Goal: Information Seeking & Learning: Find specific fact

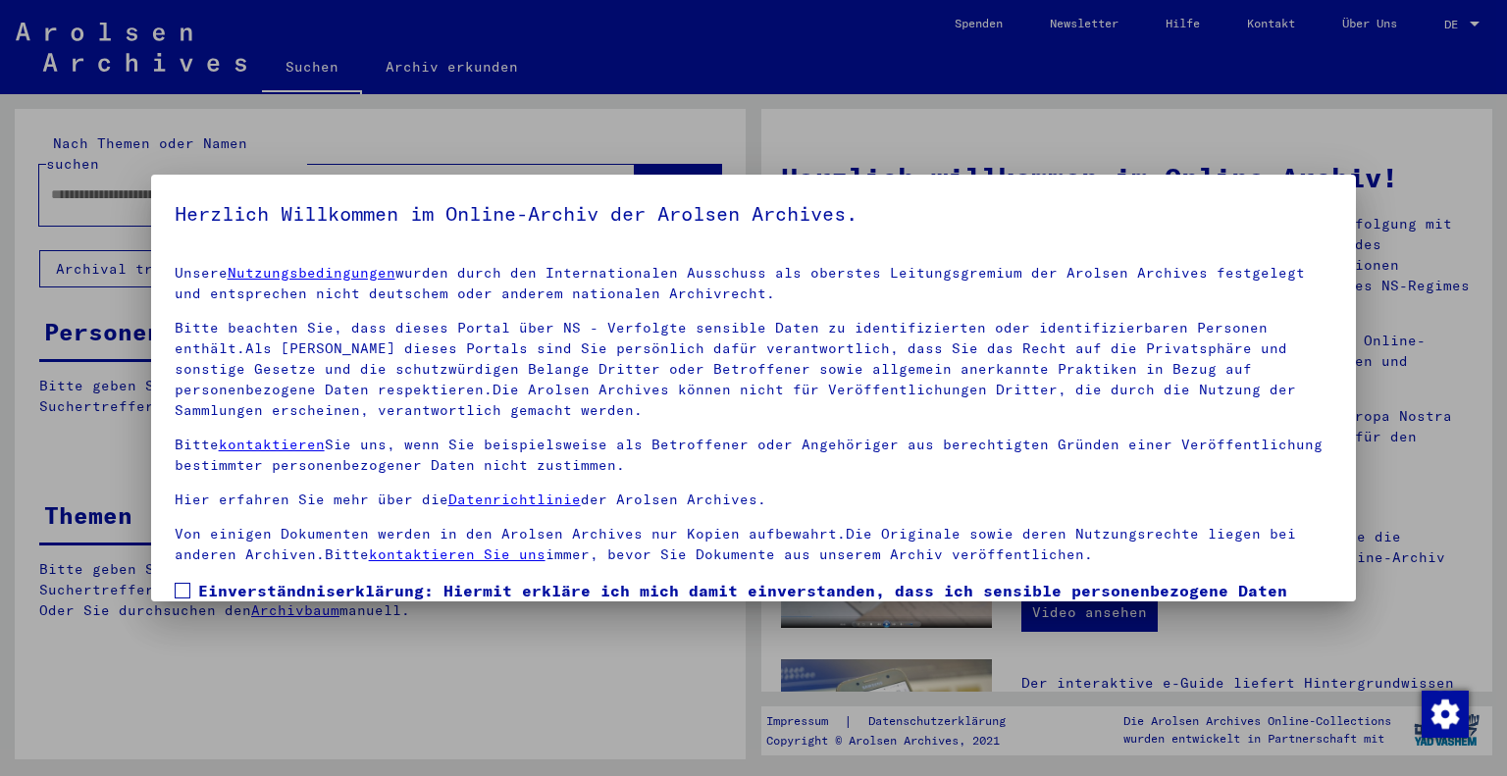
scroll to position [141, 0]
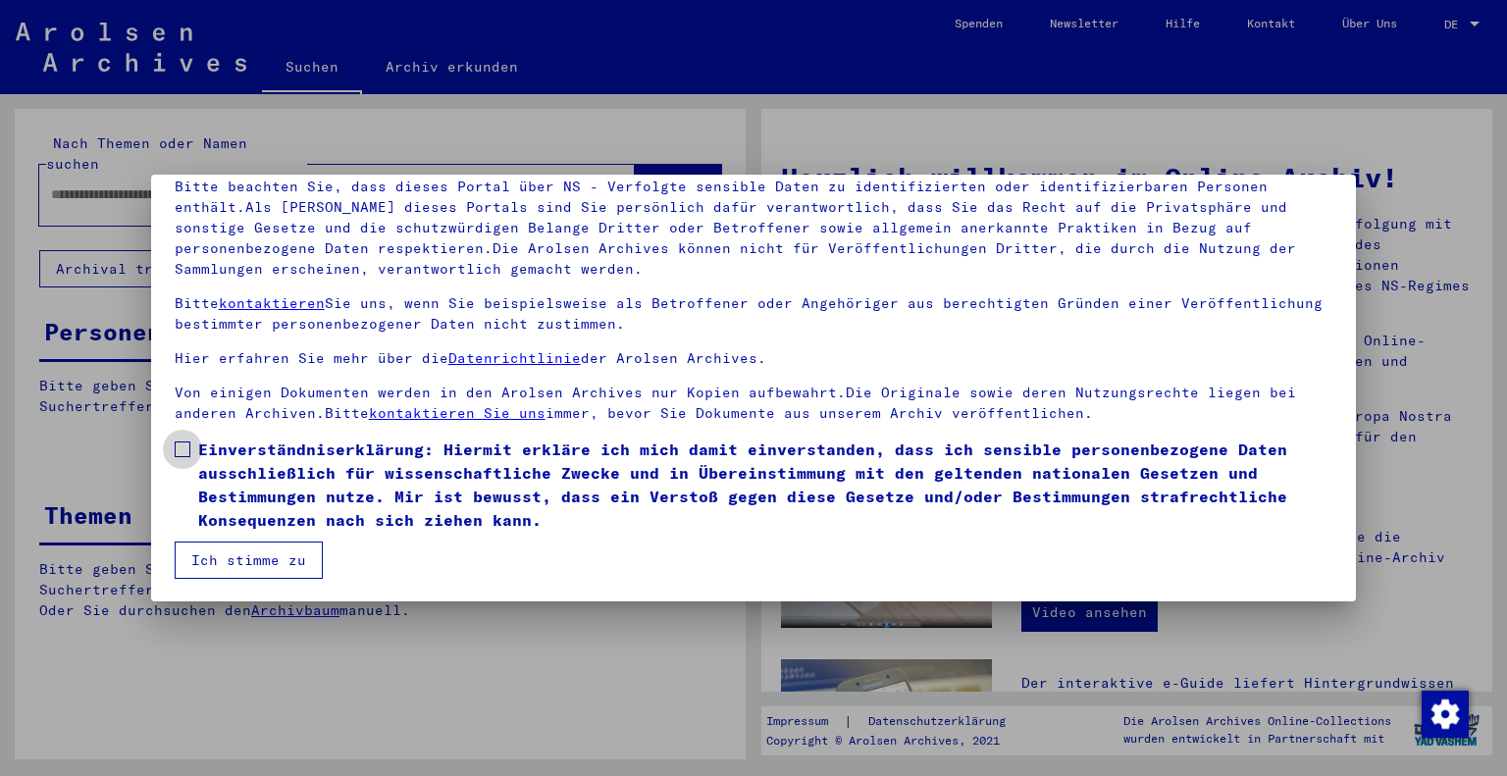
click at [181, 446] on span at bounding box center [183, 450] width 16 height 16
click at [251, 562] on button "Ich stimme zu" at bounding box center [249, 560] width 148 height 37
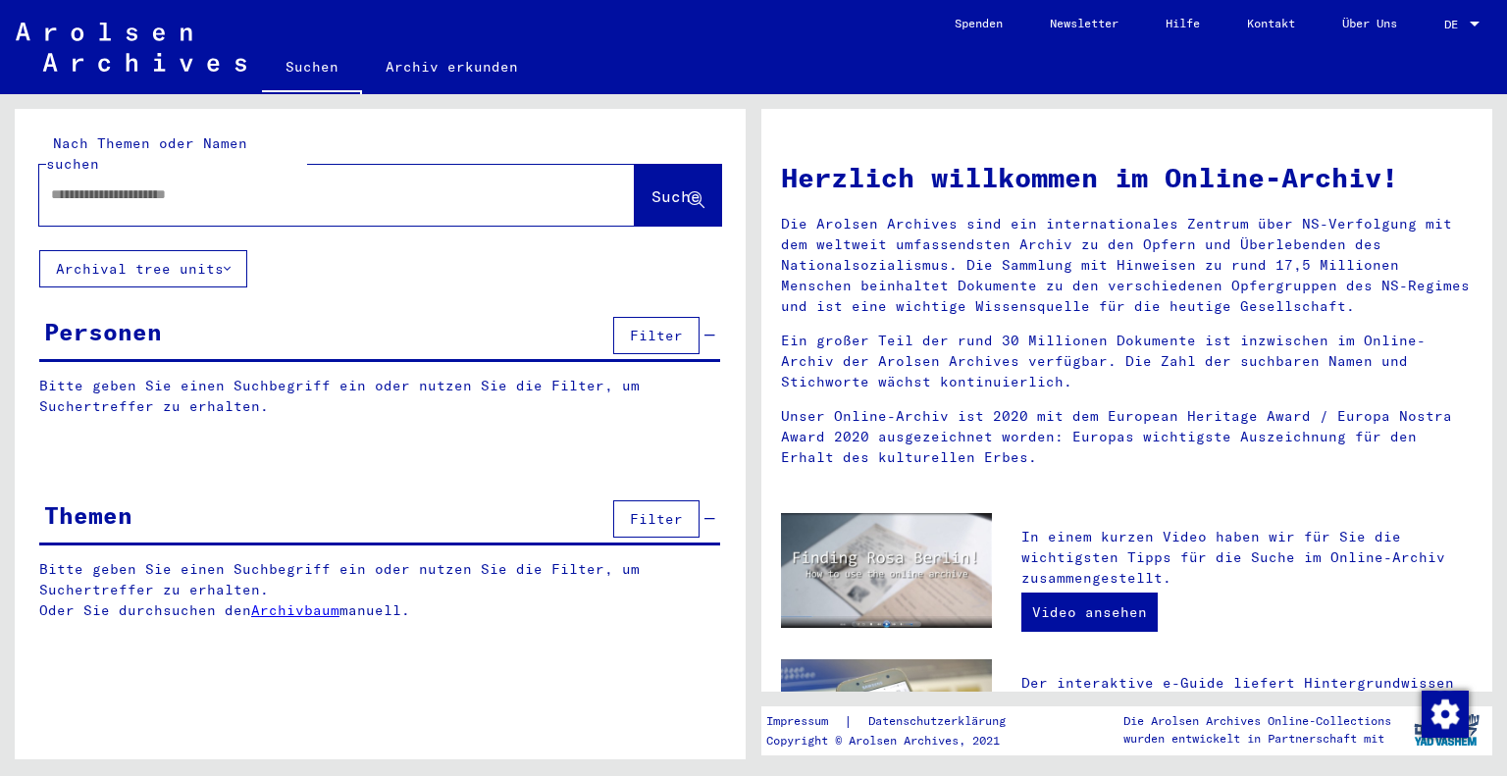
click at [217, 184] on input "text" at bounding box center [313, 194] width 525 height 21
click at [217, 184] on input "*" at bounding box center [313, 194] width 525 height 21
type input "**********"
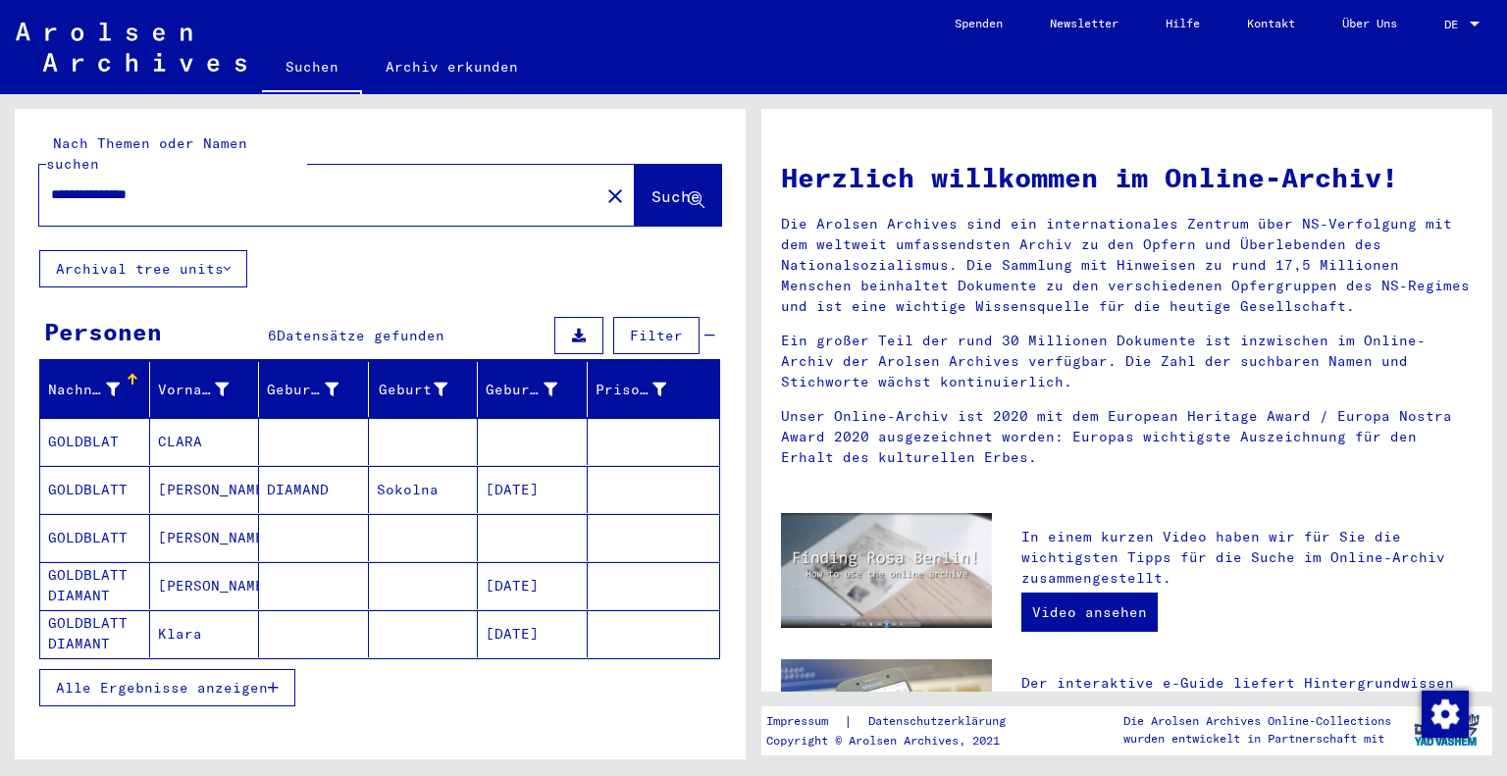
click at [275, 466] on mat-cell "DIAMAND" at bounding box center [314, 489] width 110 height 47
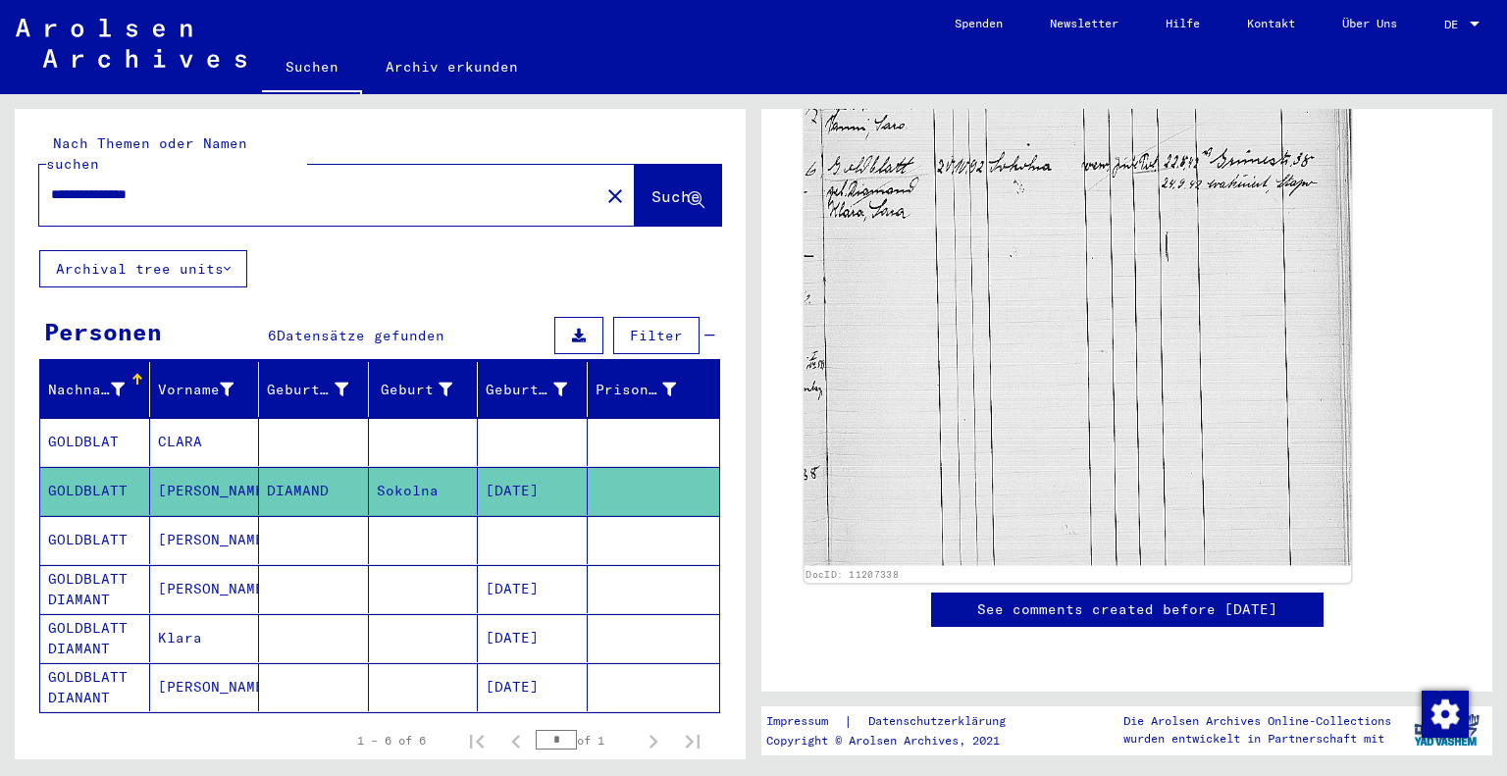
scroll to position [807, 0]
click at [962, 266] on img at bounding box center [1079, 197] width 548 height 737
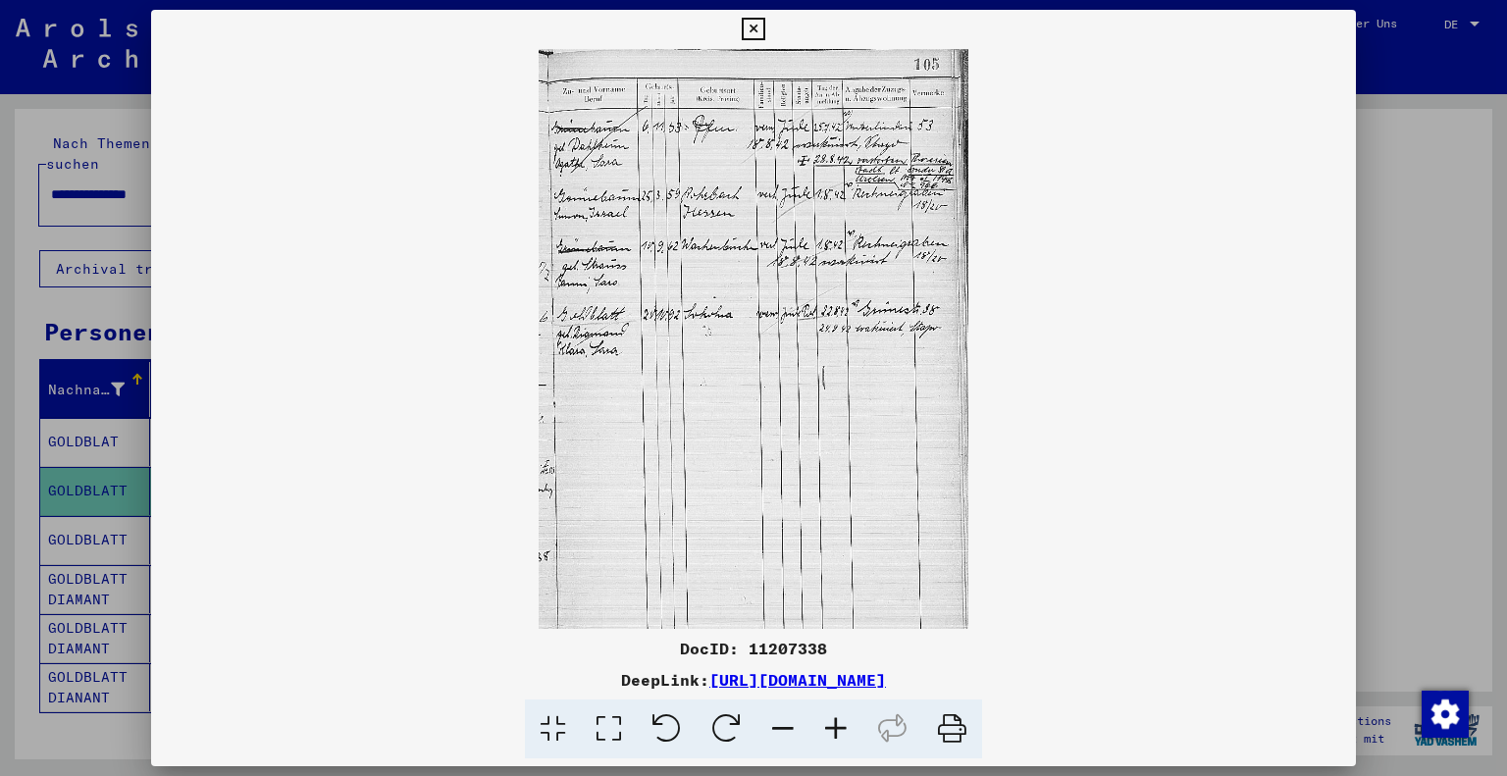
click at [961, 722] on icon at bounding box center [952, 730] width 60 height 60
drag, startPoint x: 538, startPoint y: 54, endPoint x: 678, endPoint y: 278, distance: 264.1
click at [678, 278] on img at bounding box center [754, 339] width 1206 height 580
click at [1447, 705] on img "Zustimmung ändern" at bounding box center [1445, 714] width 47 height 47
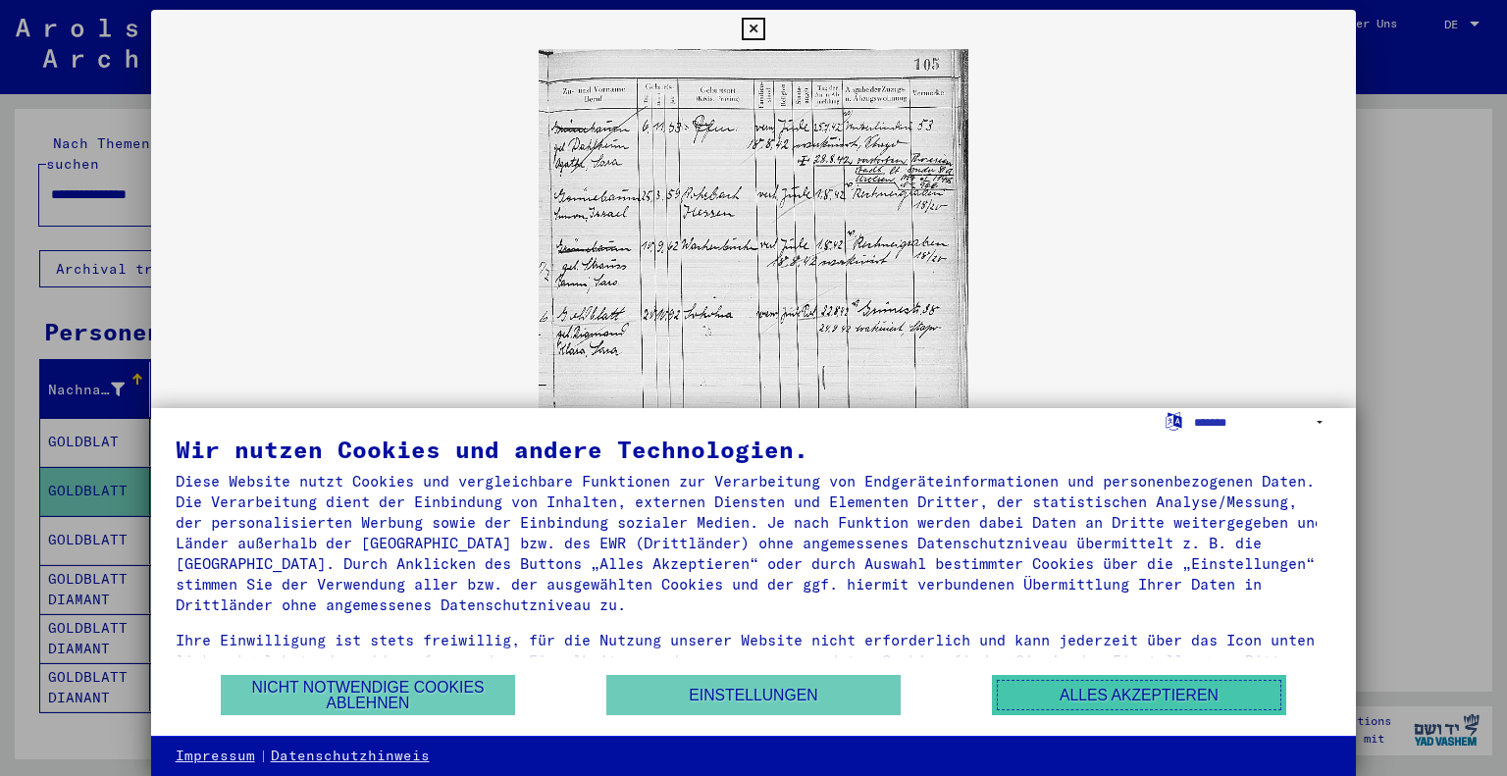
click at [1214, 690] on button "Alles akzeptieren" at bounding box center [1139, 695] width 294 height 40
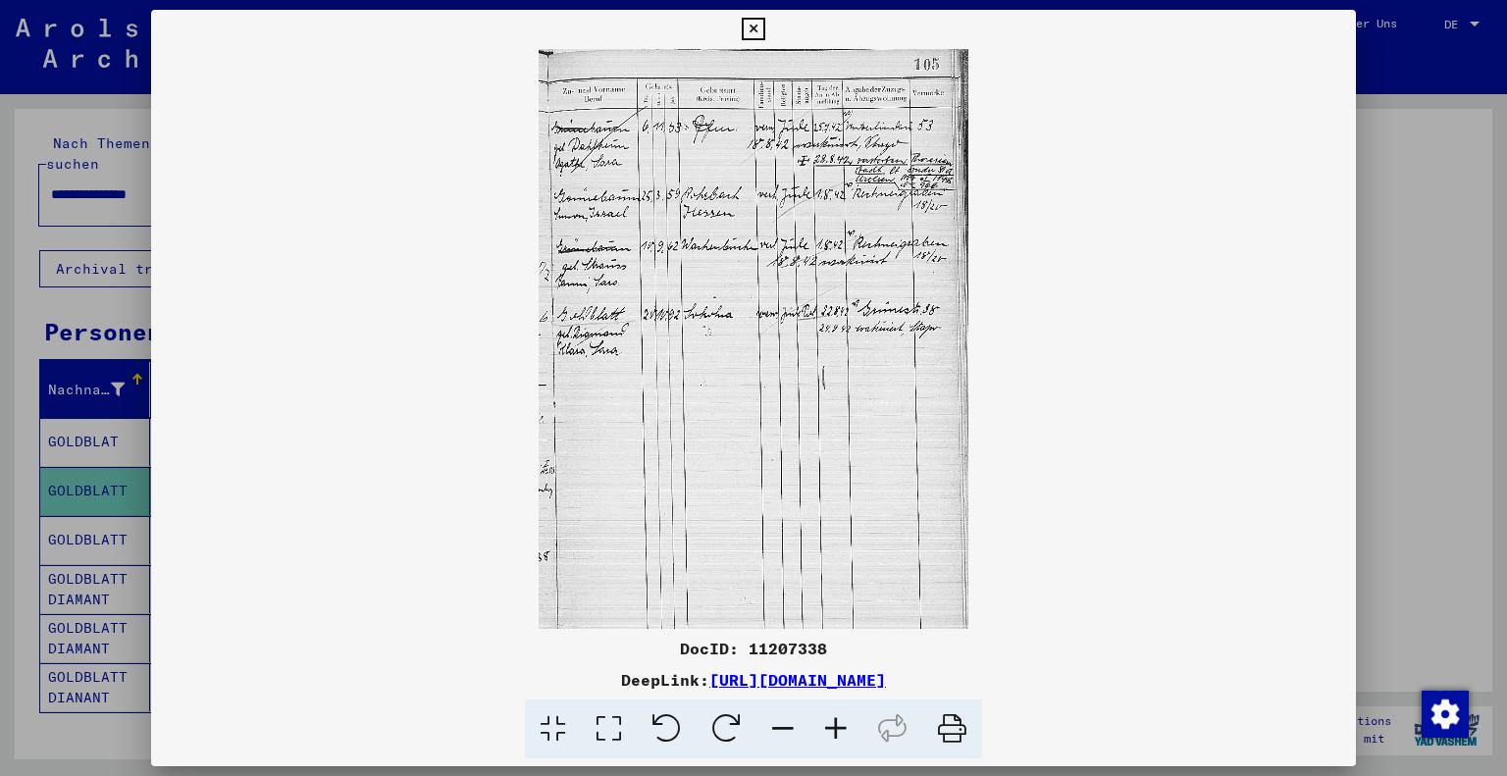
drag, startPoint x: 1230, startPoint y: 7, endPoint x: 863, endPoint y: 231, distance: 429.8
click at [863, 231] on img at bounding box center [754, 339] width 1206 height 580
click at [754, 36] on icon at bounding box center [753, 30] width 23 height 24
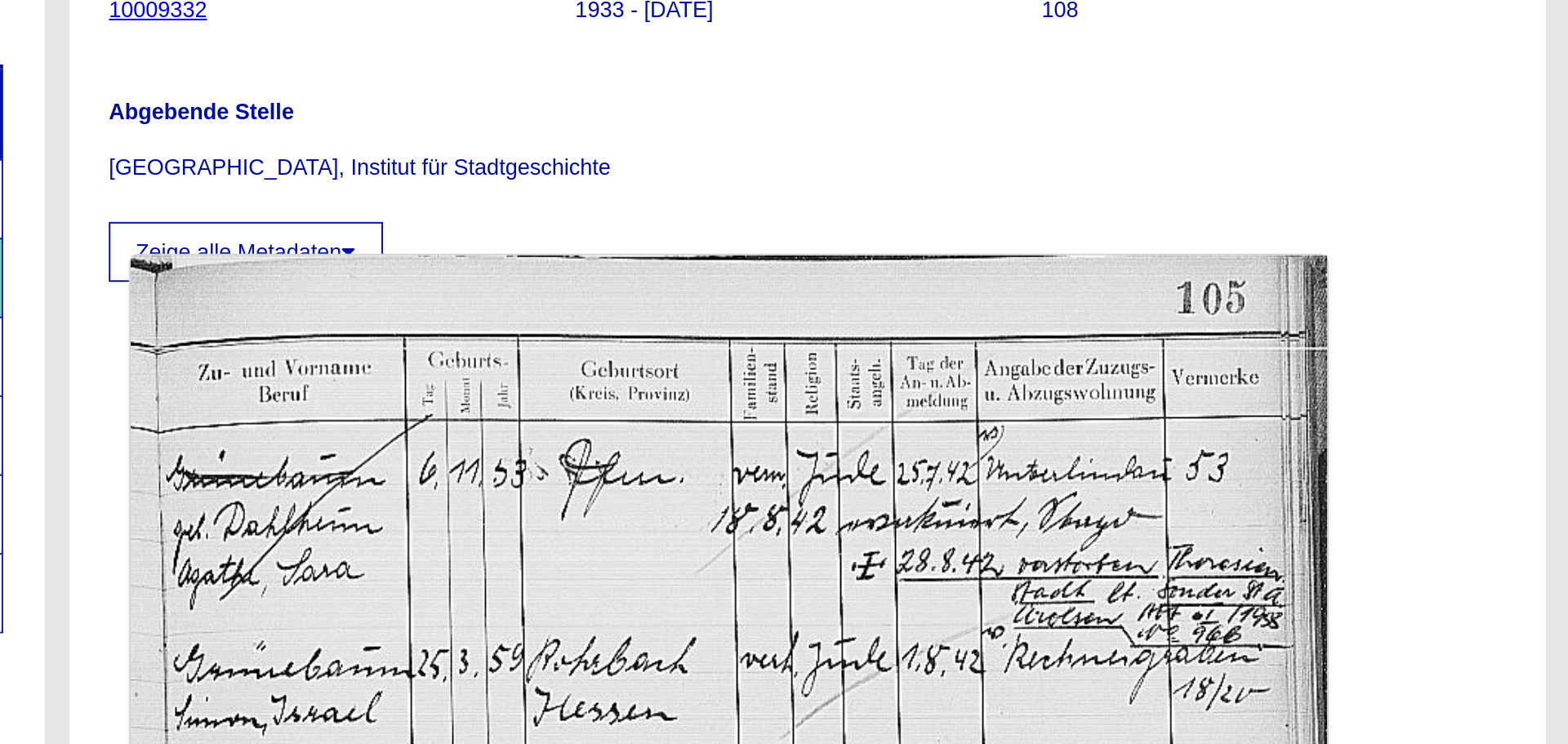
scroll to position [0, 0]
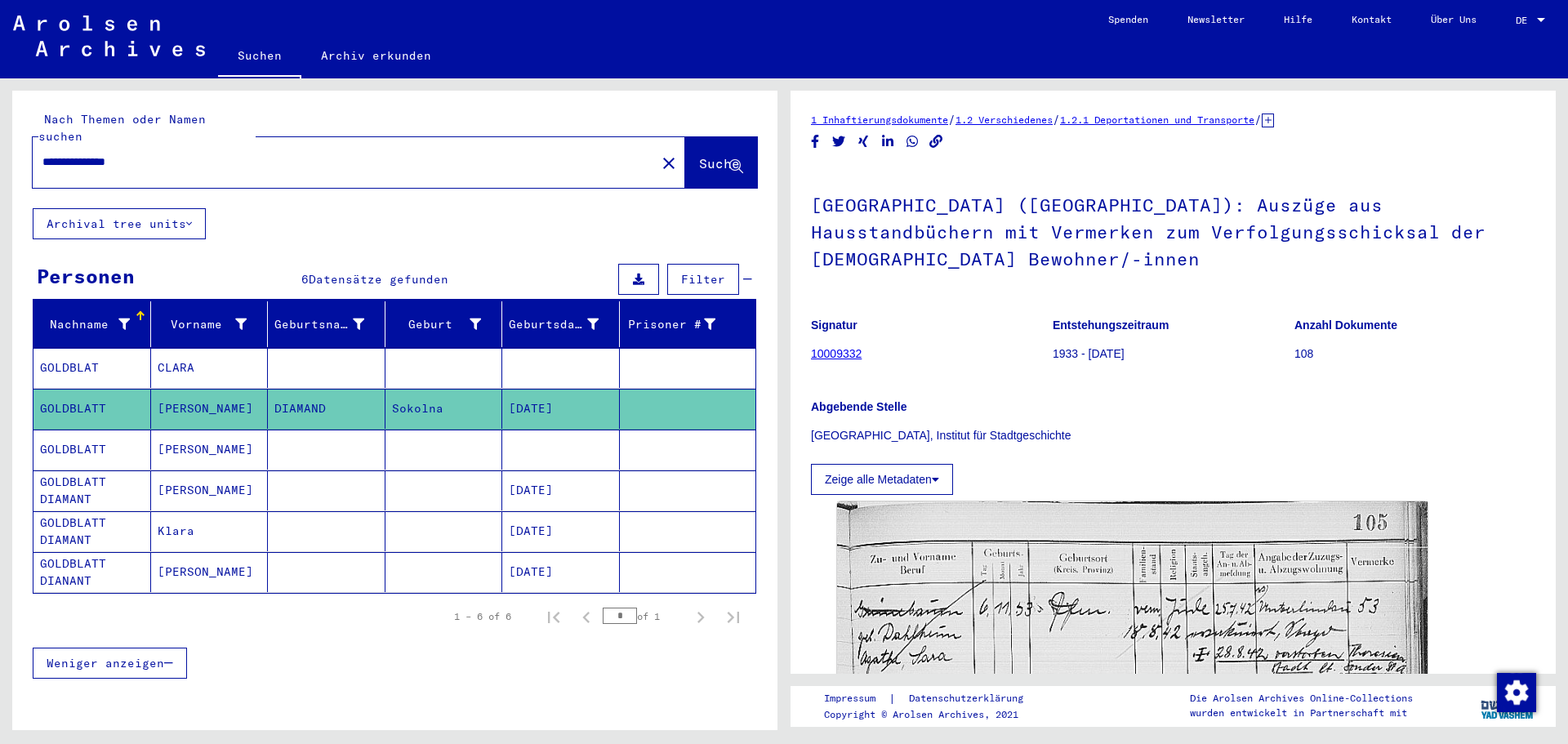
click at [93, 470] on mat-cell "GOLDBLATT DIAMANT" at bounding box center [92, 490] width 117 height 40
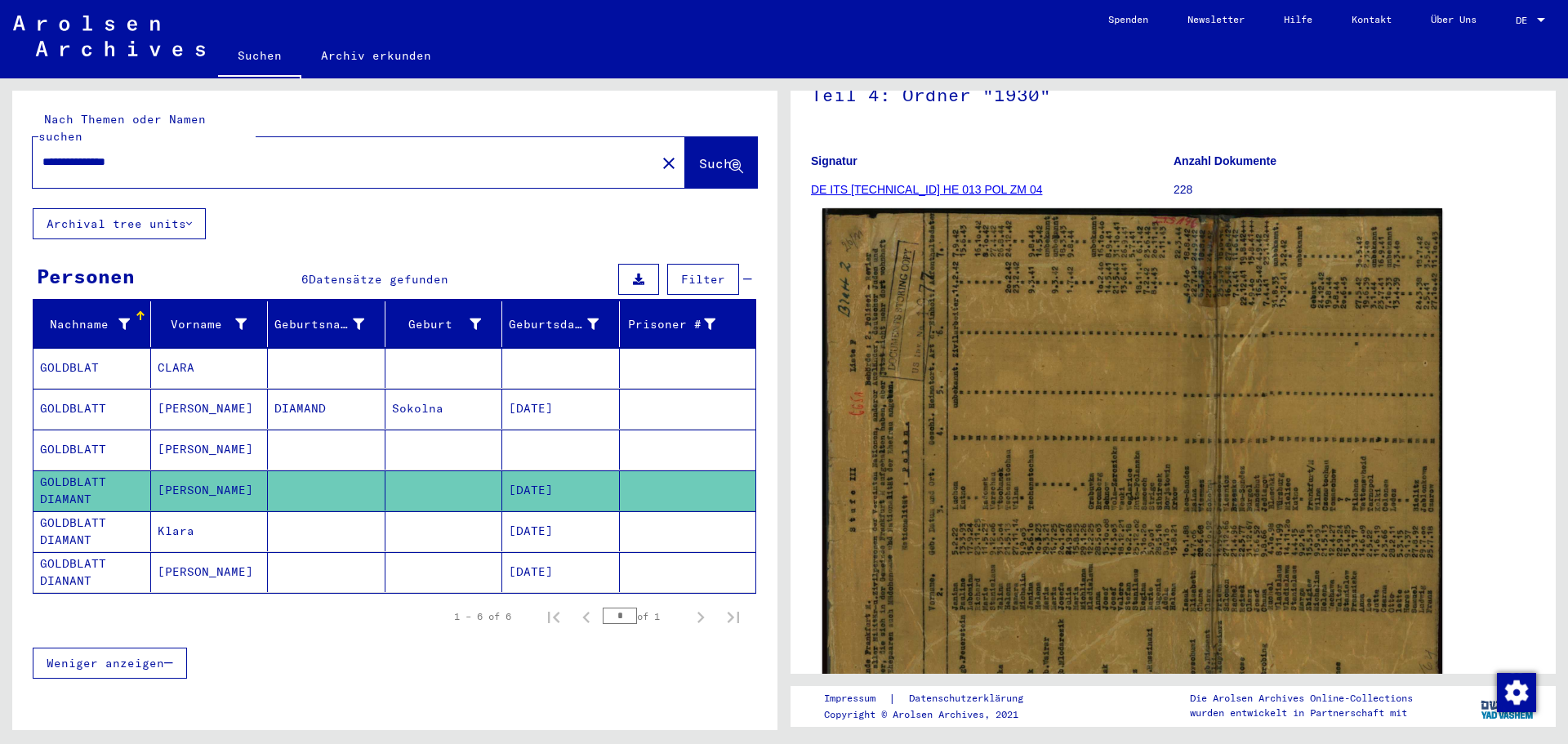
scroll to position [176, 0]
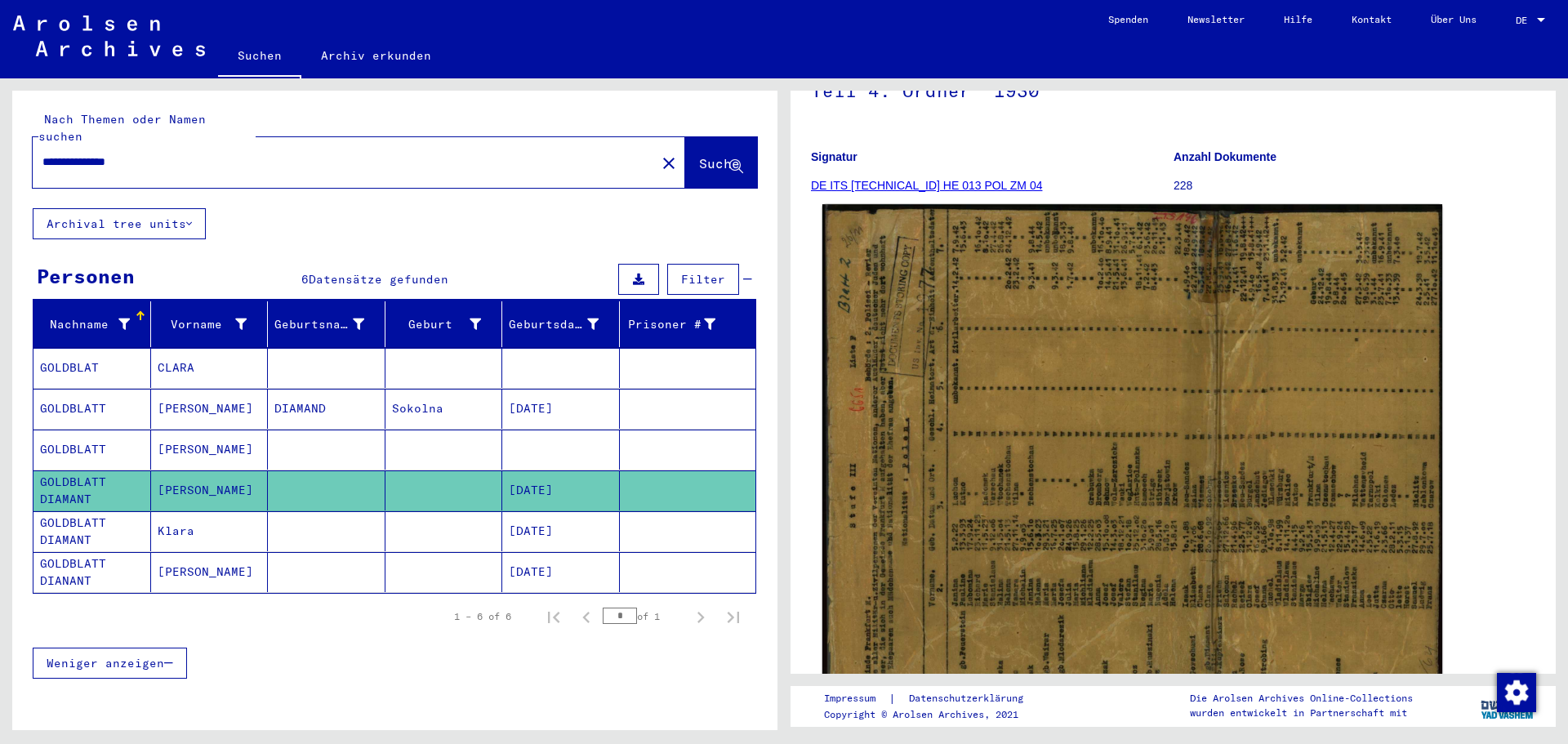
click at [1015, 414] on img at bounding box center [1132, 469] width 620 height 530
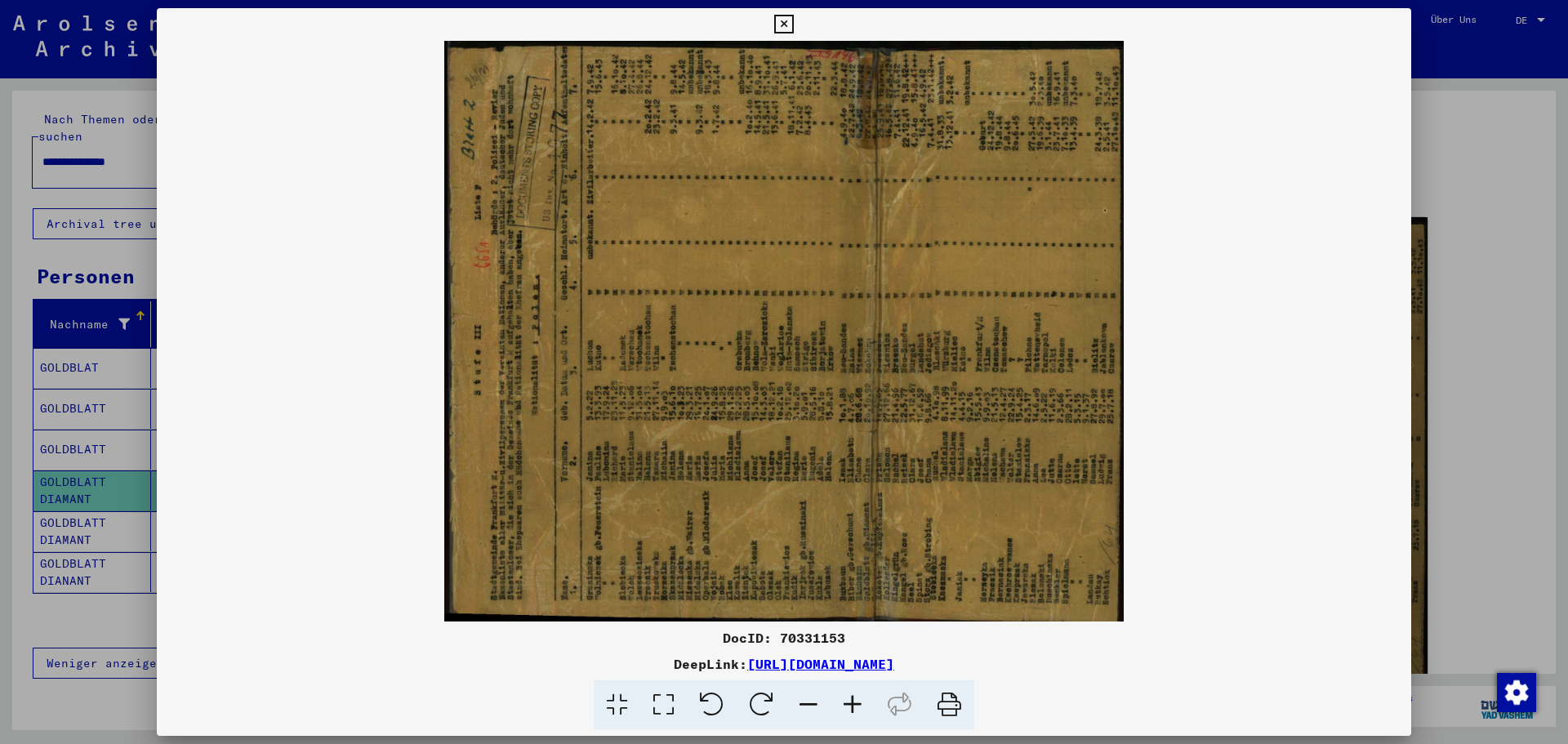
click at [755, 645] on icon at bounding box center [762, 705] width 50 height 50
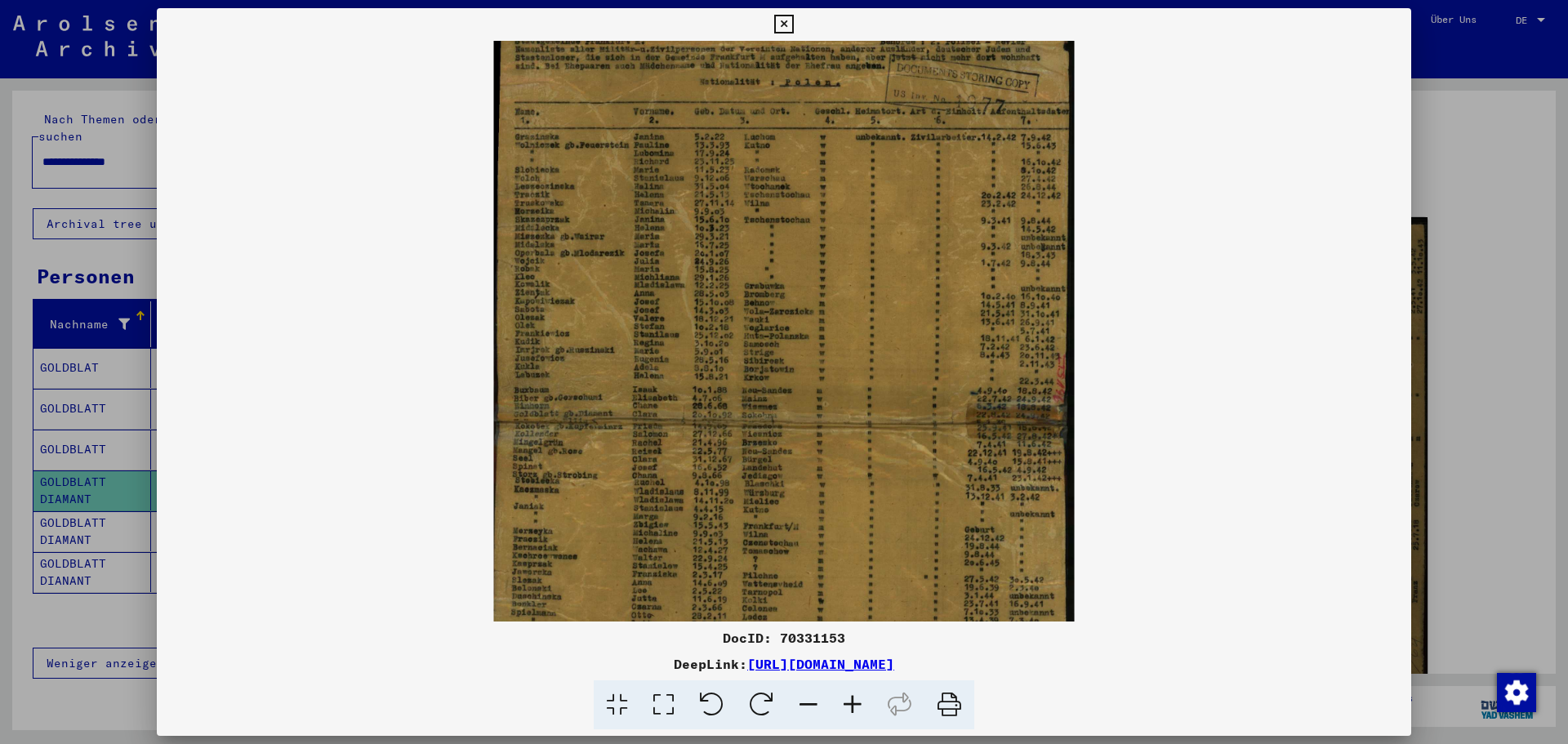
click at [847, 645] on icon at bounding box center [852, 705] width 44 height 50
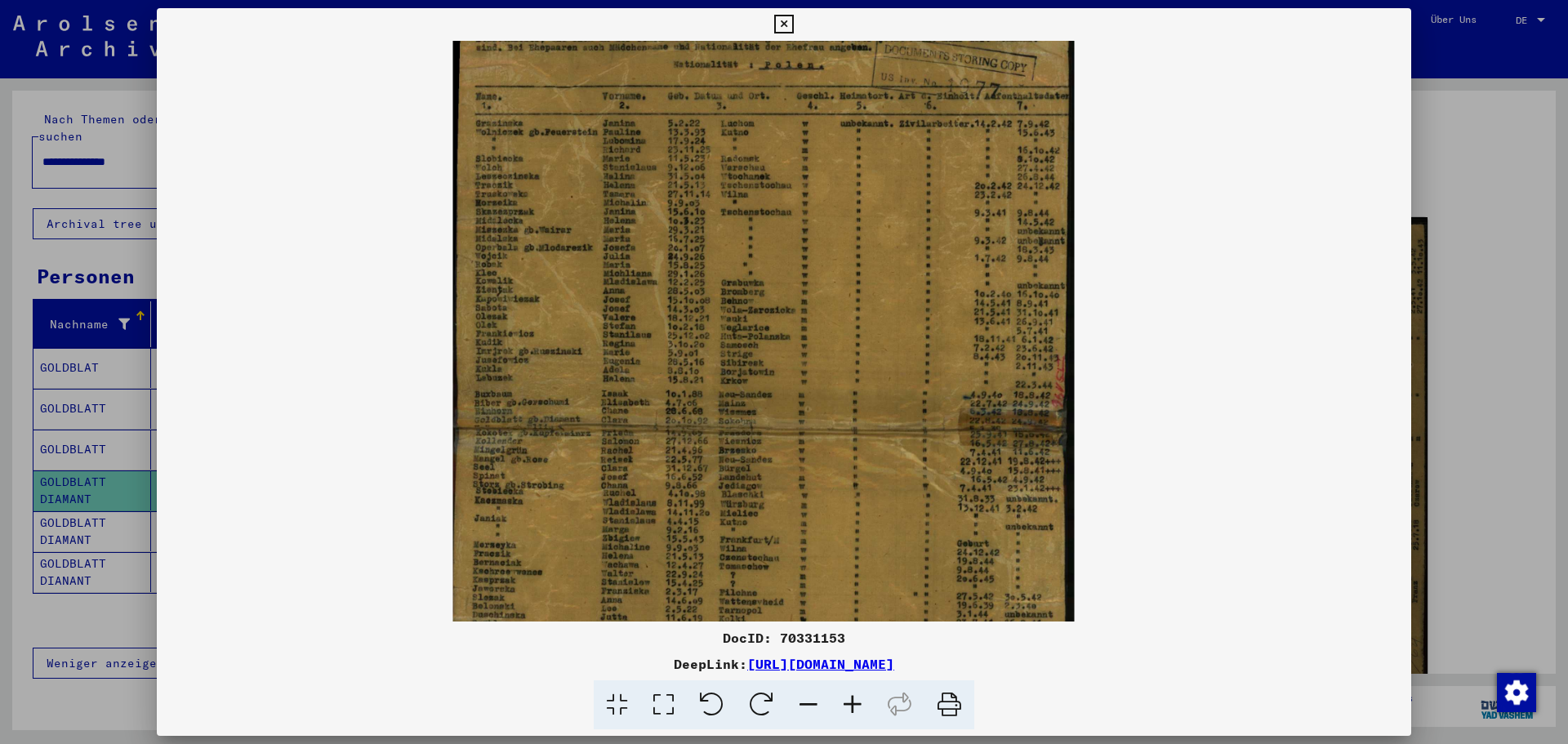
click at [864, 645] on icon at bounding box center [852, 705] width 44 height 50
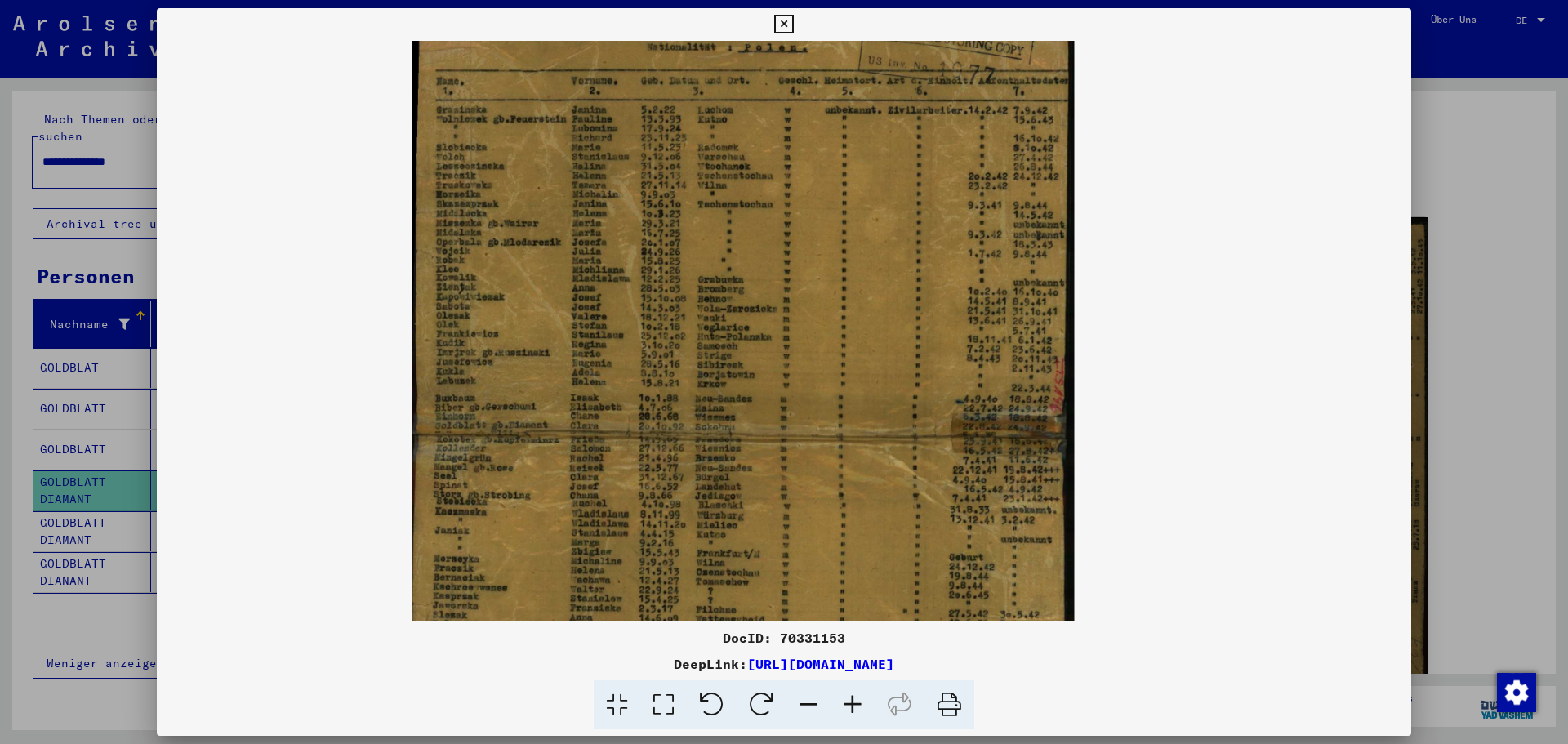
click at [864, 645] on icon at bounding box center [852, 705] width 44 height 50
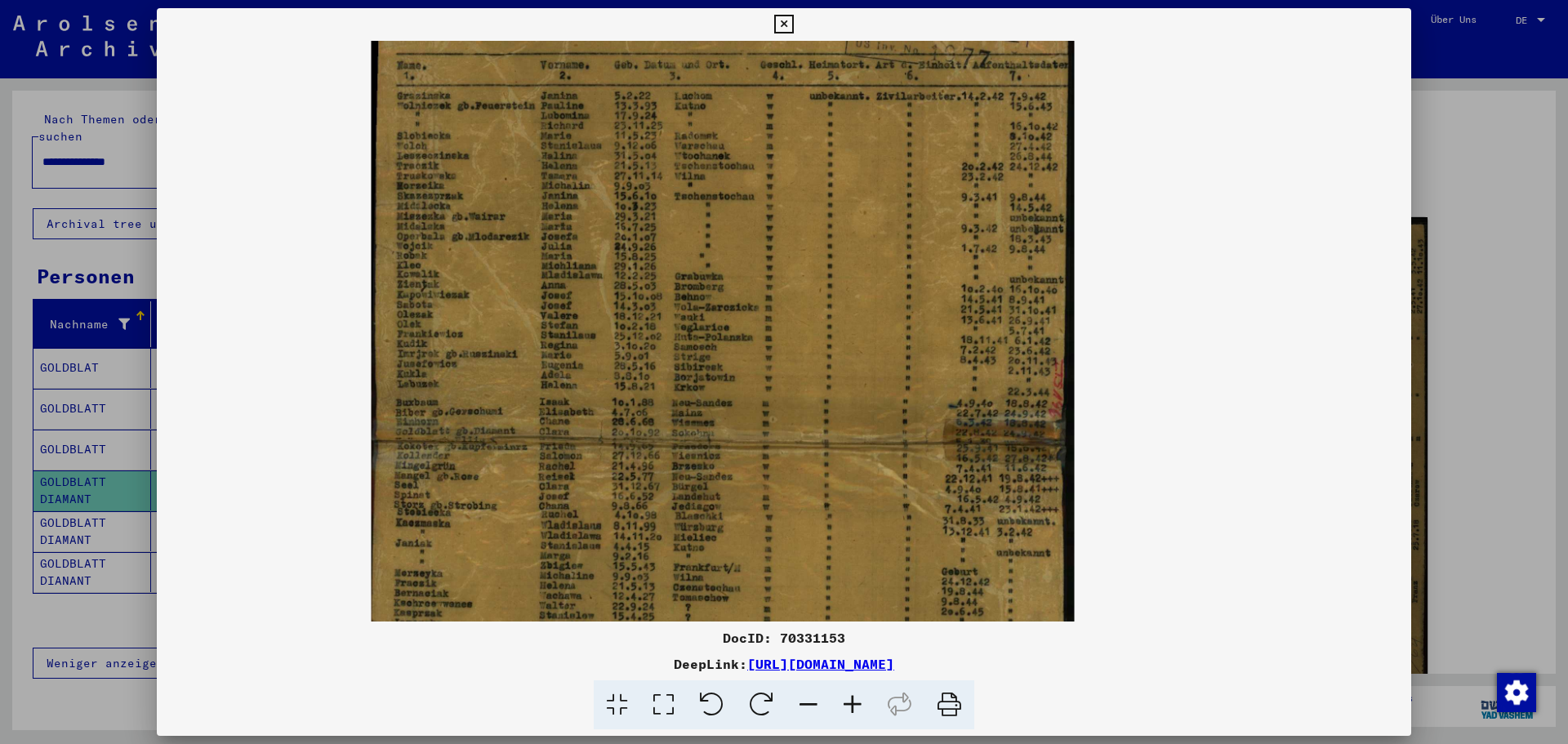
drag, startPoint x: 655, startPoint y: 287, endPoint x: 715, endPoint y: 660, distance: 377.8
click at [715, 645] on div "DocID: 70331153 DeepLink: [URL][DOMAIN_NAME]" at bounding box center [783, 369] width 1254 height 722
drag, startPoint x: 601, startPoint y: 343, endPoint x: 625, endPoint y: 464, distance: 123.4
click at [625, 464] on img at bounding box center [722, 331] width 703 height 822
drag, startPoint x: 633, startPoint y: 333, endPoint x: 644, endPoint y: 438, distance: 105.6
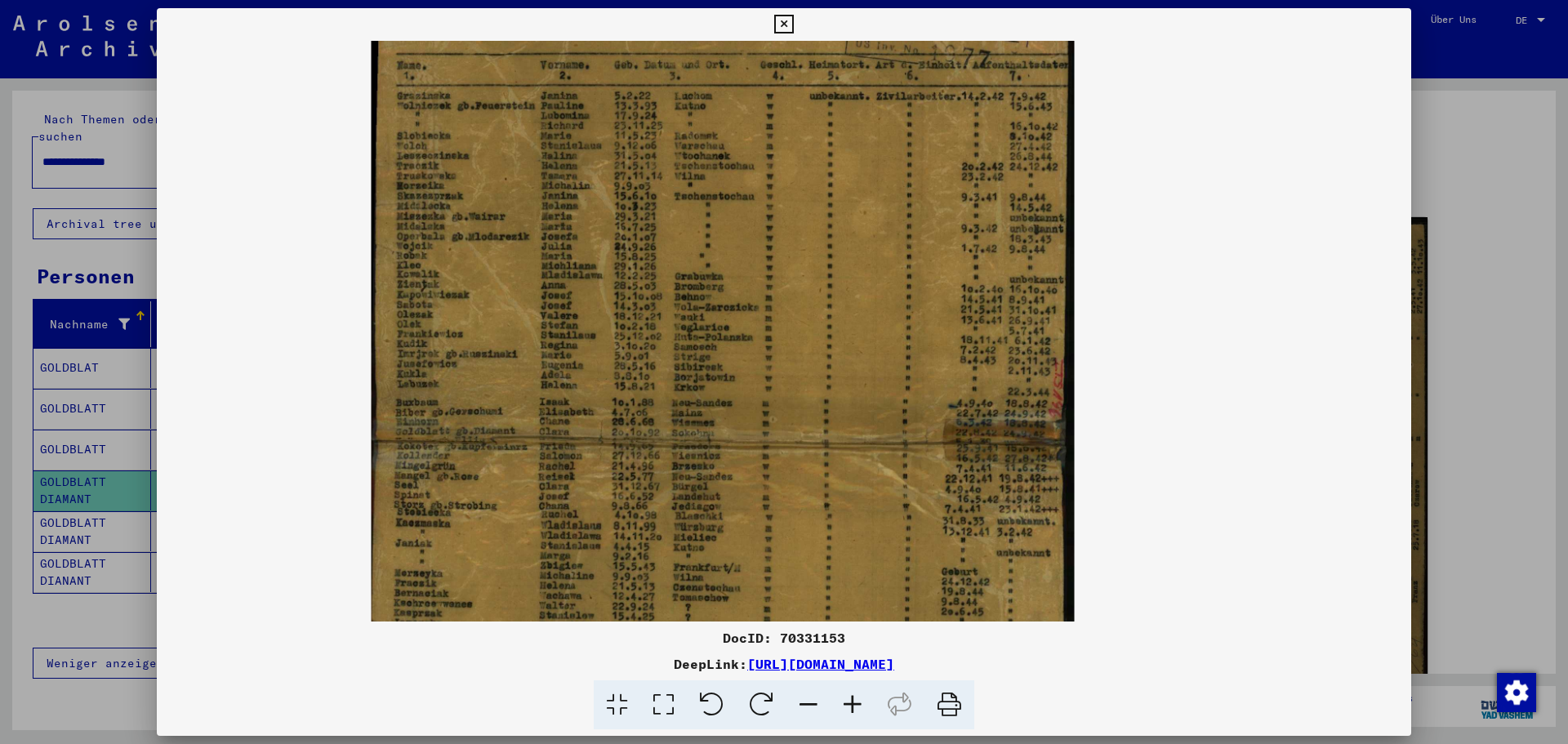
click at [644, 438] on img at bounding box center [722, 331] width 703 height 822
click at [649, 645] on icon at bounding box center [663, 705] width 47 height 50
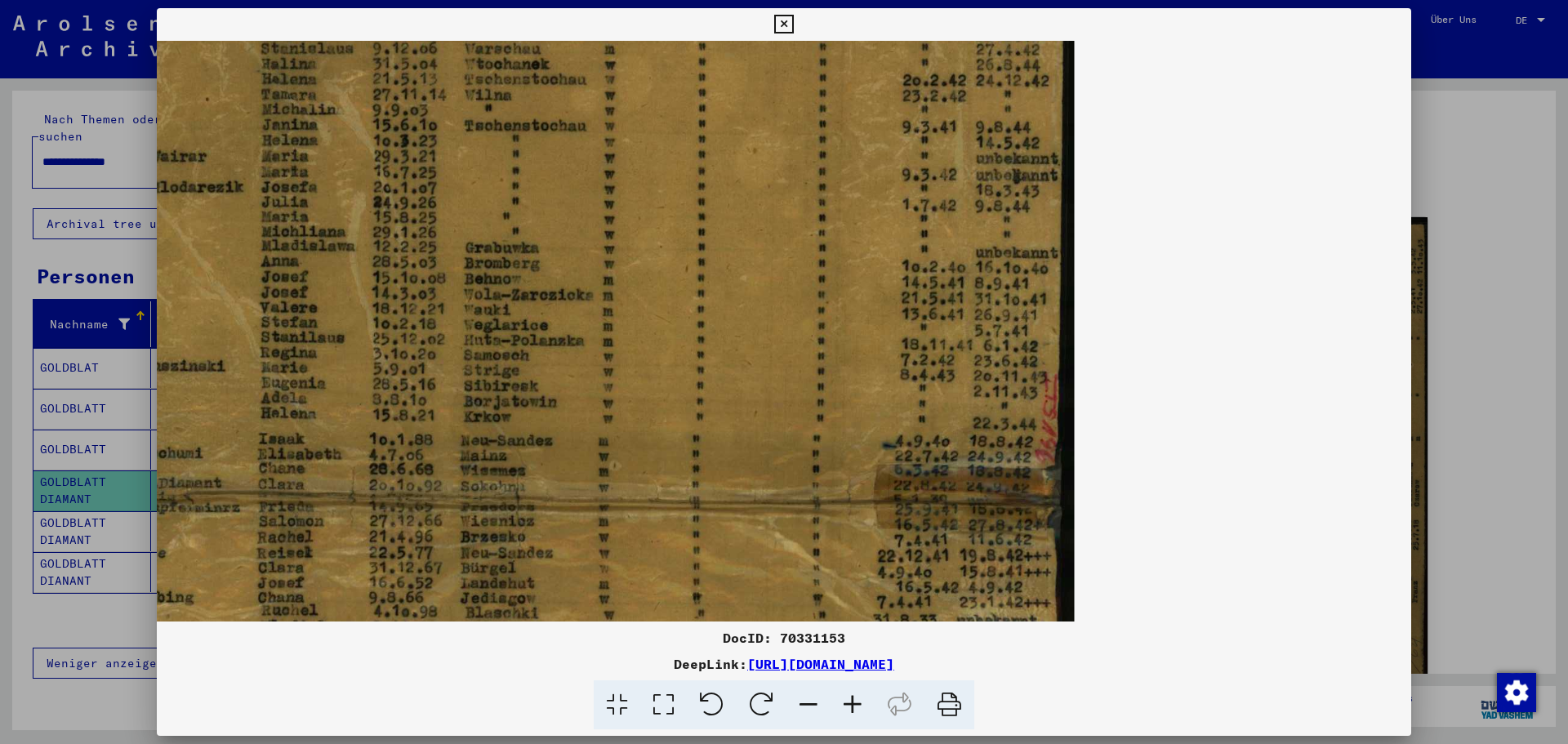
drag, startPoint x: 576, startPoint y: 365, endPoint x: 647, endPoint y: 655, distance: 298.6
click at [647, 645] on div "DocID: 70331153 DeepLink: [URL][DOMAIN_NAME]" at bounding box center [783, 369] width 1254 height 722
drag, startPoint x: 726, startPoint y: 400, endPoint x: 729, endPoint y: 580, distance: 180.0
click at [729, 580] on img at bounding box center [538, 330] width 1072 height 1254
click at [808, 645] on icon at bounding box center [808, 705] width 44 height 50
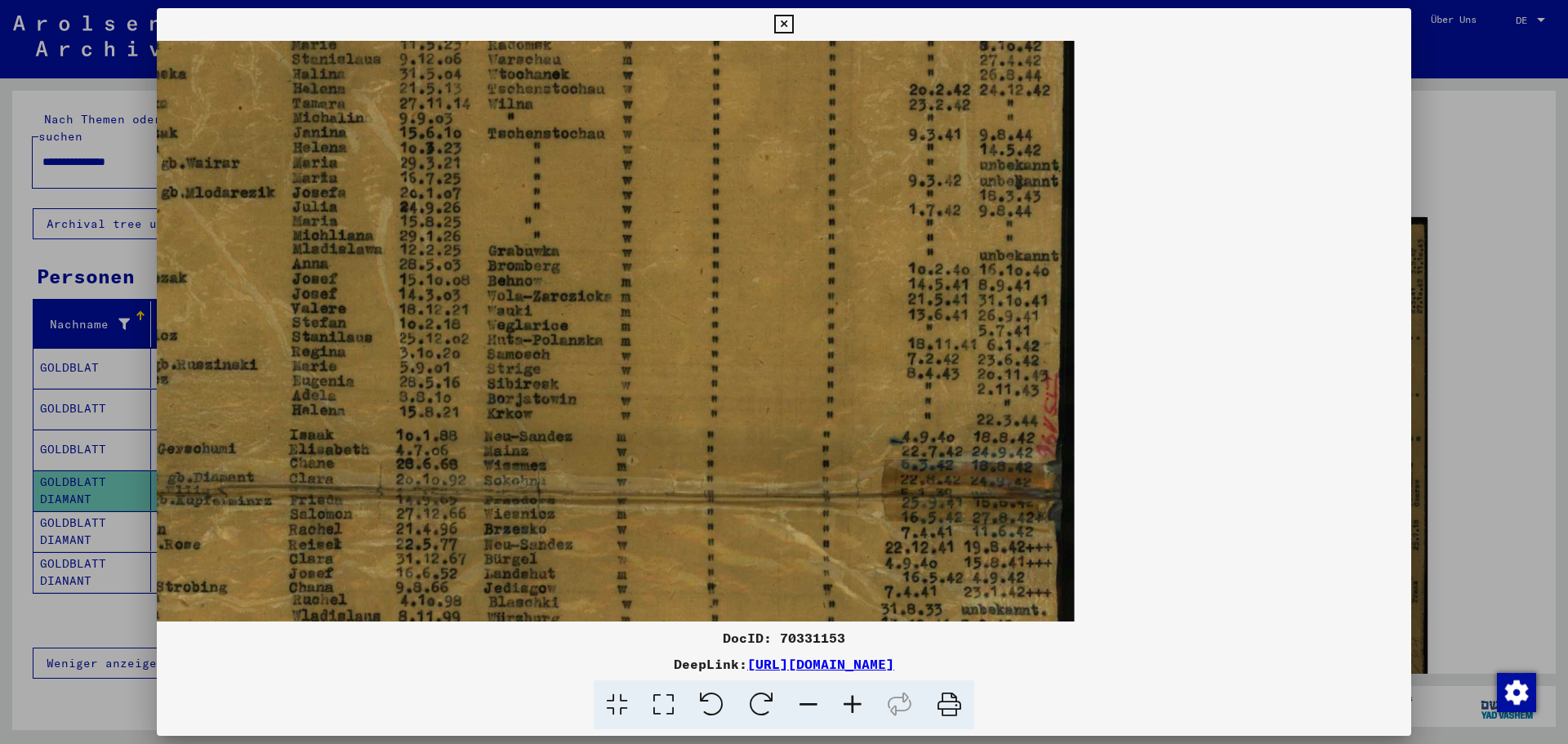
click at [808, 645] on icon at bounding box center [808, 705] width 44 height 50
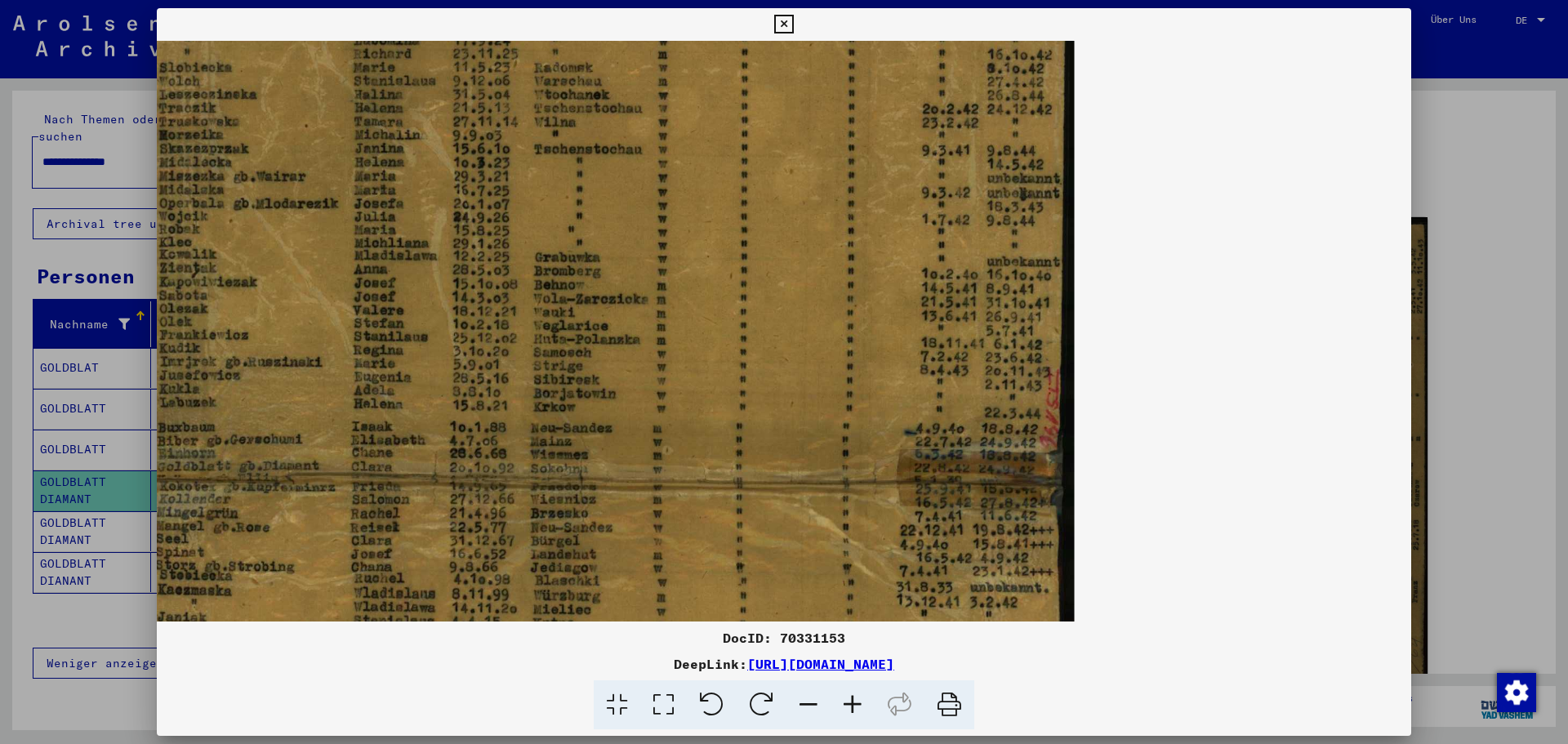
click at [808, 645] on icon at bounding box center [808, 705] width 44 height 50
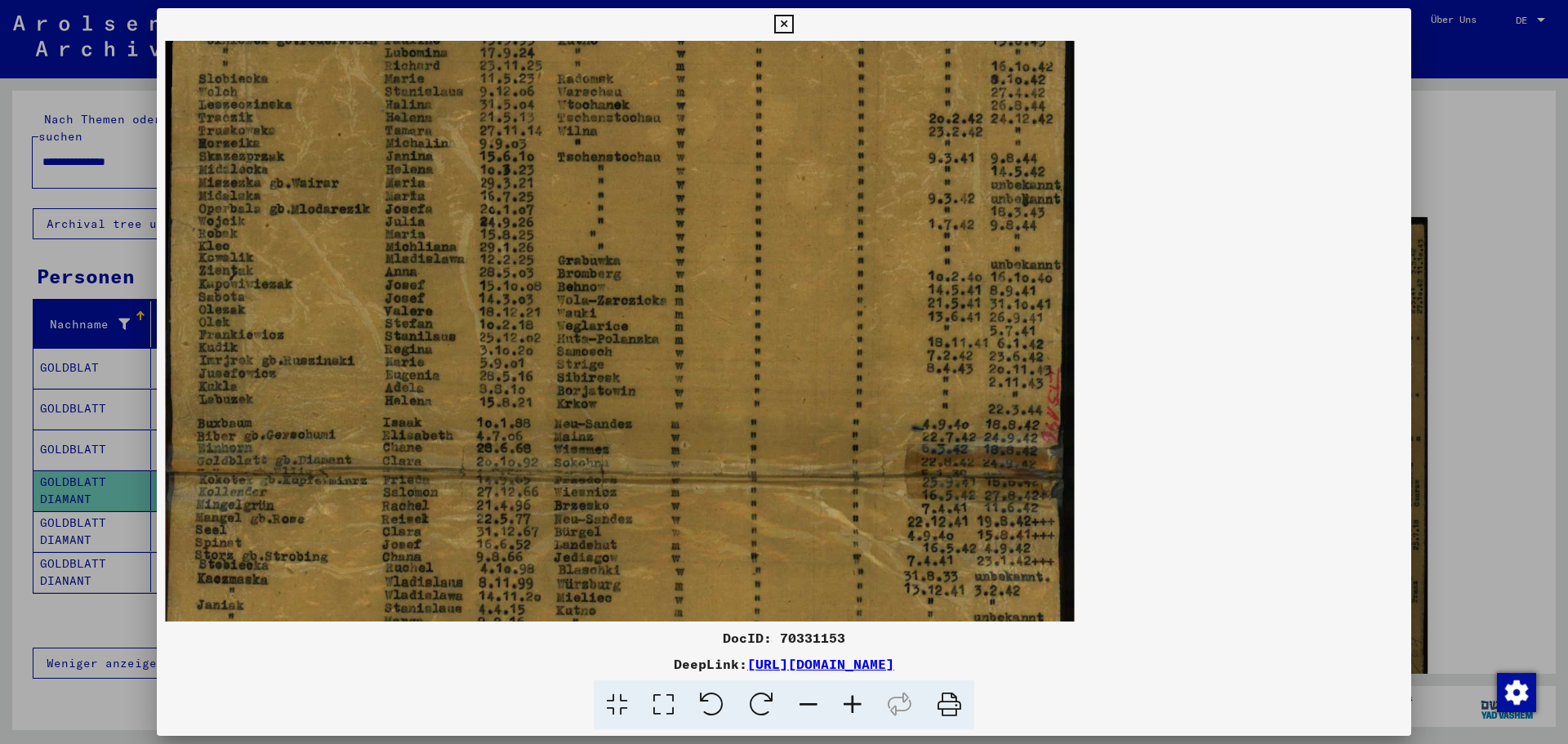
click at [808, 645] on icon at bounding box center [808, 705] width 44 height 50
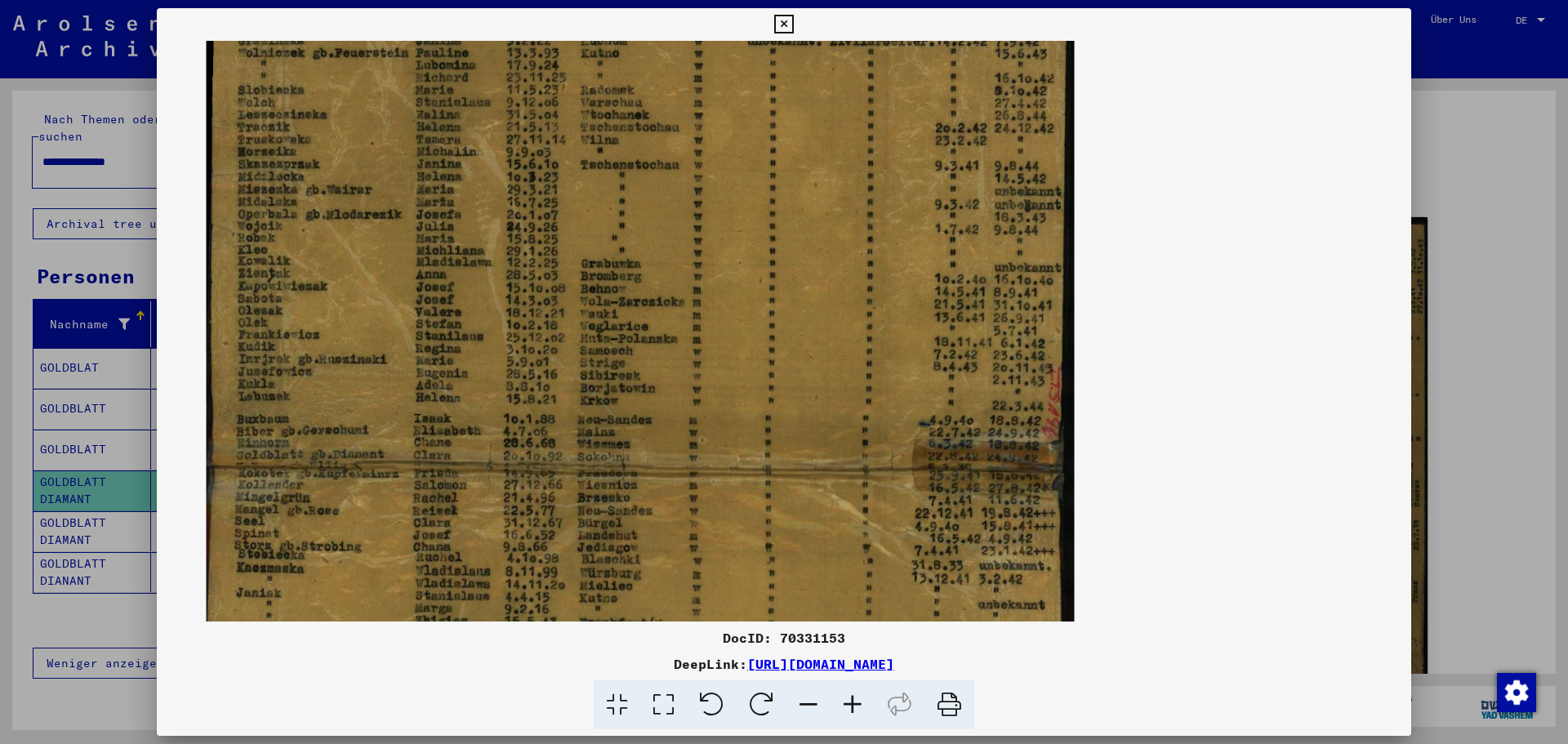
click at [808, 645] on icon at bounding box center [808, 705] width 44 height 50
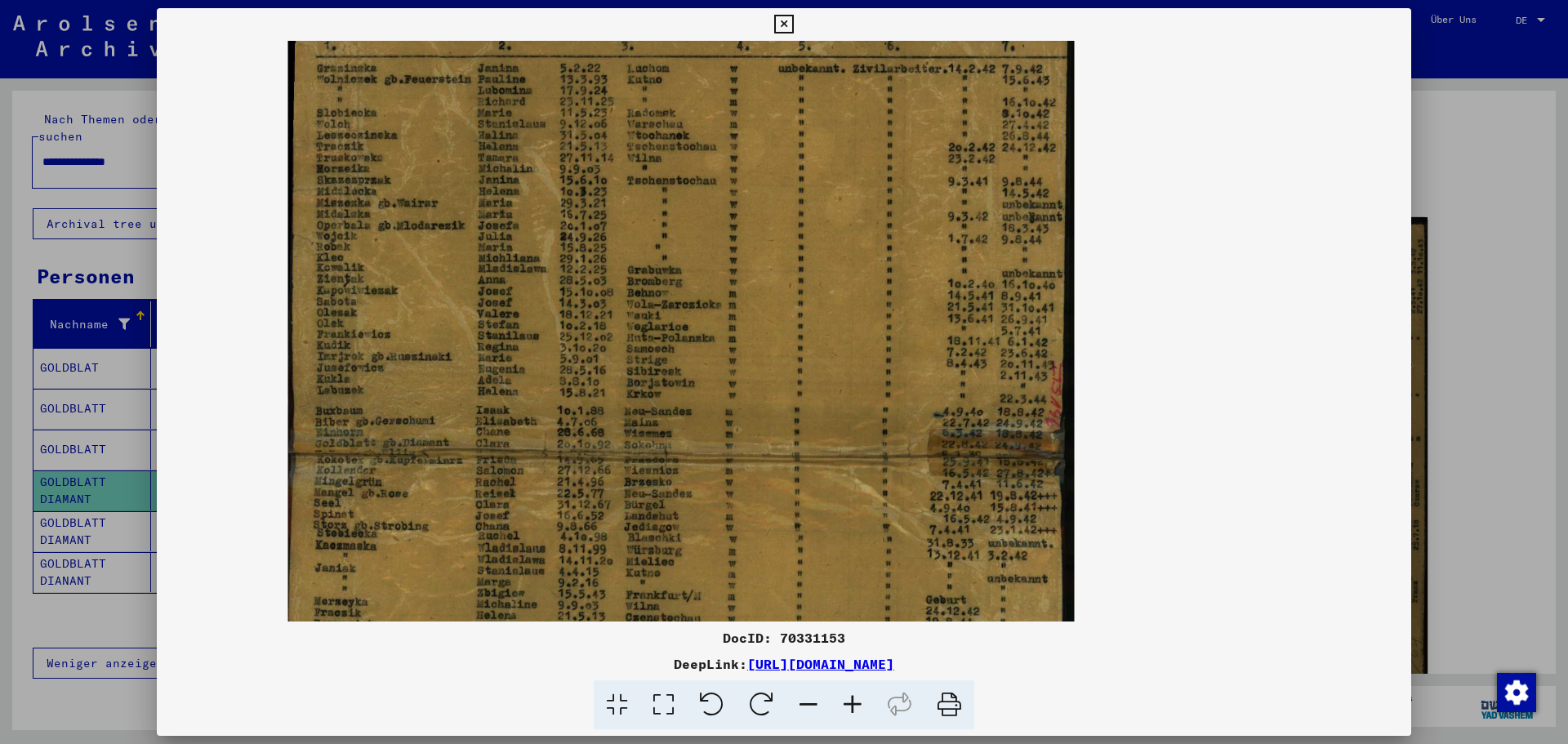
click at [808, 645] on icon at bounding box center [808, 705] width 44 height 50
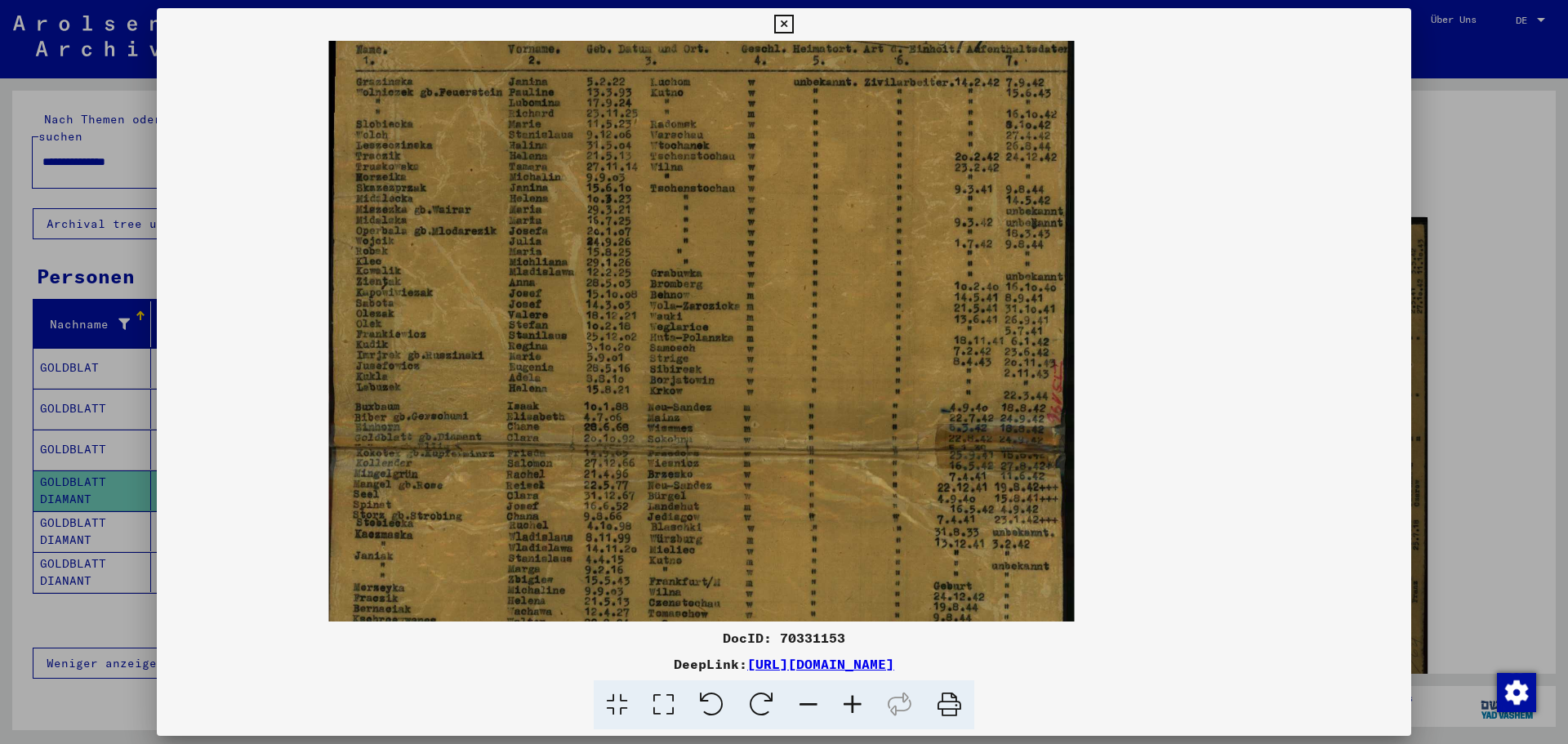
click at [808, 645] on icon at bounding box center [808, 705] width 44 height 50
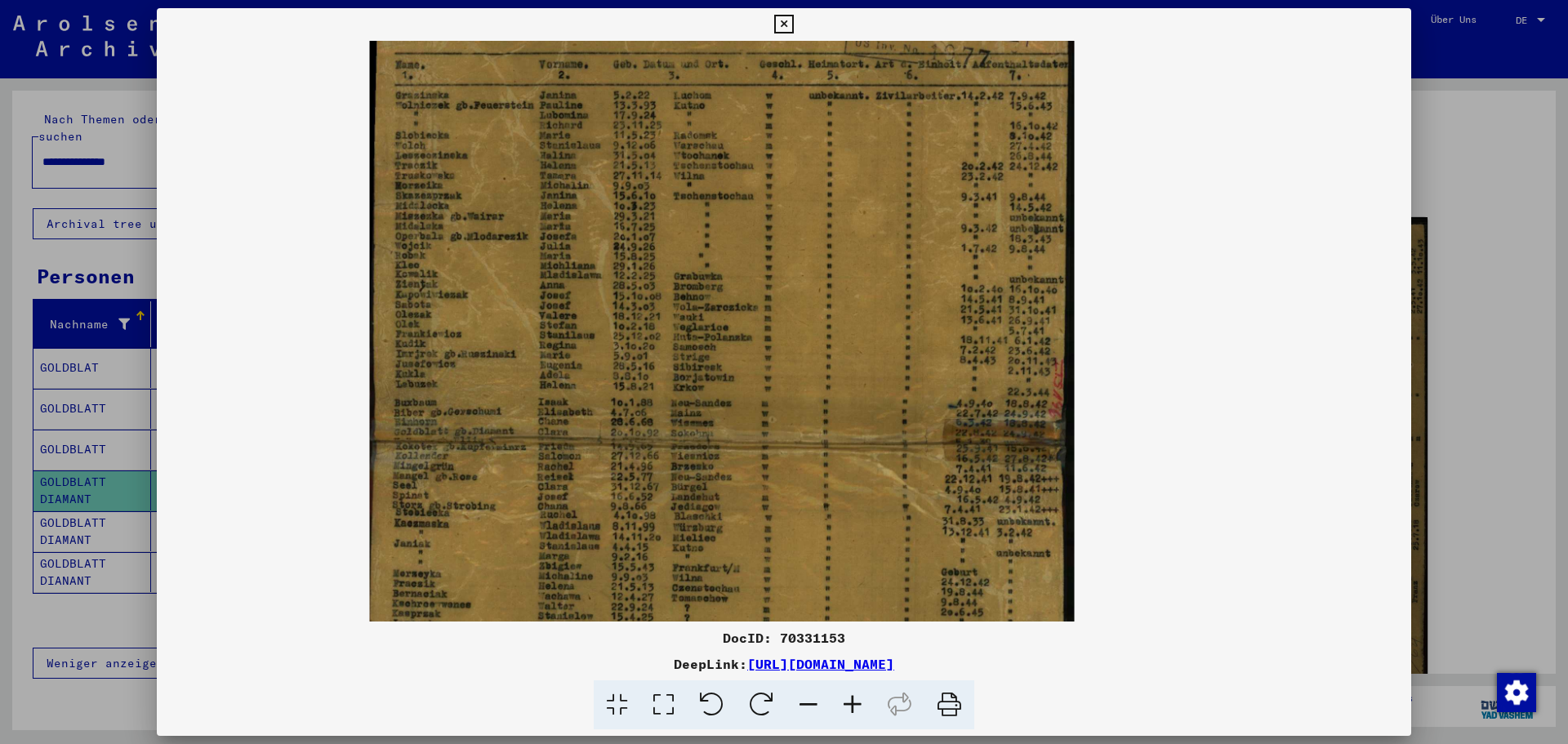
click at [808, 645] on icon at bounding box center [808, 705] width 44 height 50
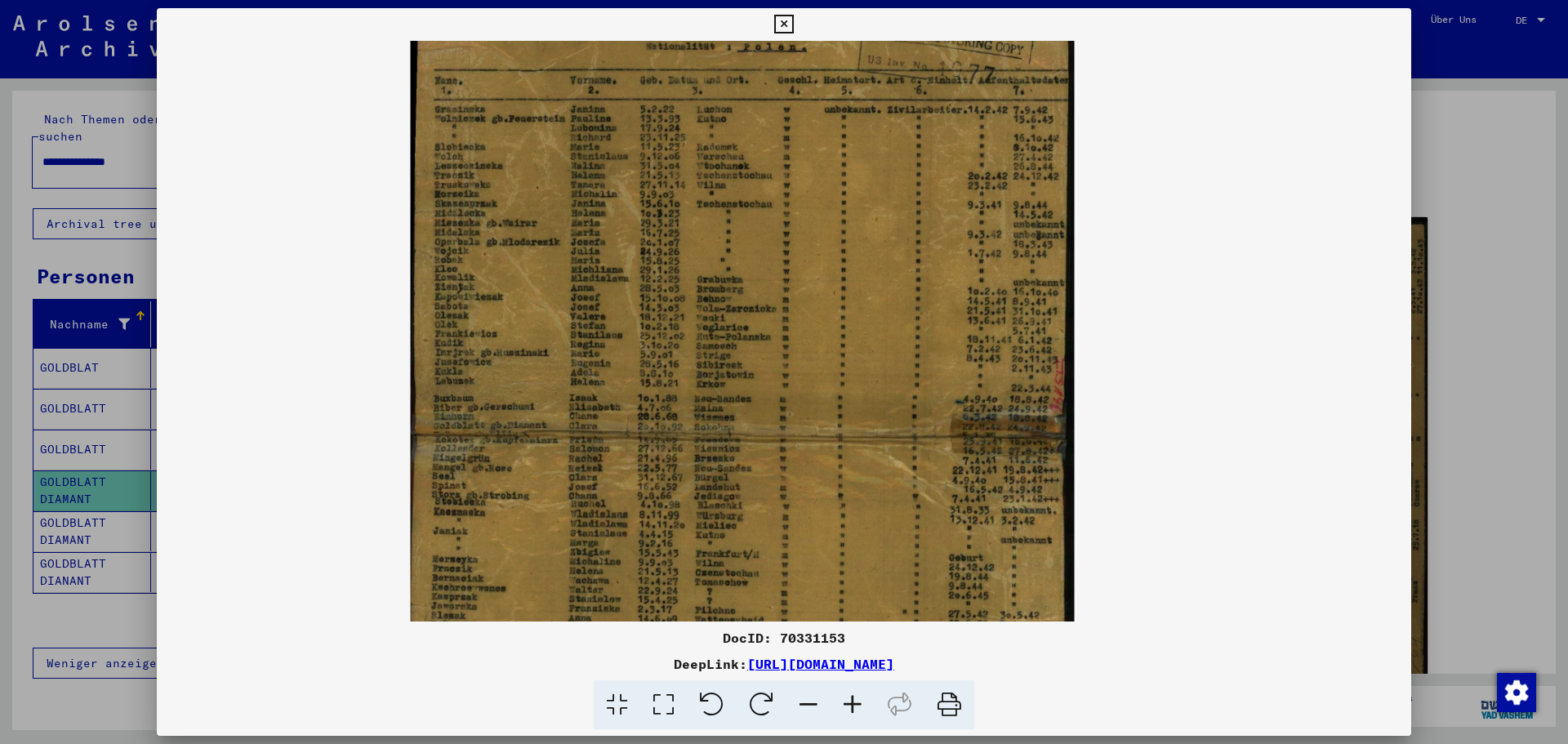
click at [808, 645] on icon at bounding box center [808, 705] width 44 height 50
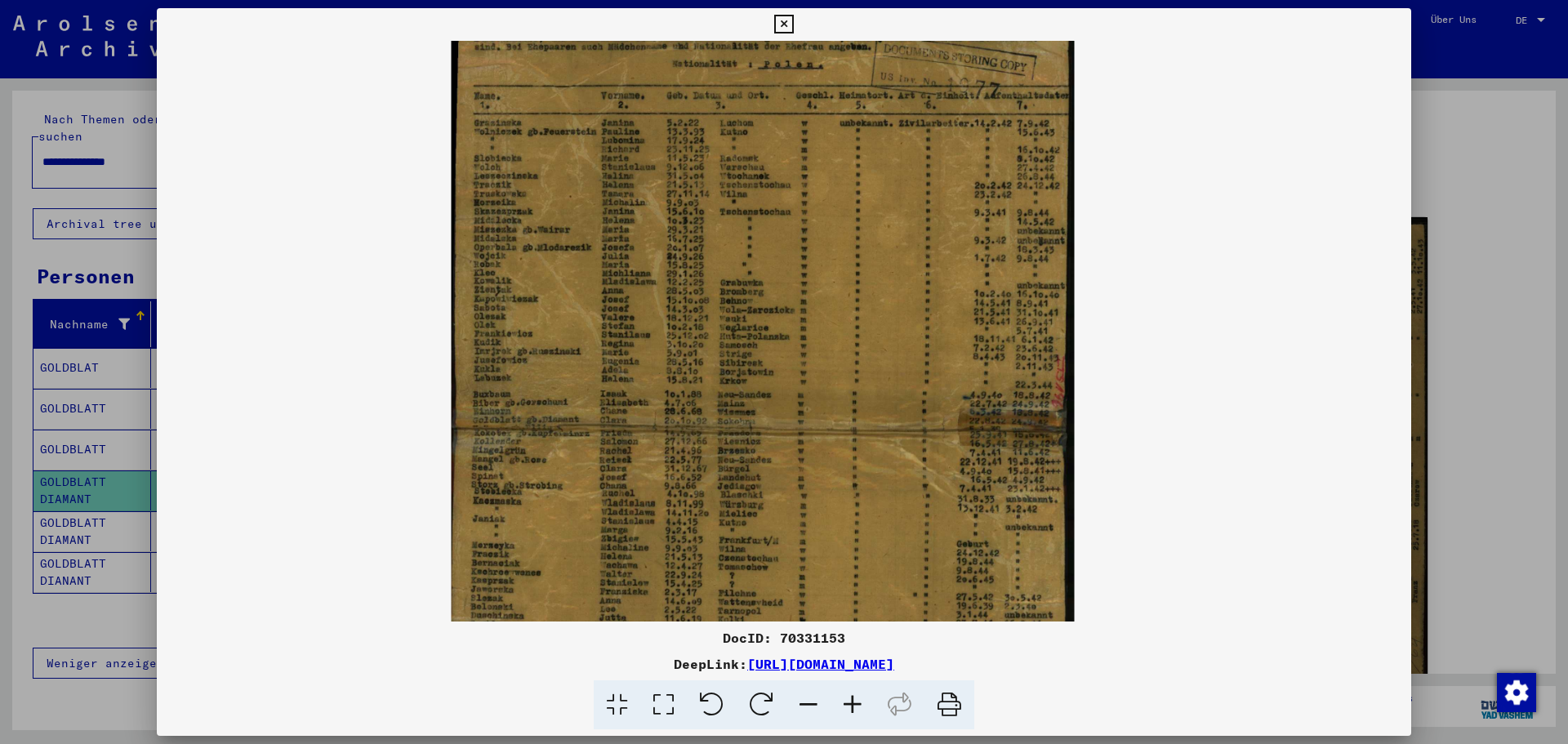
click at [808, 645] on icon at bounding box center [808, 705] width 44 height 50
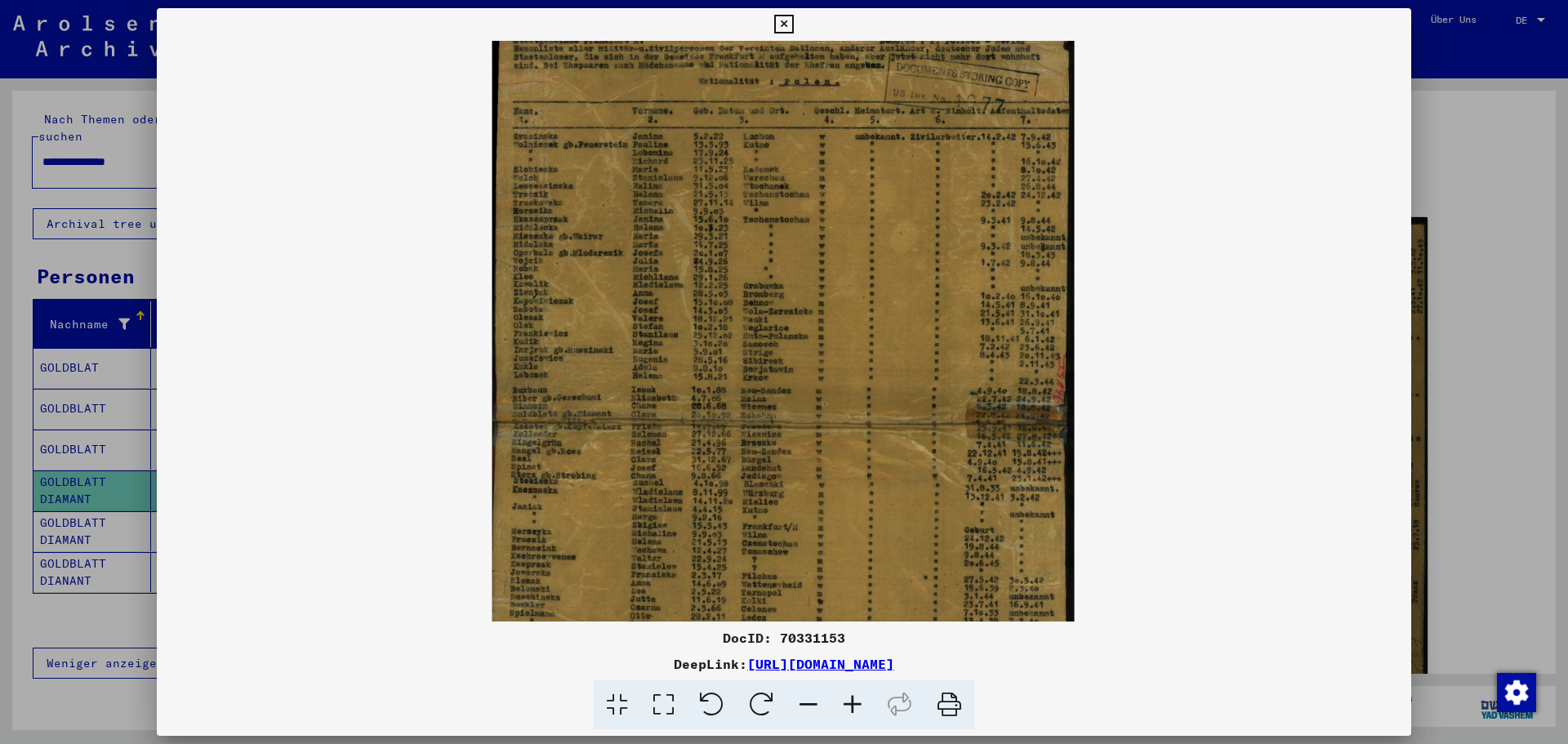
click at [808, 645] on icon at bounding box center [808, 705] width 44 height 50
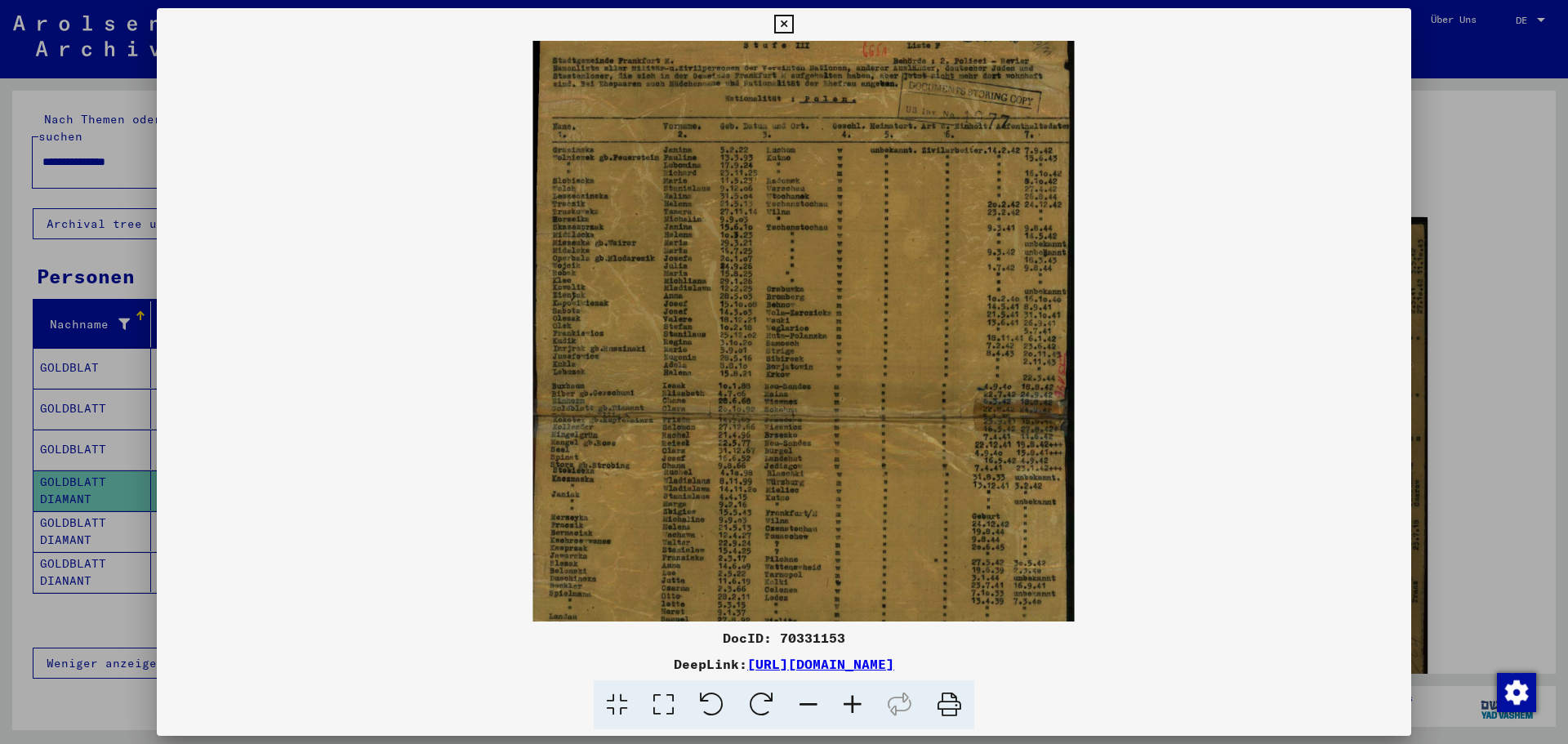
click at [793, 26] on icon at bounding box center [783, 25] width 19 height 20
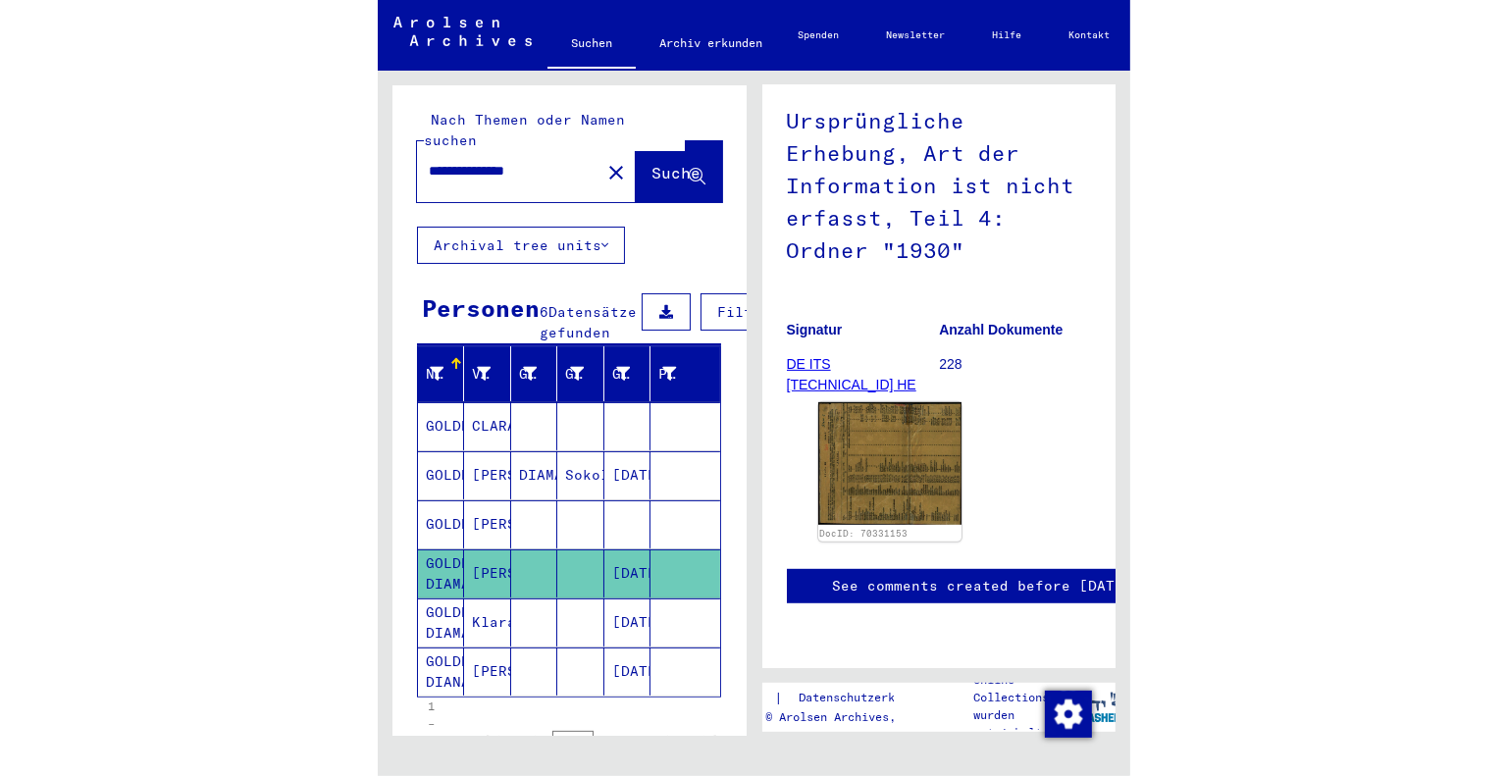
scroll to position [161, 0]
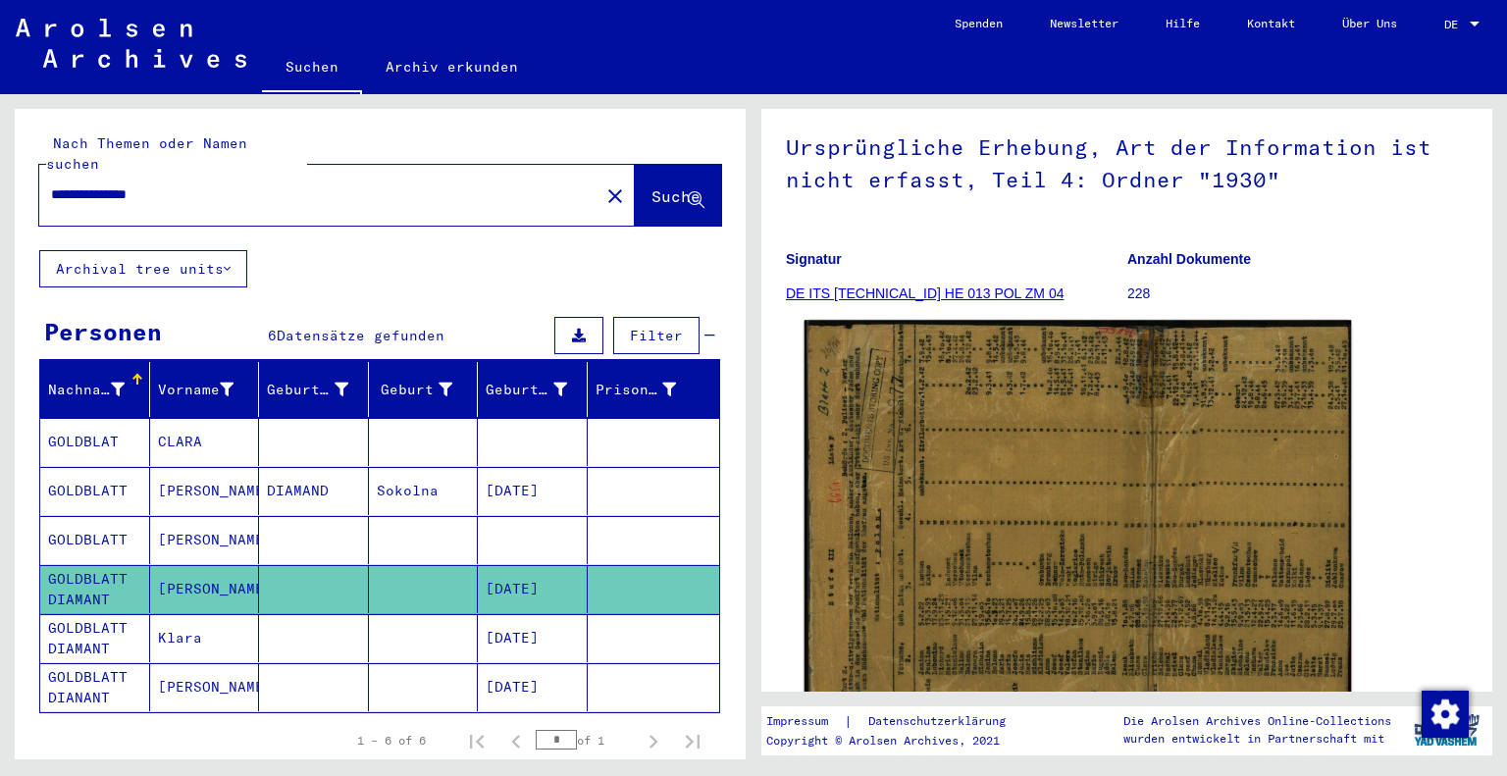
drag, startPoint x: 953, startPoint y: 529, endPoint x: 938, endPoint y: 497, distance: 34.7
click at [938, 497] on img at bounding box center [1079, 554] width 548 height 468
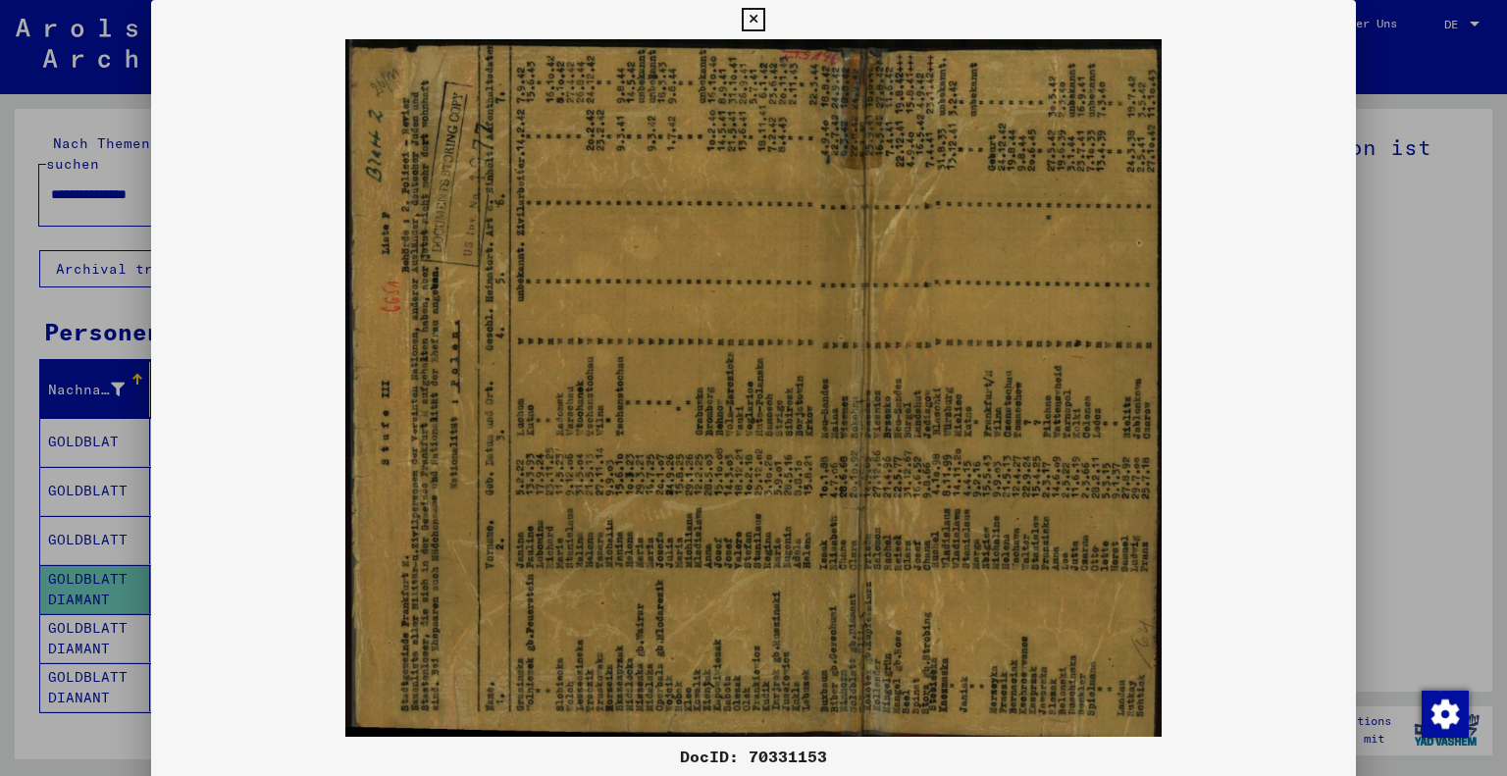
click at [746, 23] on icon at bounding box center [753, 20] width 23 height 24
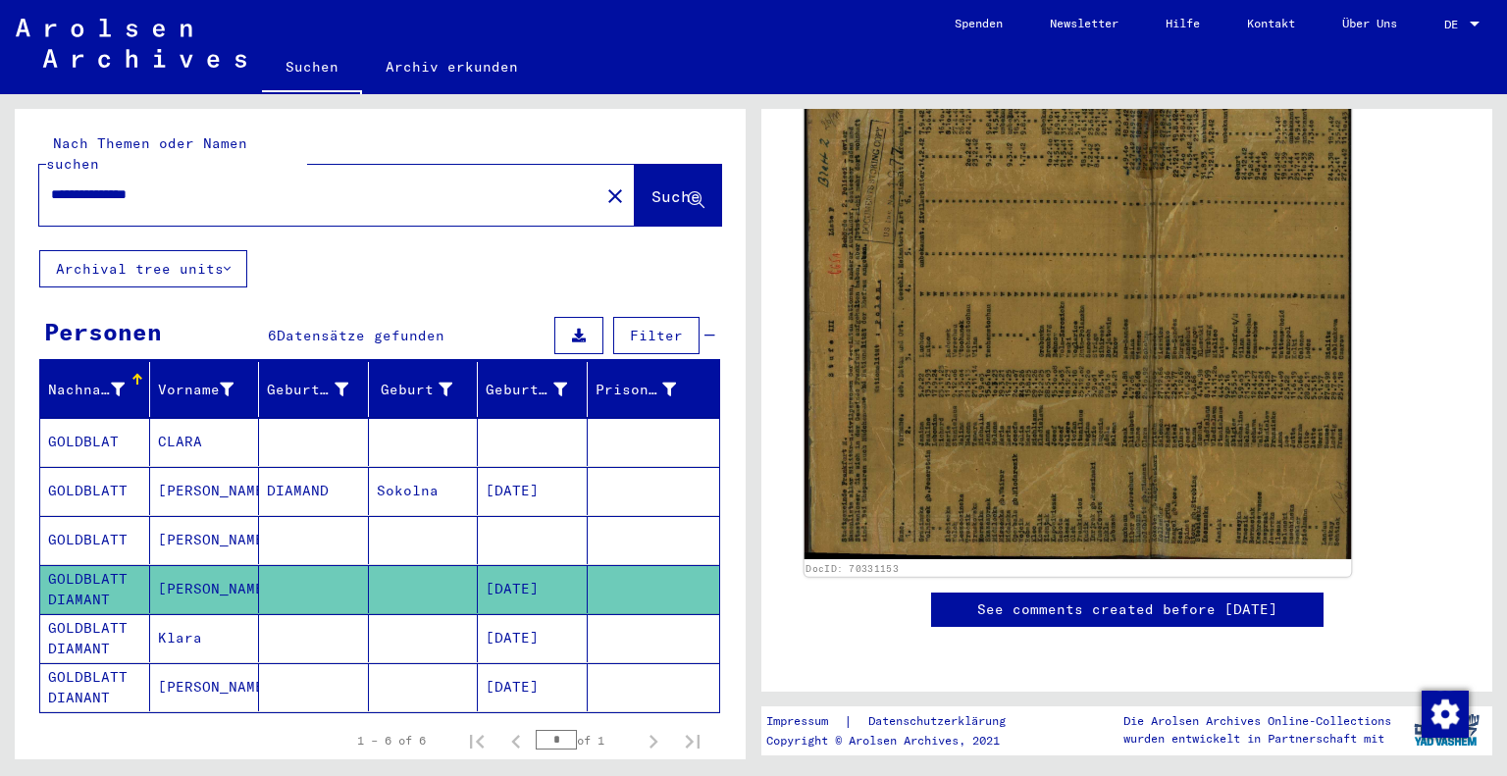
scroll to position [609, 0]
click at [1046, 248] on img at bounding box center [1079, 325] width 548 height 468
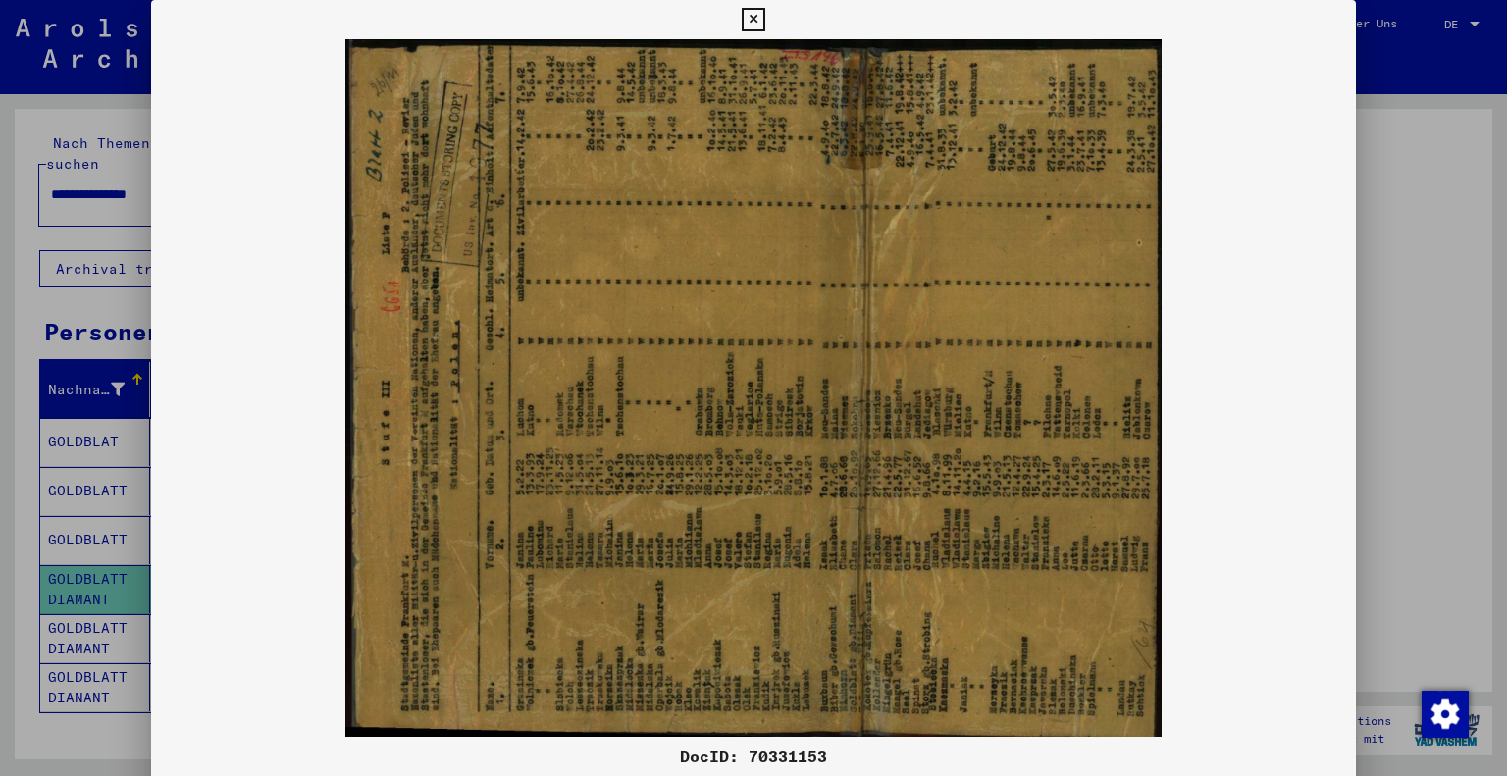
click at [760, 26] on icon at bounding box center [753, 20] width 23 height 24
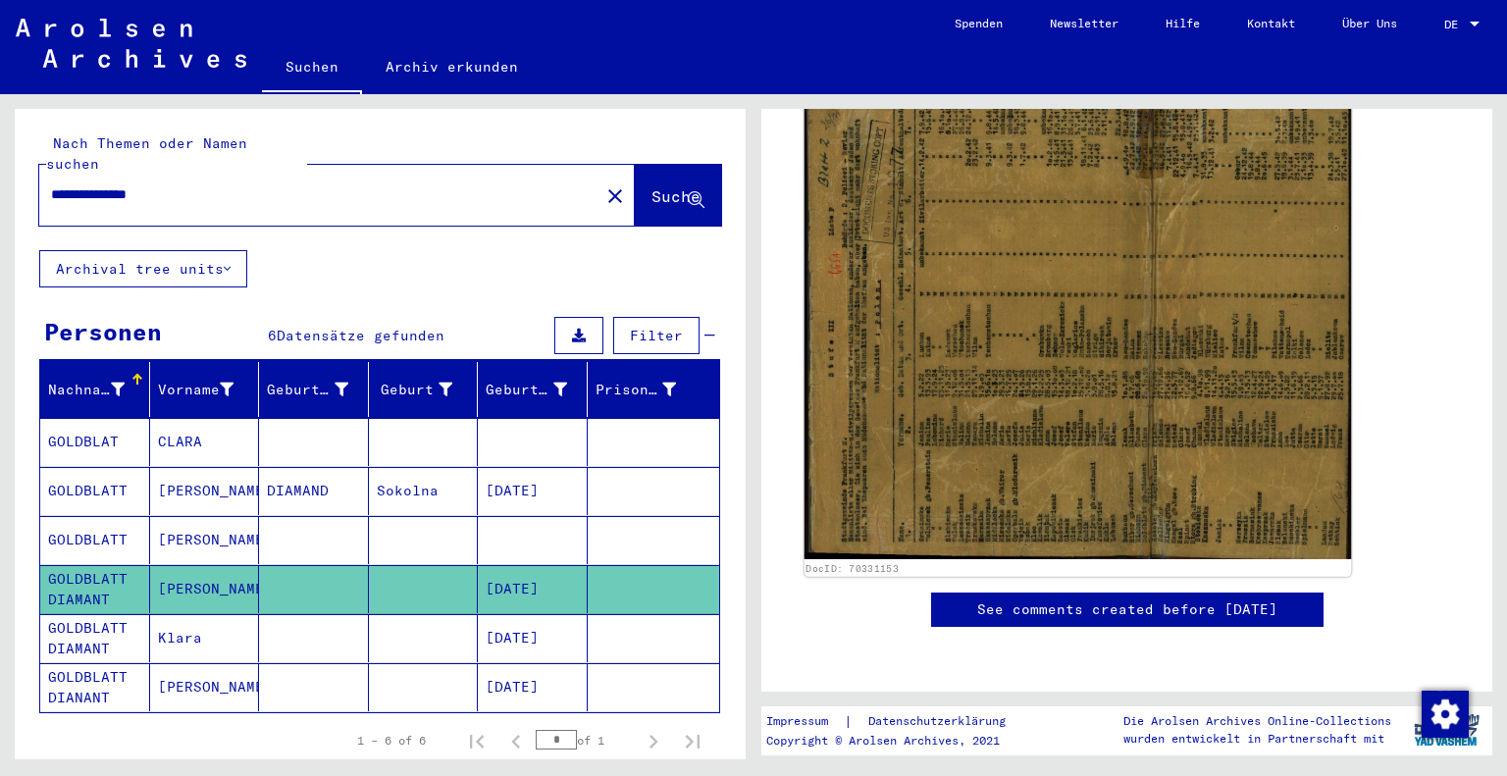
scroll to position [601, 0]
click at [961, 254] on img at bounding box center [1079, 325] width 548 height 468
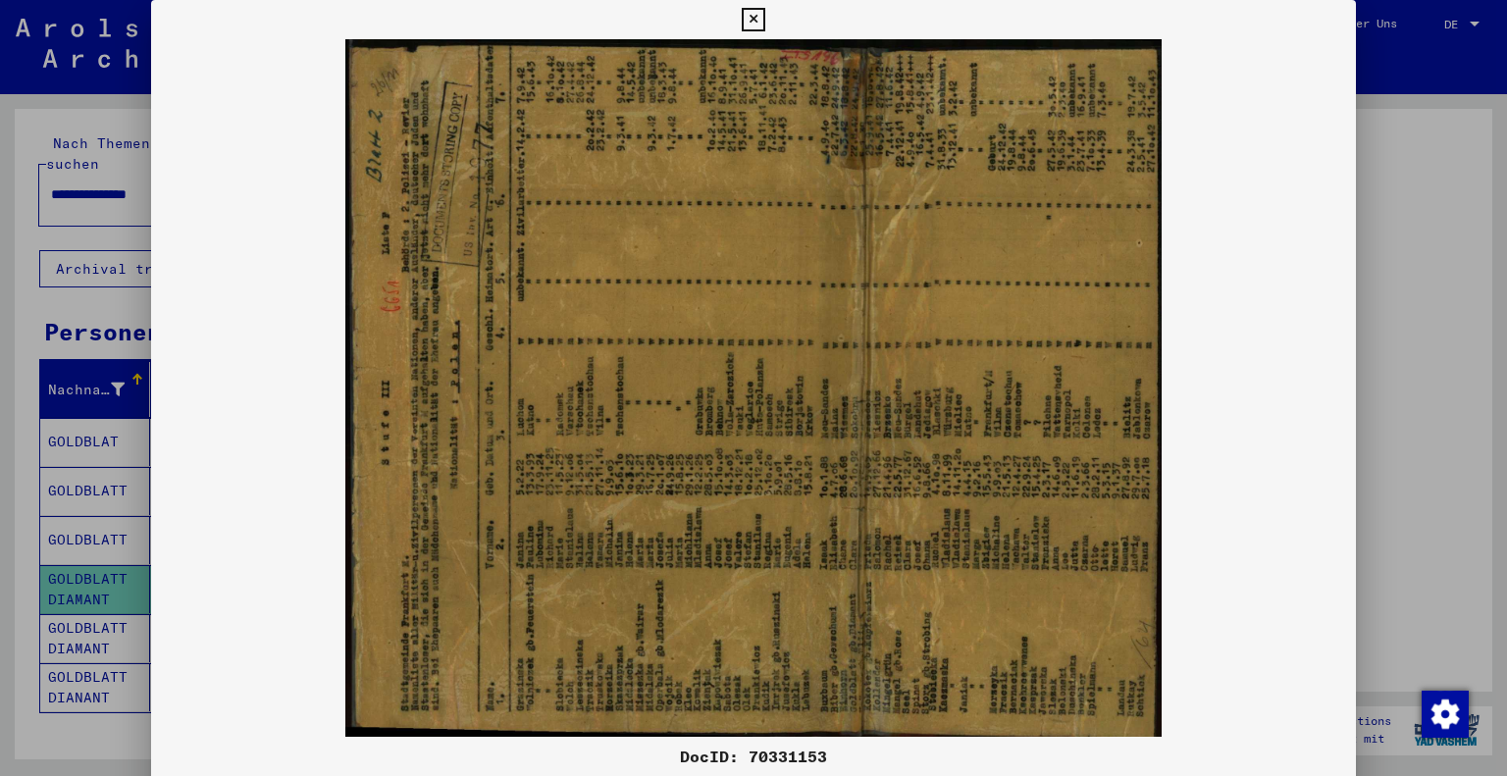
click at [750, 27] on icon at bounding box center [753, 20] width 23 height 24
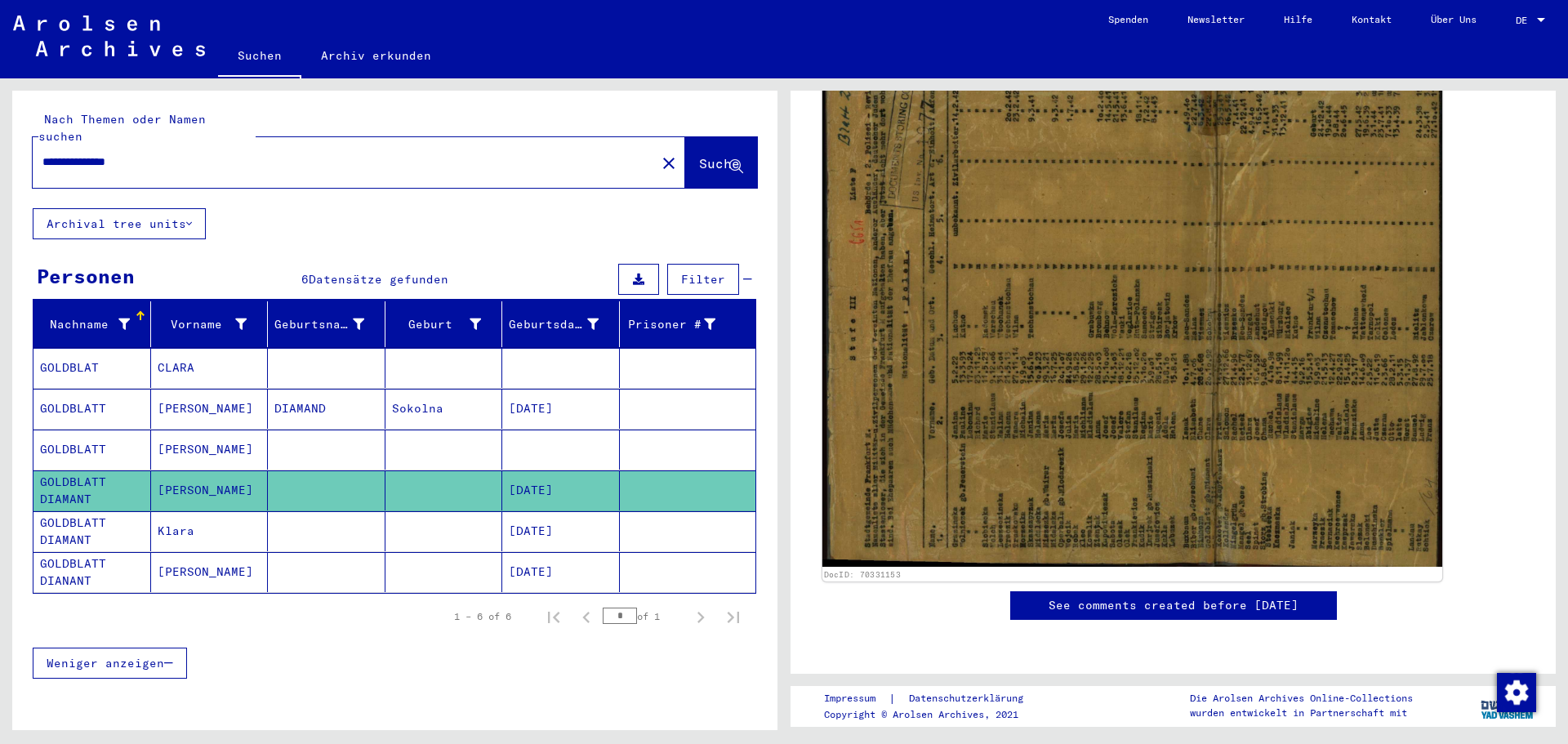
scroll to position [474, 0]
click at [1003, 270] on img at bounding box center [1132, 301] width 620 height 530
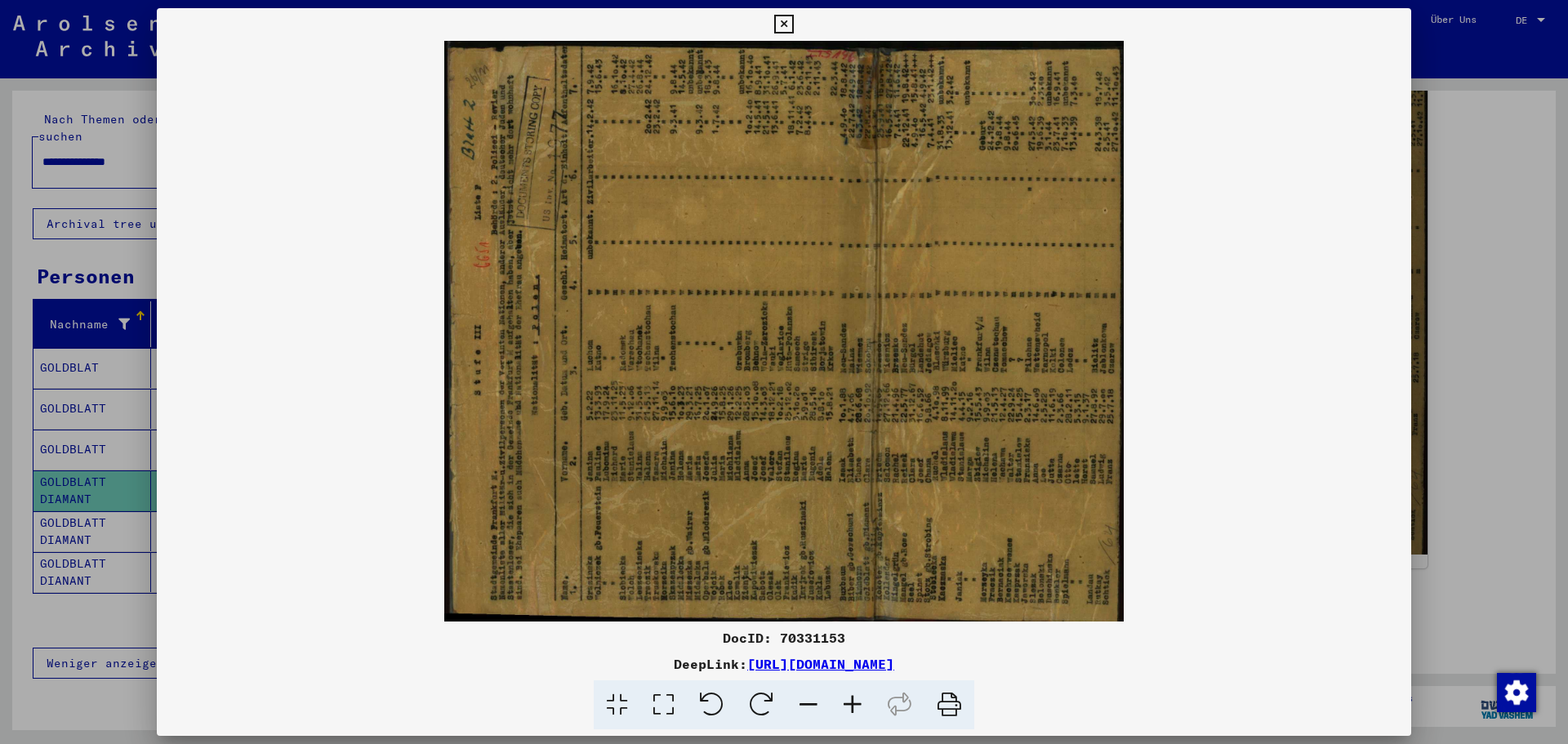
click at [769, 645] on icon at bounding box center [762, 705] width 50 height 50
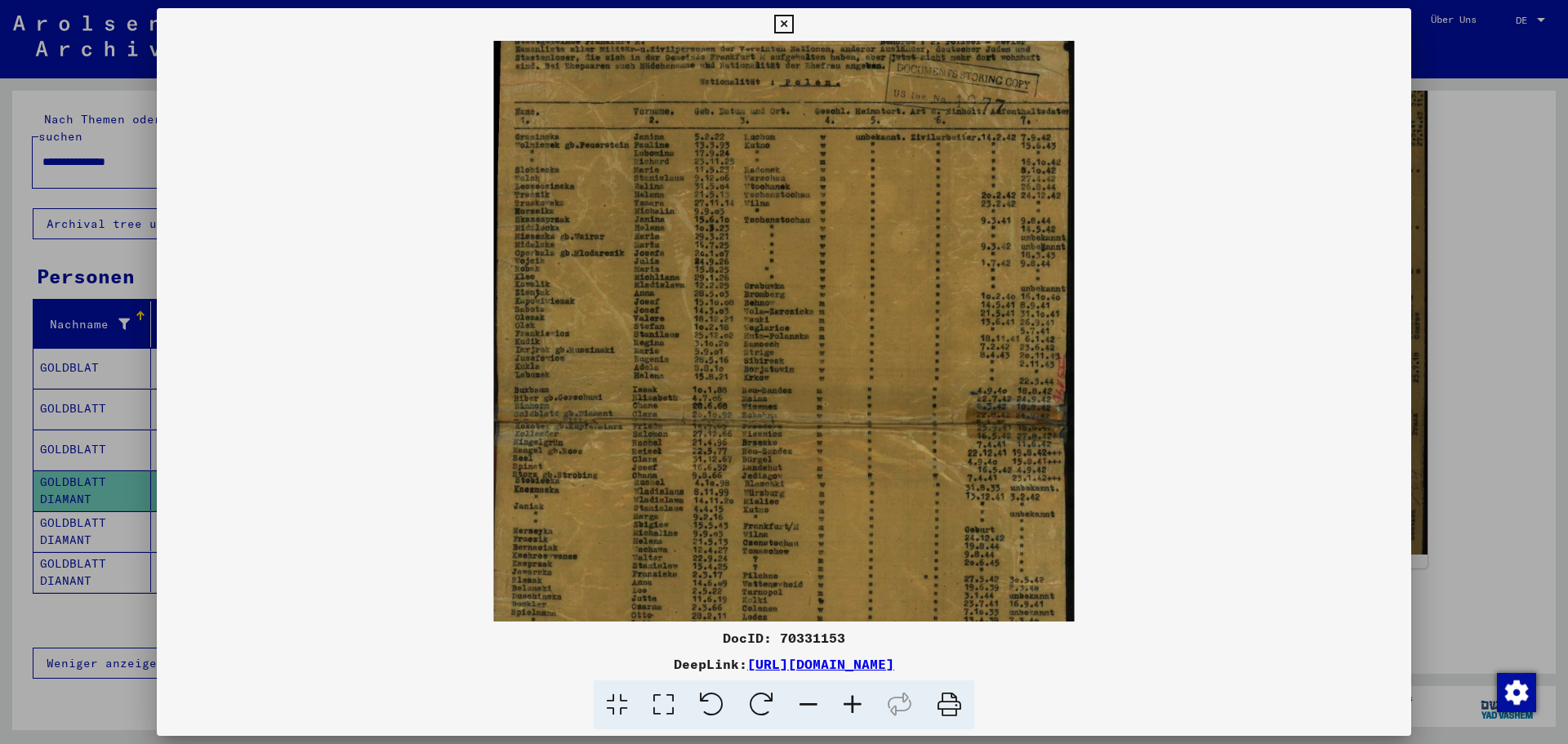
drag, startPoint x: 589, startPoint y: 300, endPoint x: 588, endPoint y: 374, distance: 74.0
click at [588, 374] on img at bounding box center [785, 330] width 581 height 1254
click at [856, 645] on icon at bounding box center [852, 705] width 44 height 50
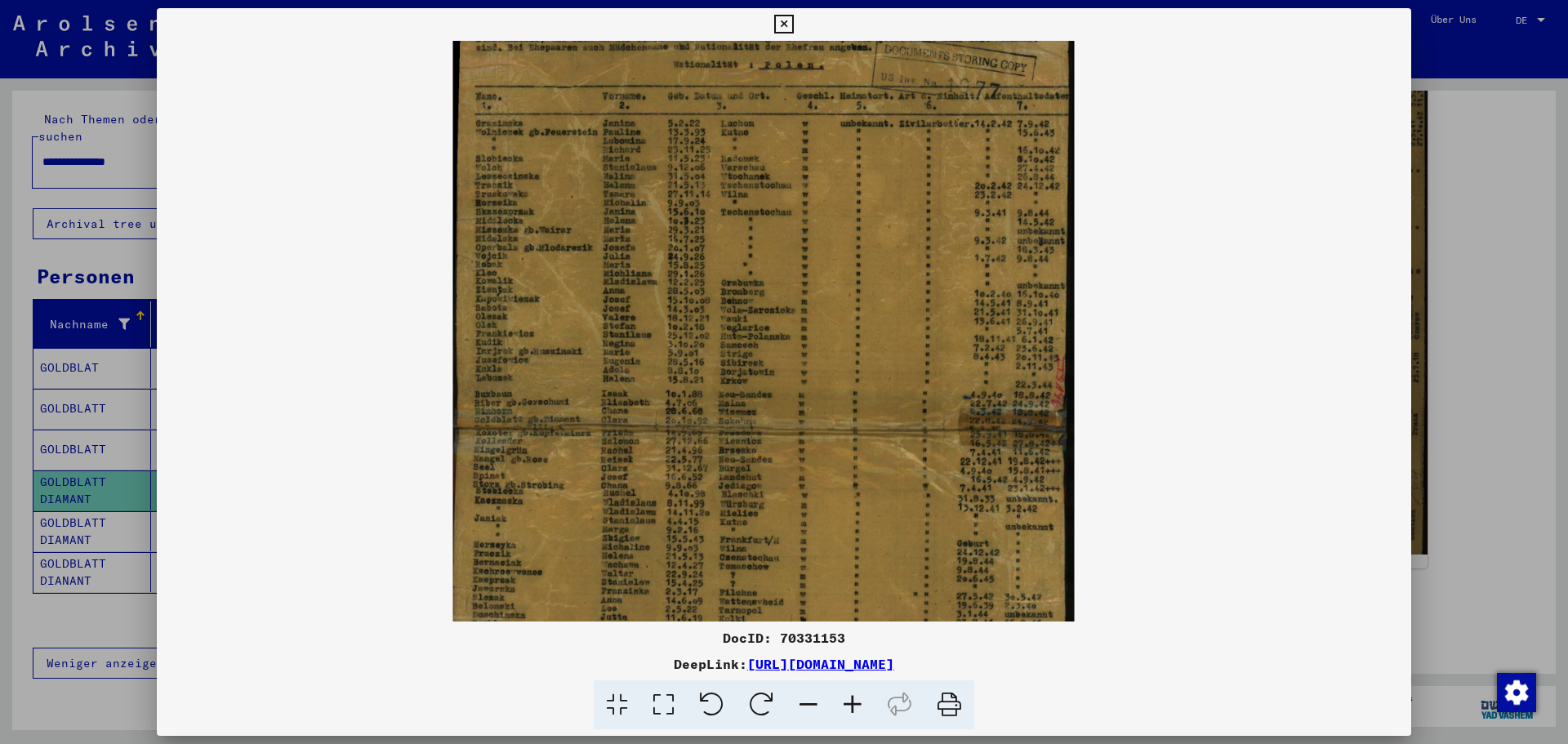
drag, startPoint x: 784, startPoint y: 474, endPoint x: 785, endPoint y: 558, distance: 84.0
click at [785, 558] on img at bounding box center [764, 330] width 622 height 727
click at [861, 645] on icon at bounding box center [852, 705] width 44 height 50
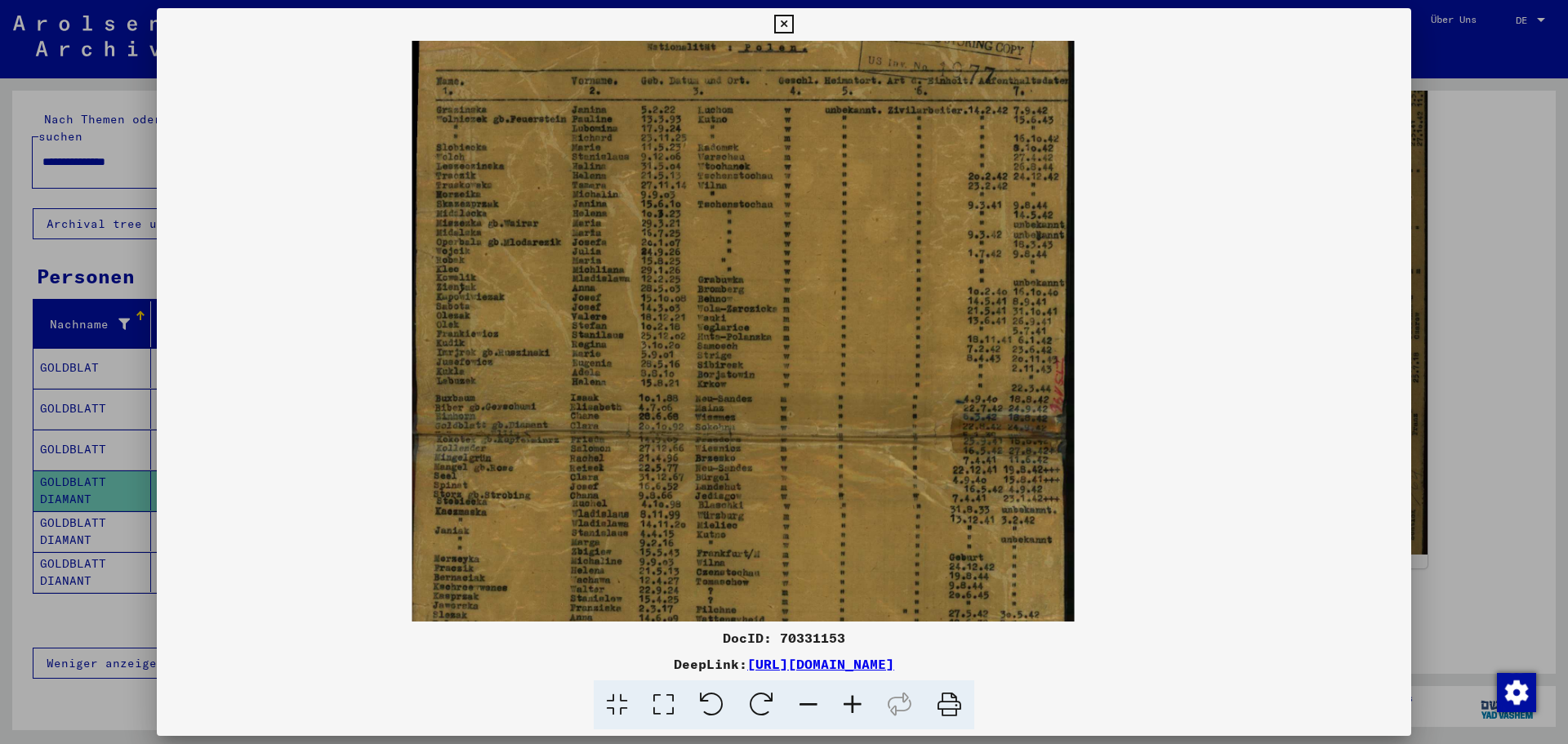
click at [861, 645] on icon at bounding box center [852, 705] width 44 height 50
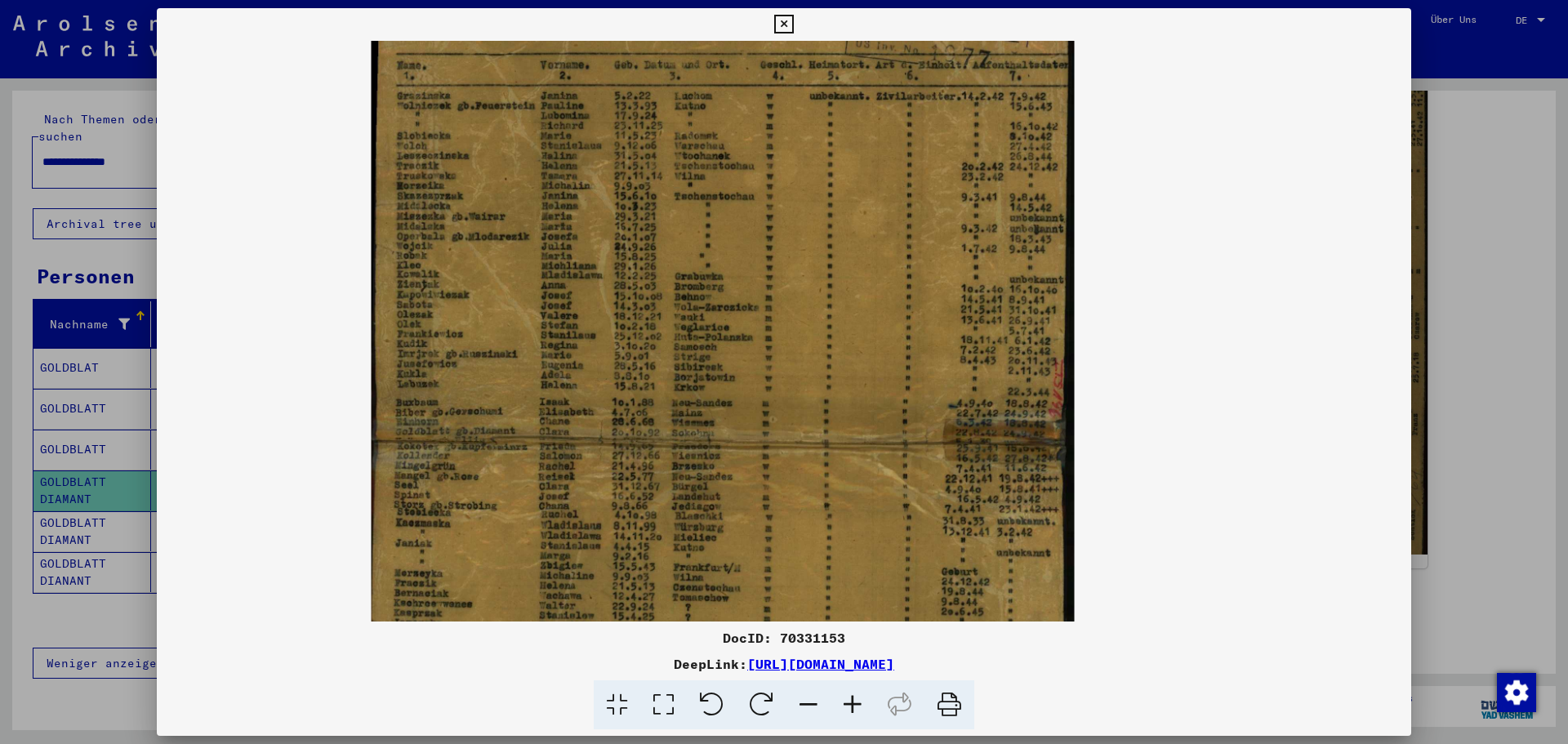
click at [861, 645] on icon at bounding box center [852, 705] width 44 height 50
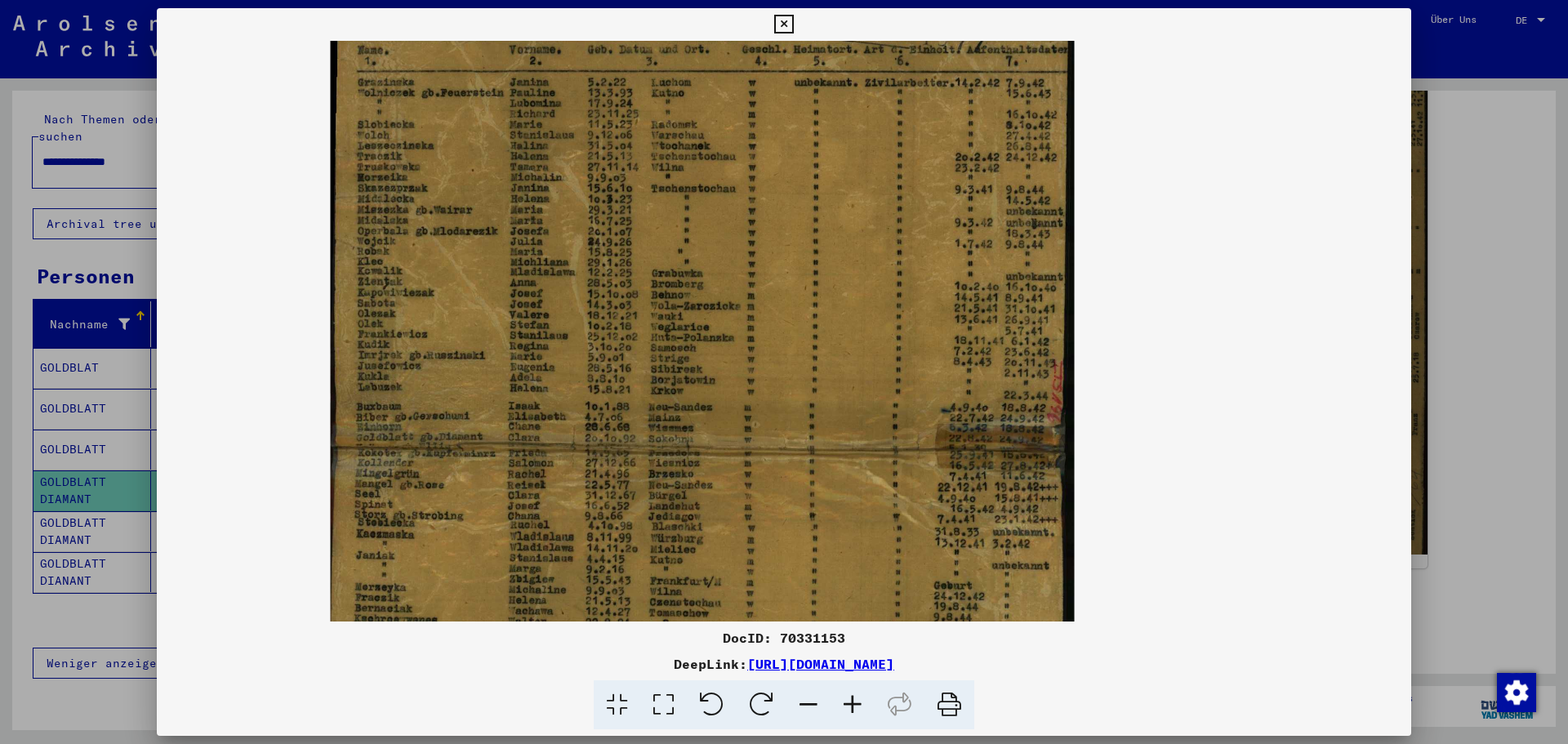
click at [861, 645] on icon at bounding box center [852, 705] width 44 height 50
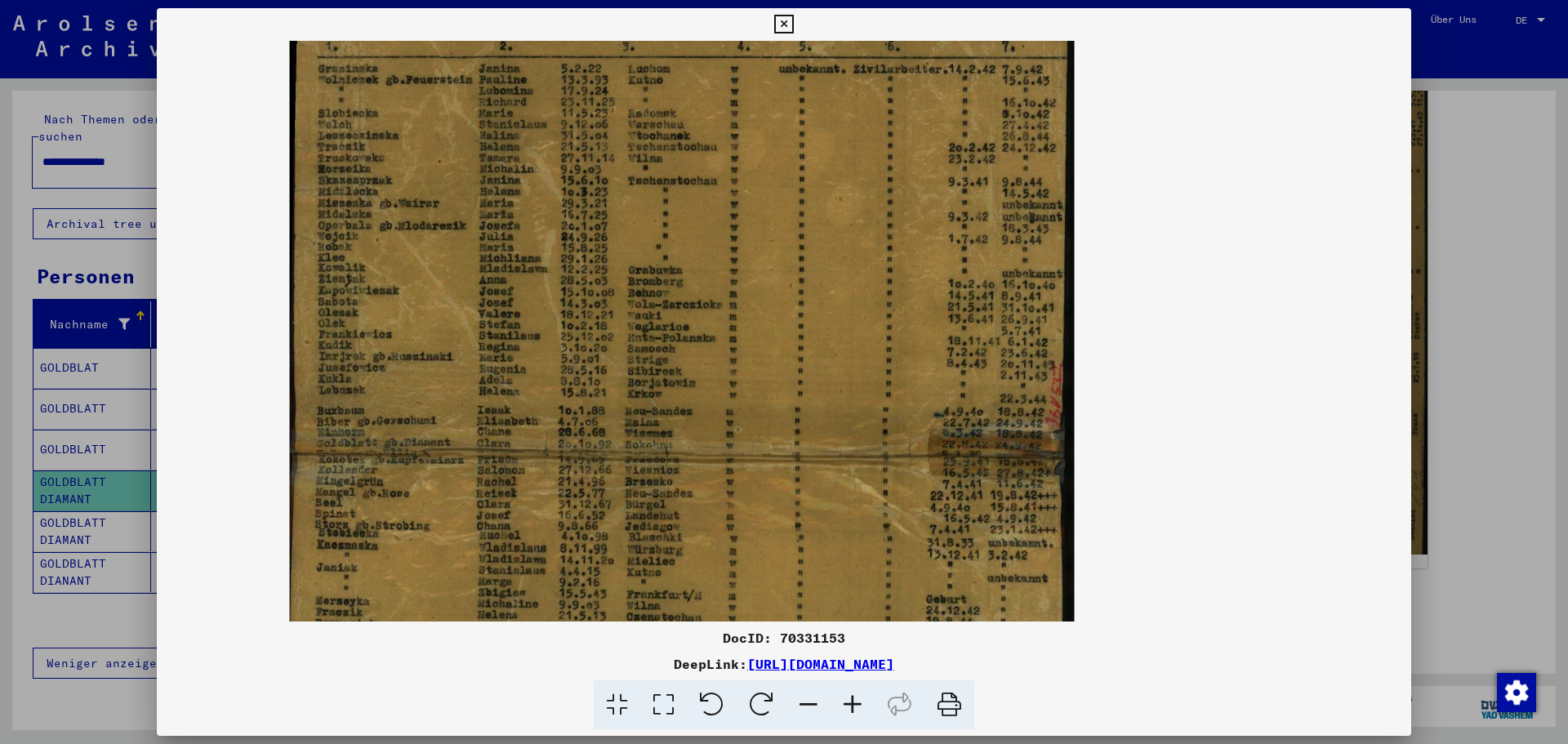
click at [861, 645] on icon at bounding box center [852, 705] width 44 height 50
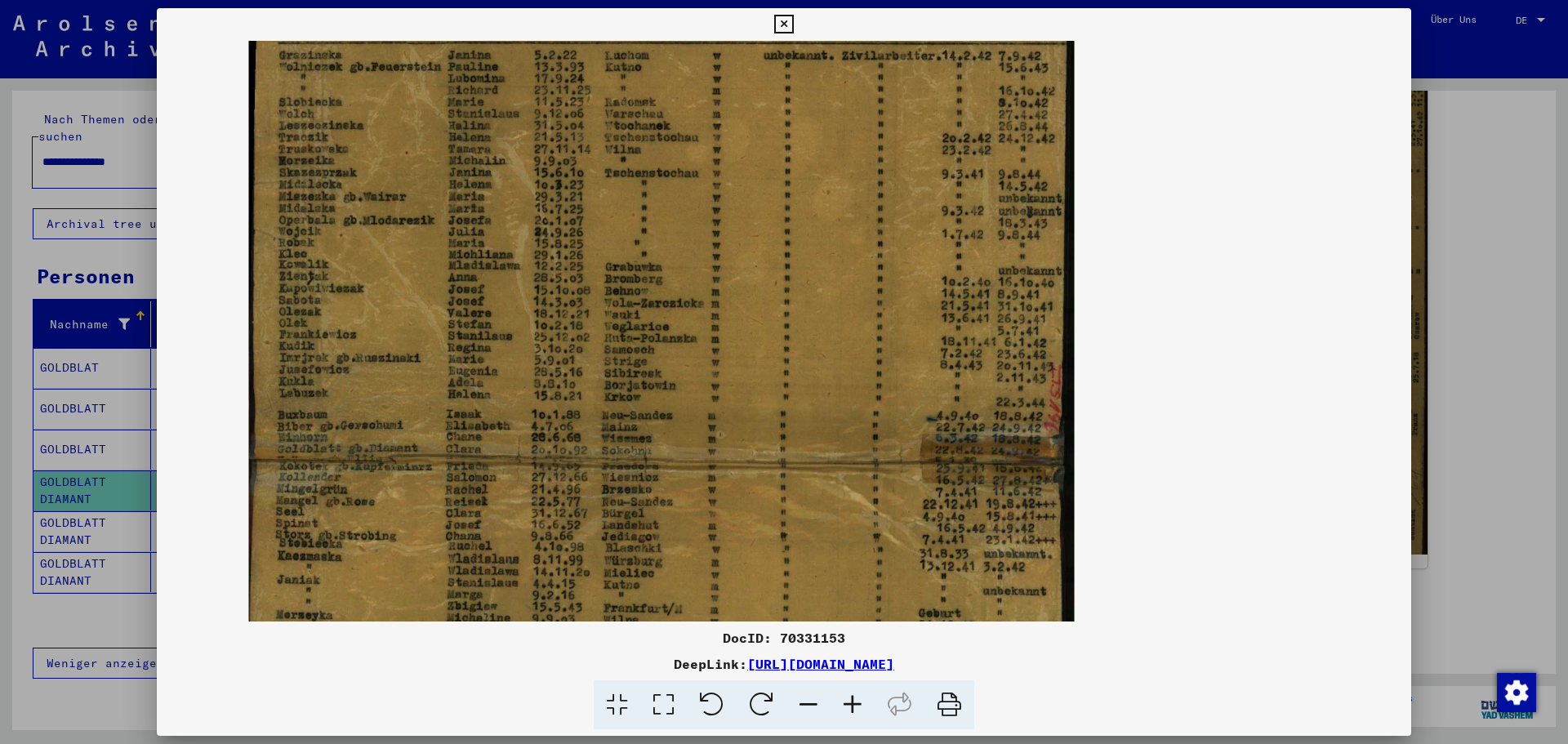
scroll to position [3, 0]
drag, startPoint x: 676, startPoint y: 476, endPoint x: 808, endPoint y: 484, distance: 132.2
click at [808, 484] on img at bounding box center [662, 328] width 826 height 966
drag, startPoint x: 539, startPoint y: 424, endPoint x: 615, endPoint y: 588, distance: 180.8
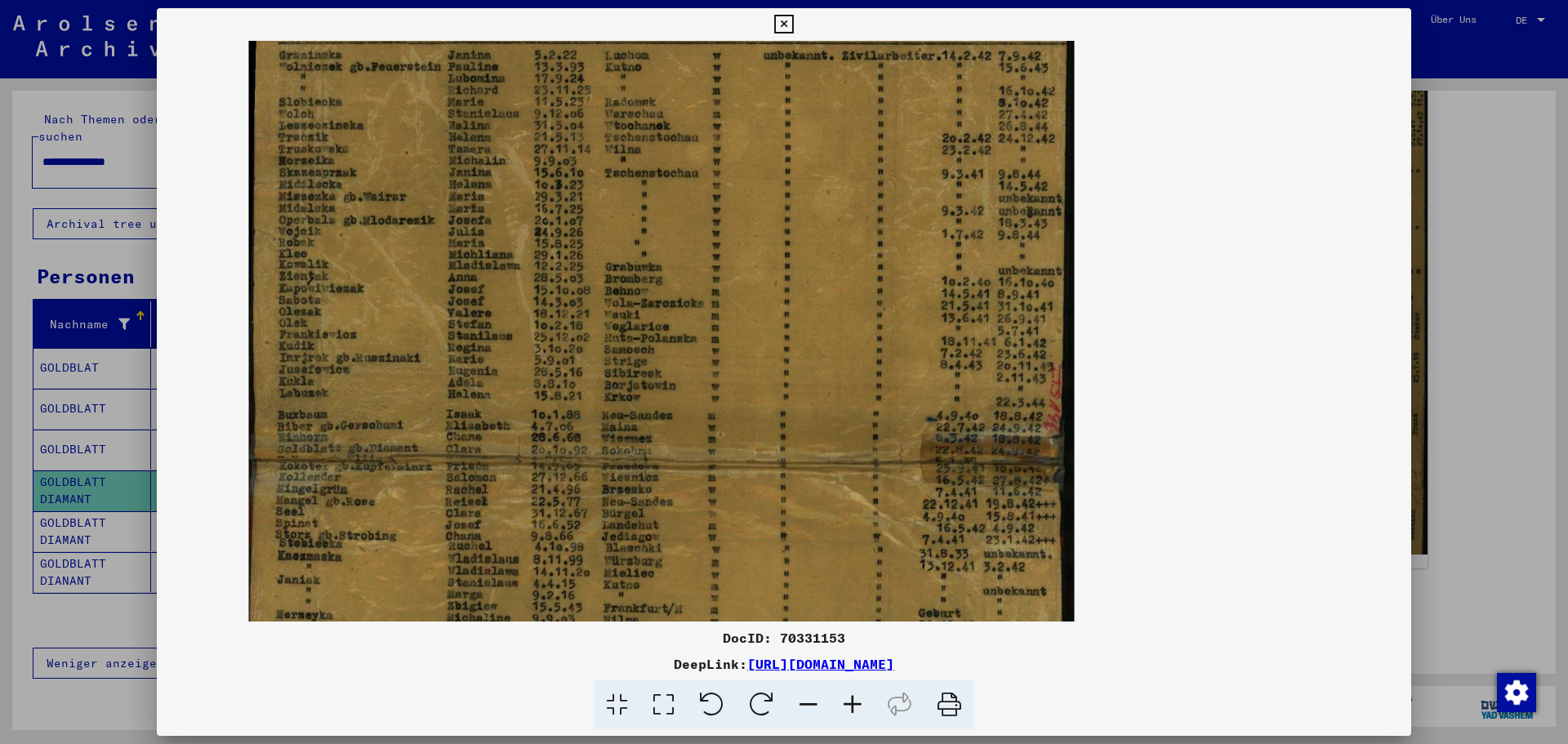
click at [615, 588] on img at bounding box center [662, 330] width 826 height 966
drag, startPoint x: 564, startPoint y: 251, endPoint x: 558, endPoint y: 516, distance: 265.1
click at [558, 516] on img at bounding box center [662, 330] width 826 height 966
drag, startPoint x: 626, startPoint y: 369, endPoint x: 639, endPoint y: 483, distance: 114.7
click at [639, 483] on img at bounding box center [662, 330] width 826 height 966
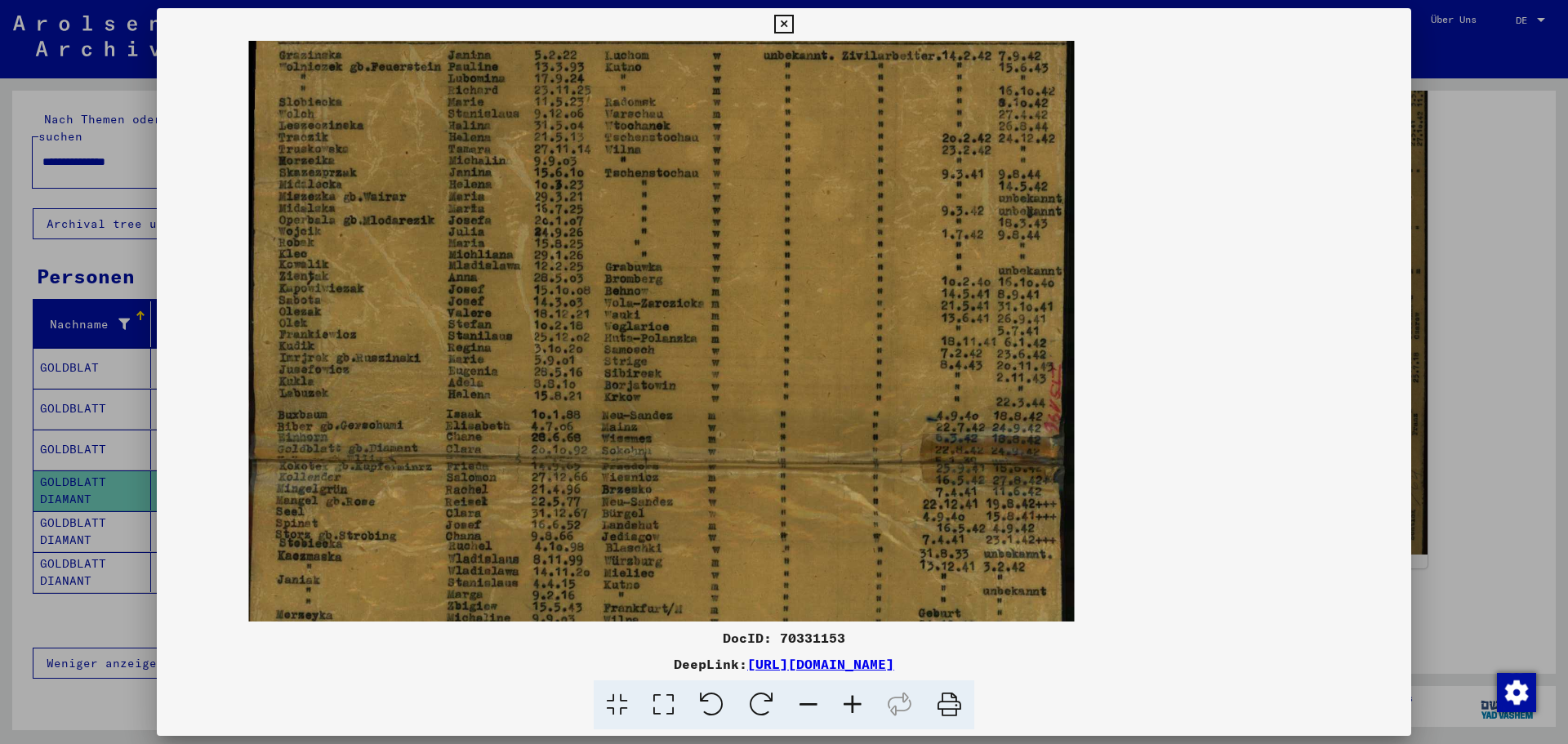
click at [782, 26] on icon at bounding box center [783, 25] width 19 height 20
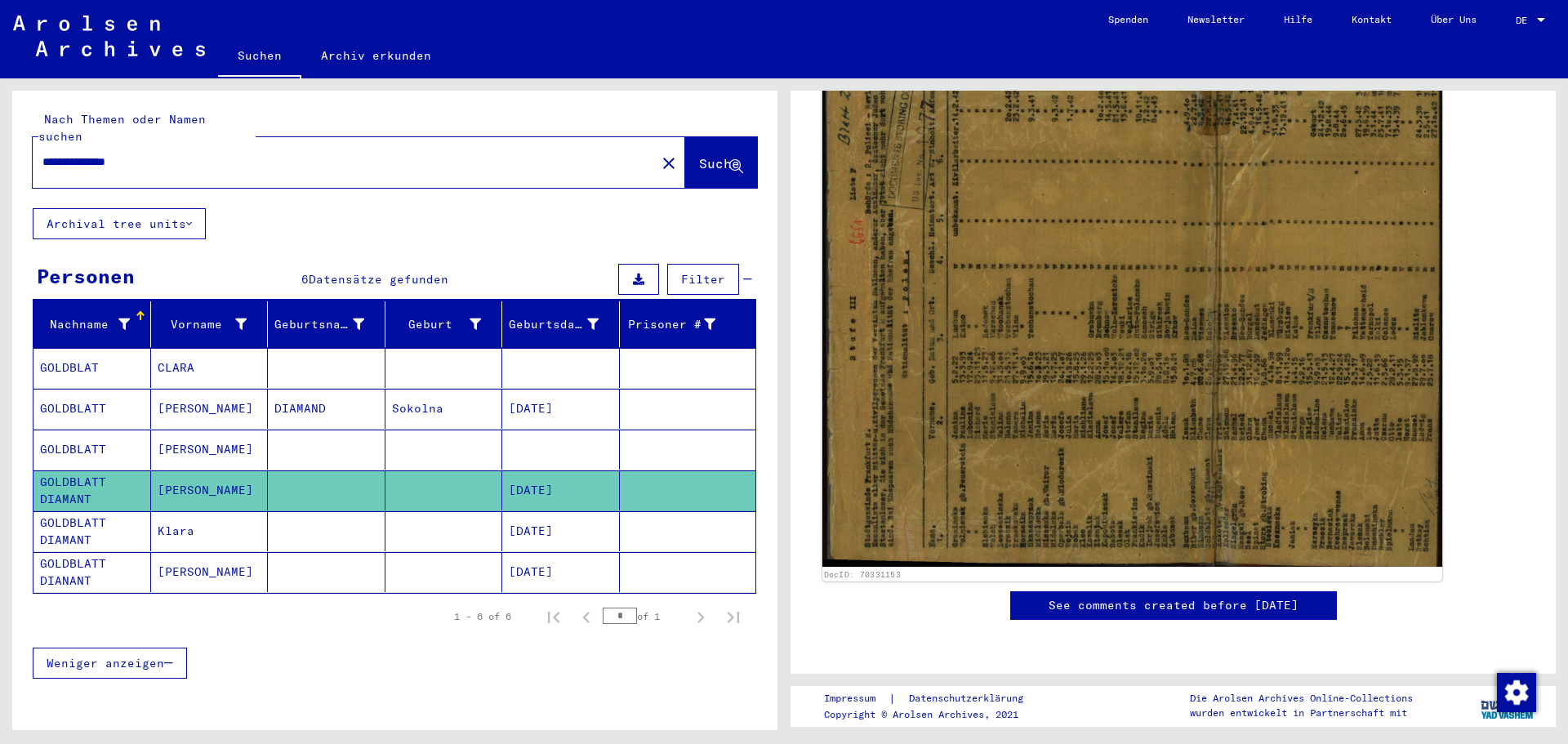
click at [912, 236] on img at bounding box center [1132, 301] width 620 height 530
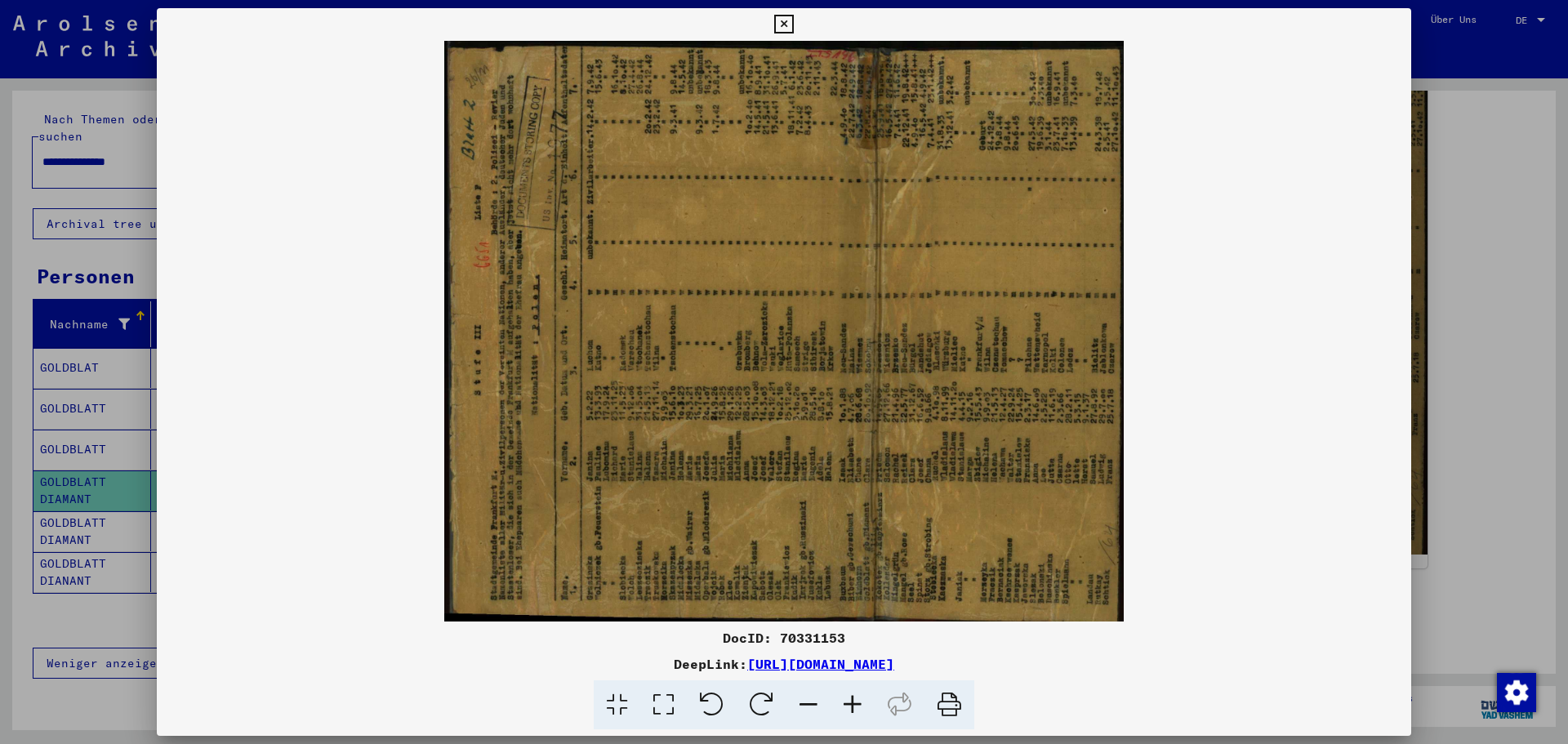
click at [778, 21] on icon at bounding box center [783, 25] width 19 height 20
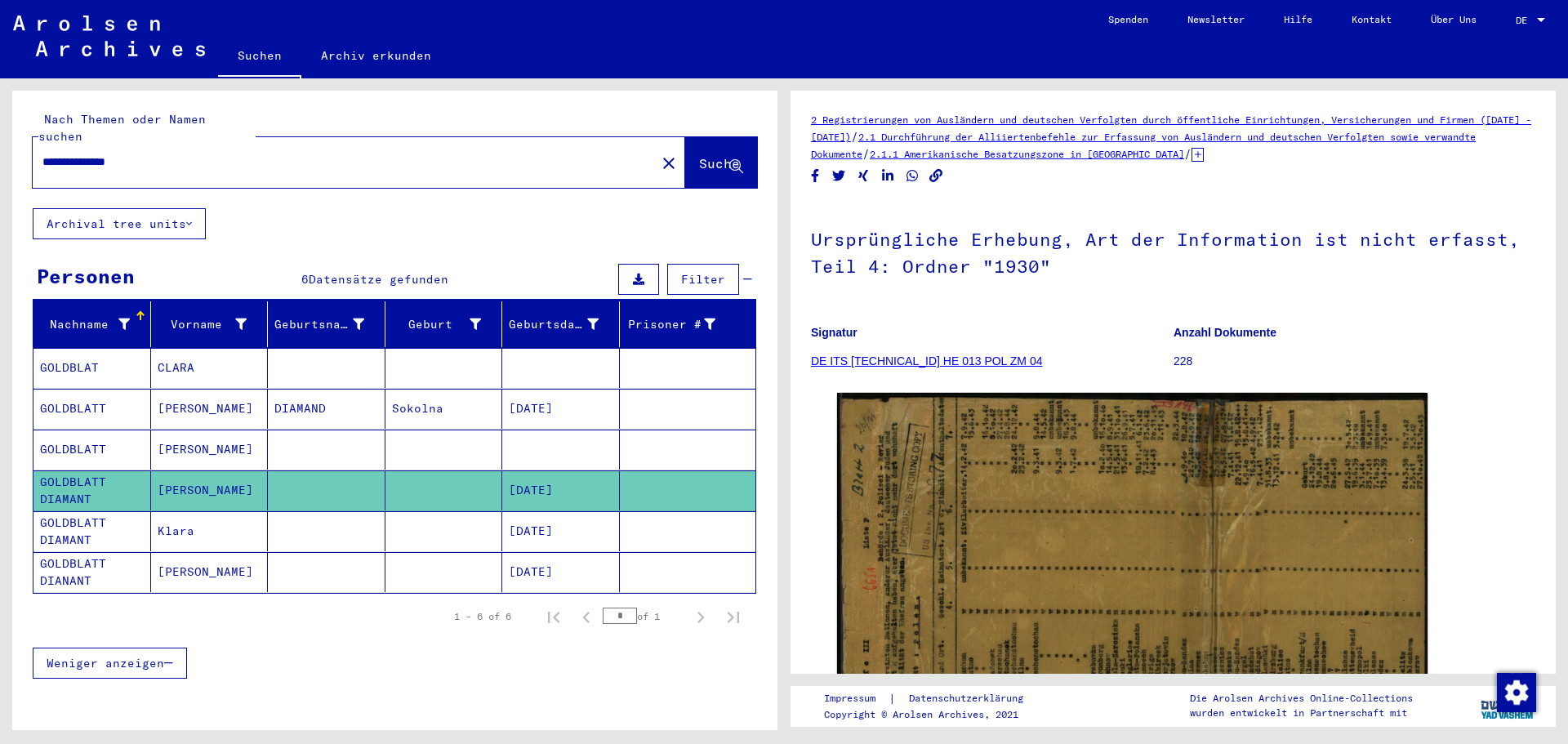
click at [141, 511] on mat-cell "GOLDBLATT DIAMANT" at bounding box center [92, 531] width 117 height 40
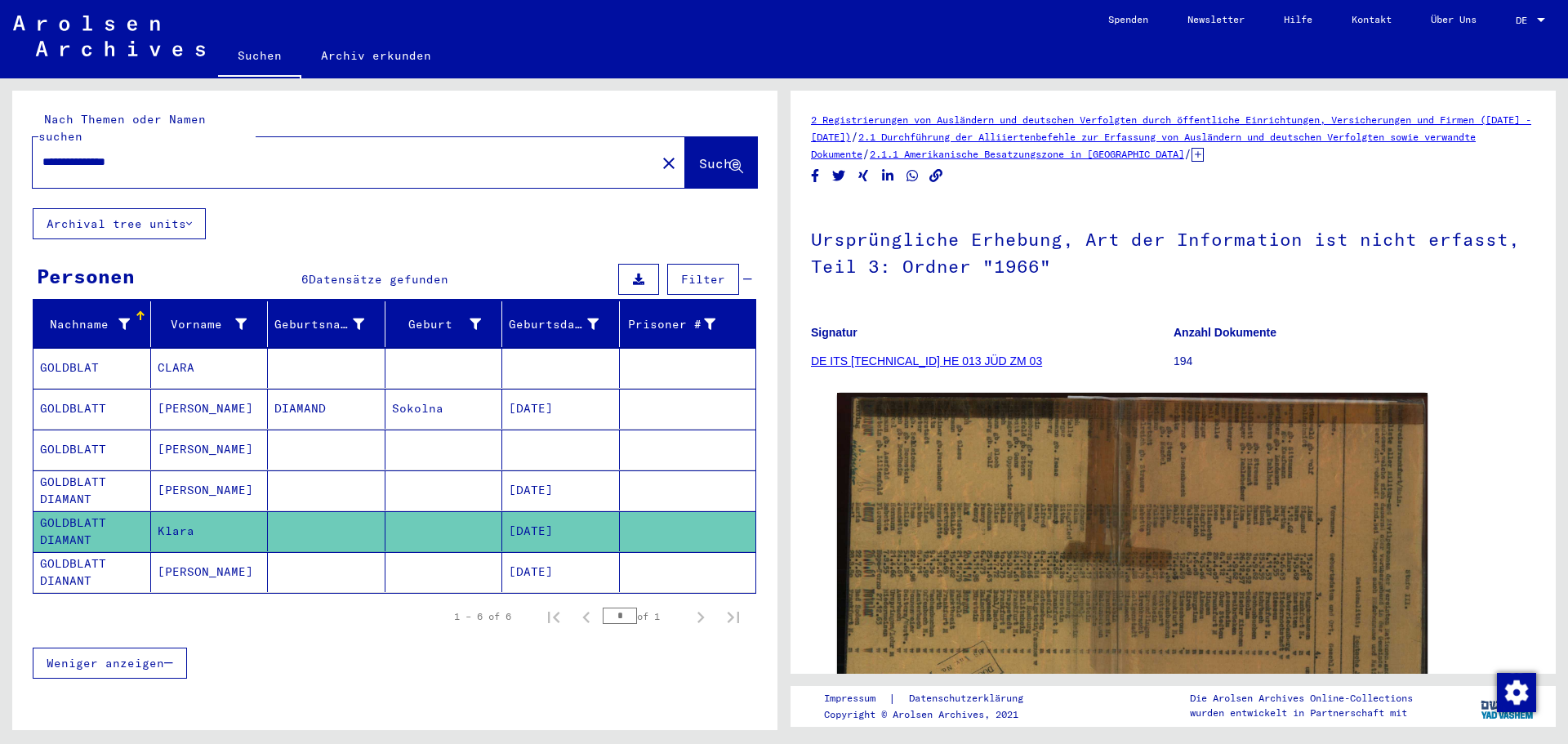
click at [256, 561] on mat-cell "[PERSON_NAME]" at bounding box center [210, 572] width 117 height 40
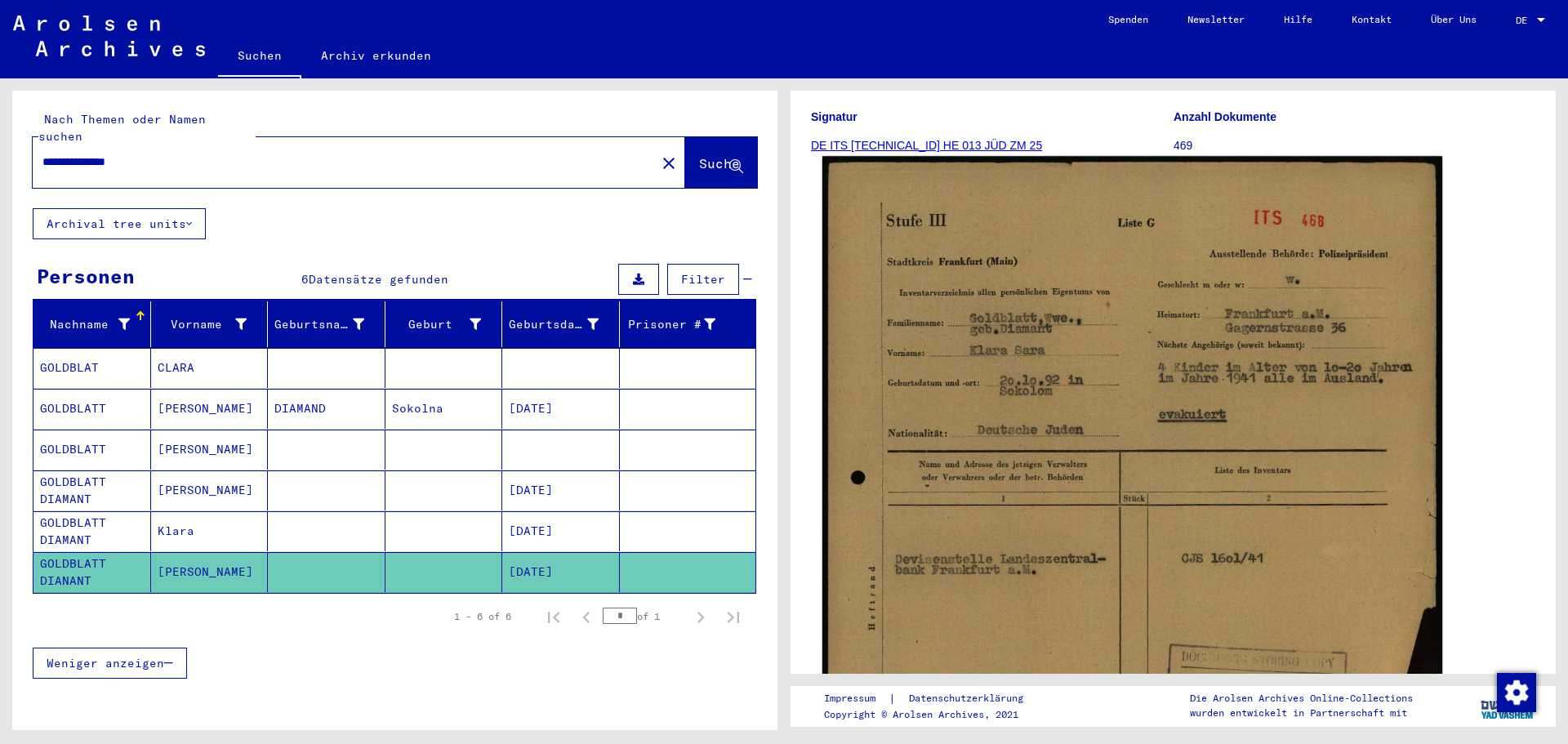
scroll to position [212, 0]
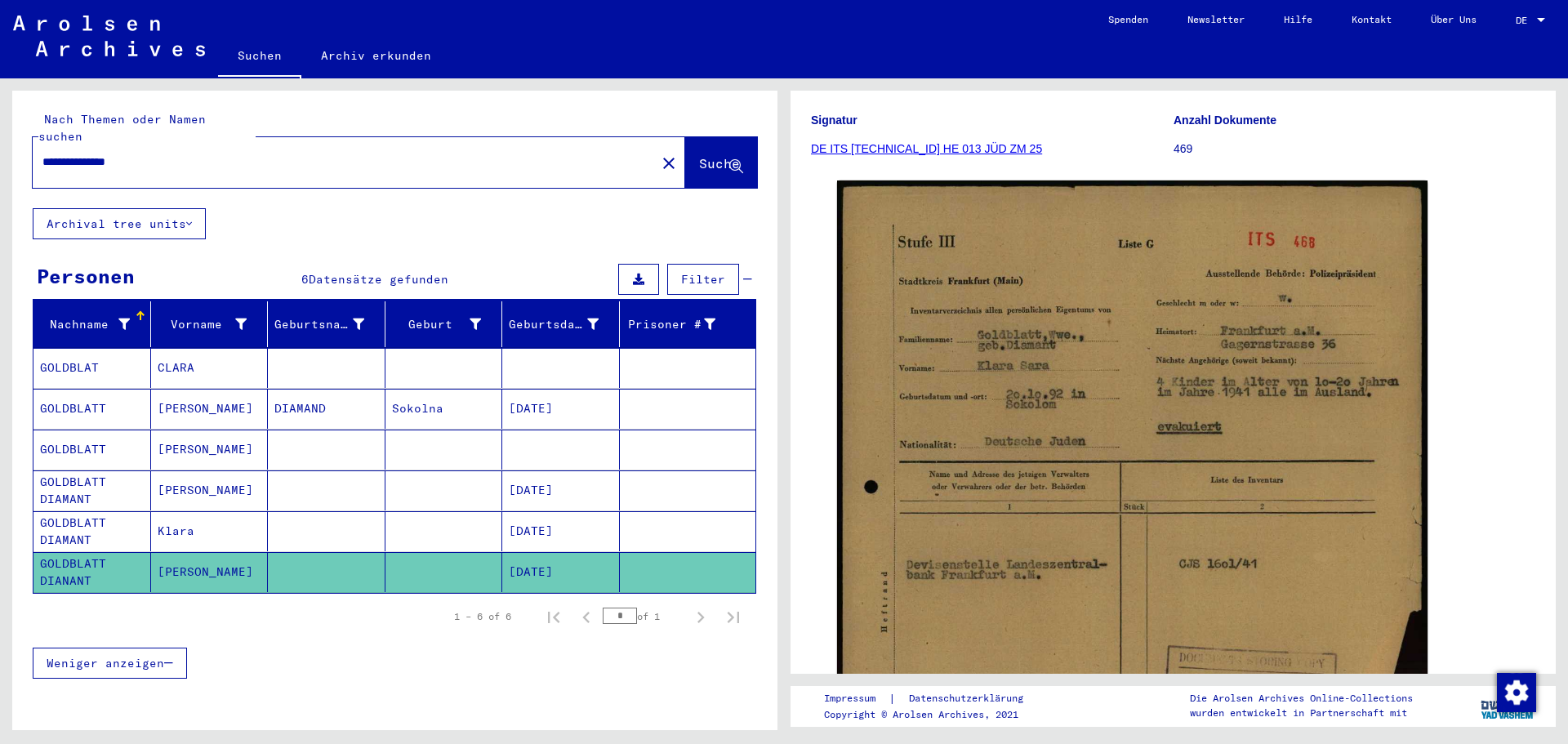
click at [447, 511] on mat-cell at bounding box center [444, 531] width 117 height 40
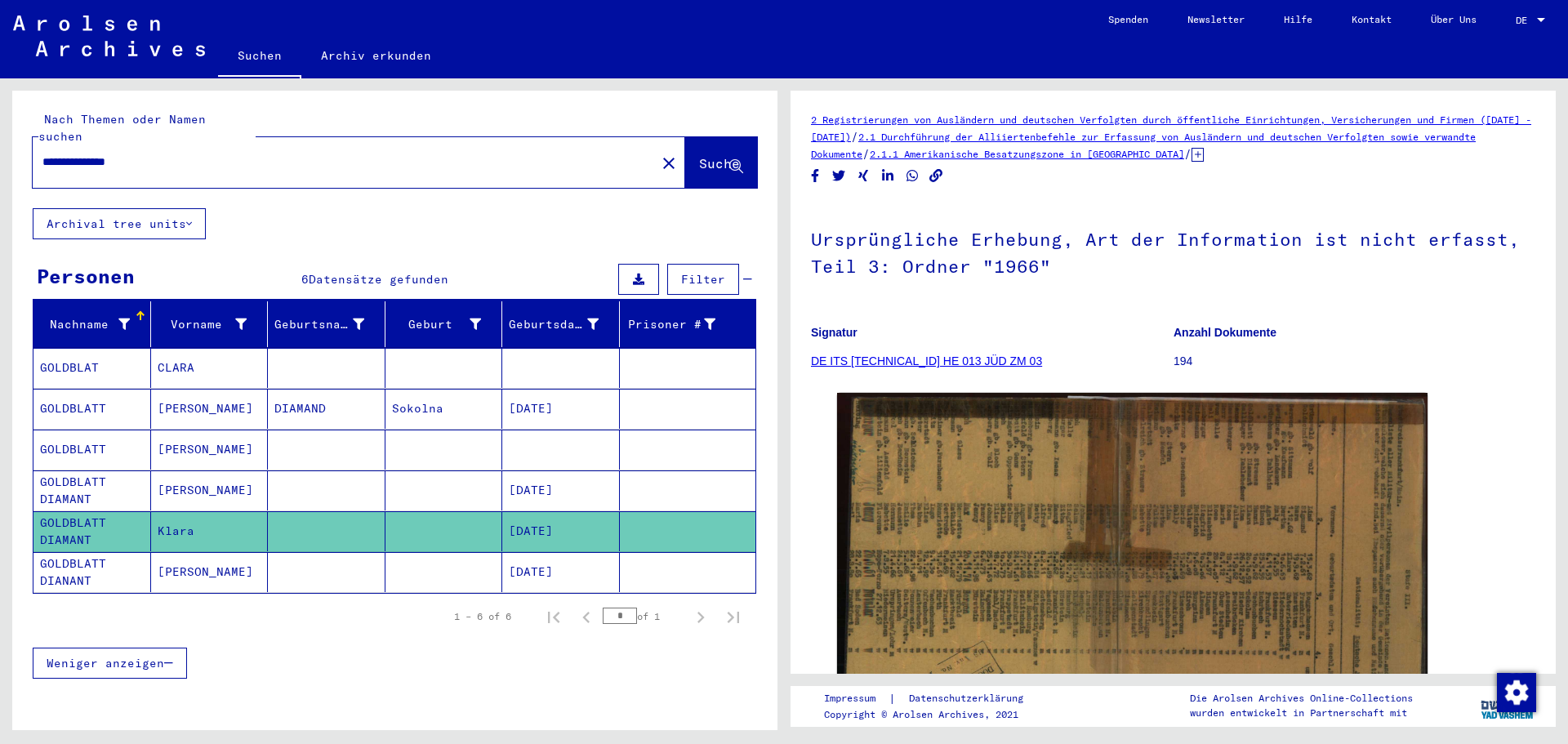
click at [385, 472] on mat-cell at bounding box center [444, 490] width 117 height 40
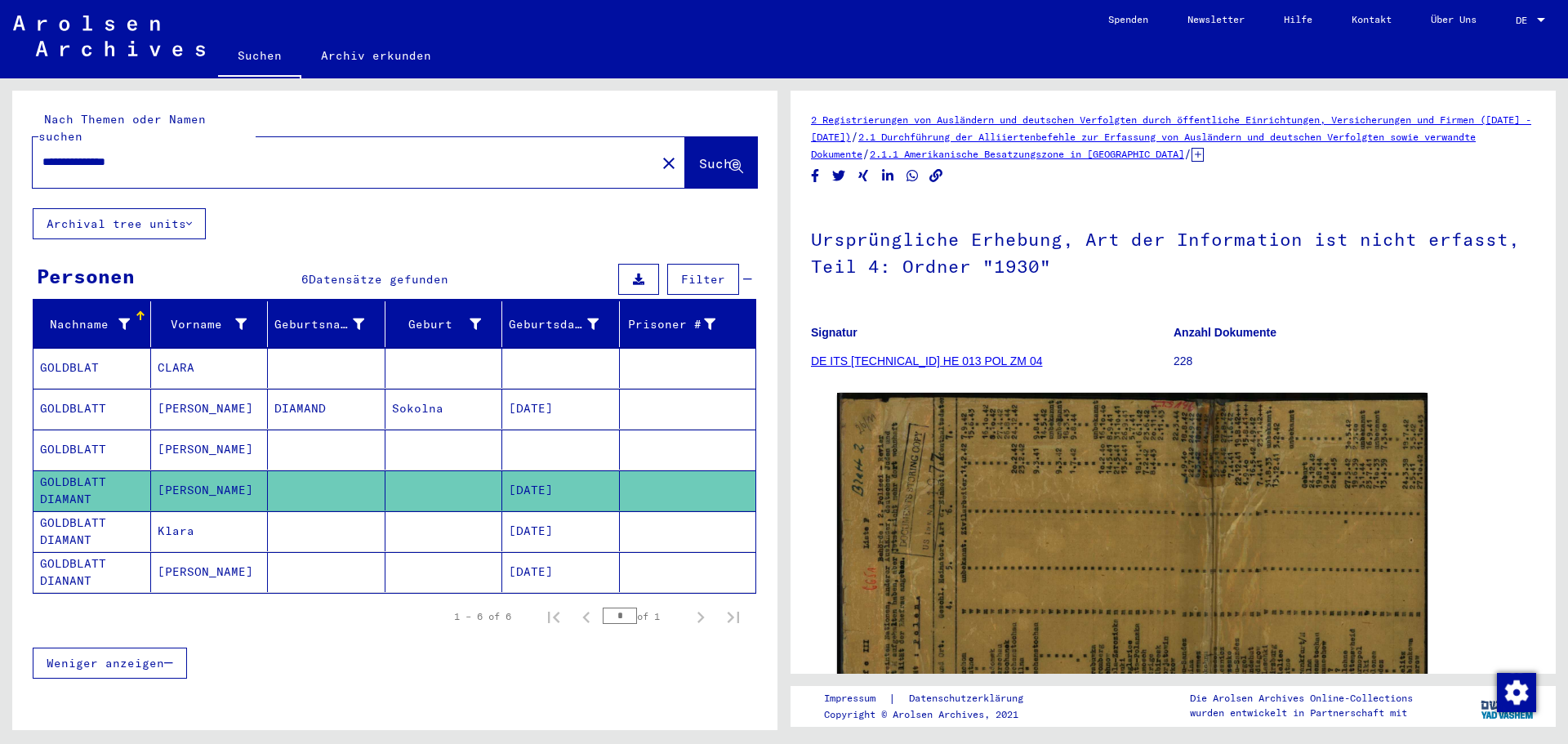
click at [314, 429] on mat-cell at bounding box center [326, 449] width 117 height 40
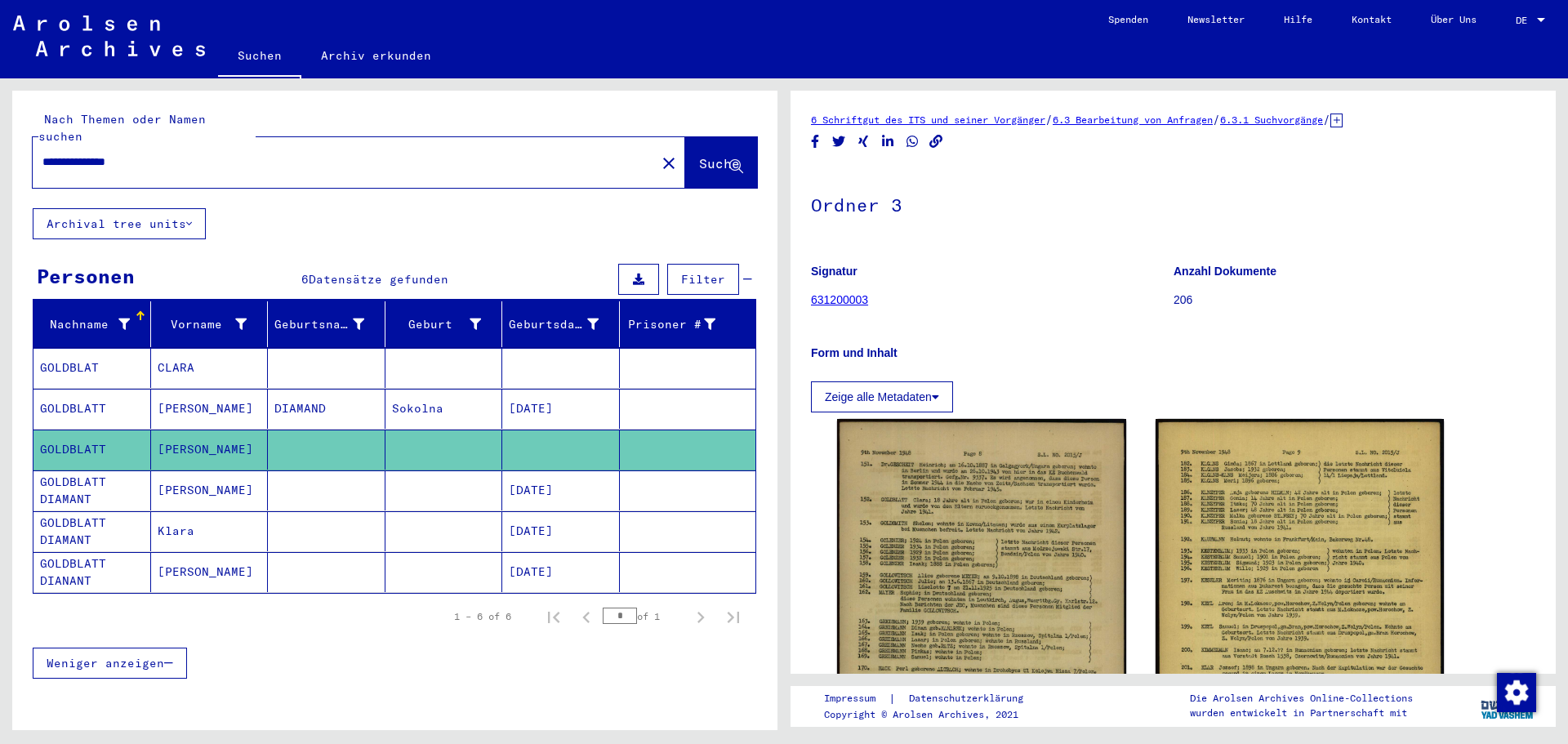
click at [292, 389] on mat-cell "DIAMAND" at bounding box center [326, 409] width 117 height 40
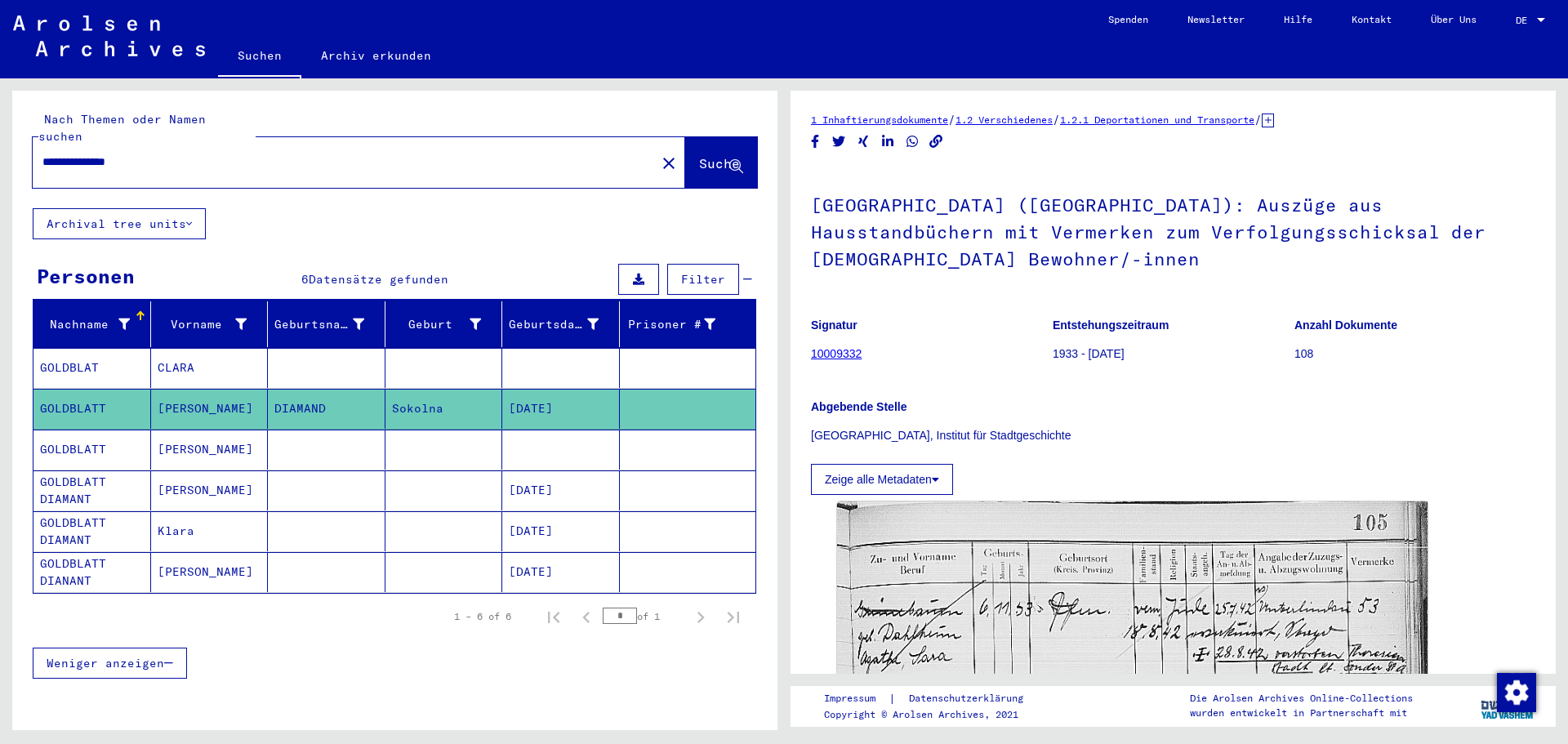
click at [227, 355] on mat-cell "CLARA" at bounding box center [210, 368] width 117 height 40
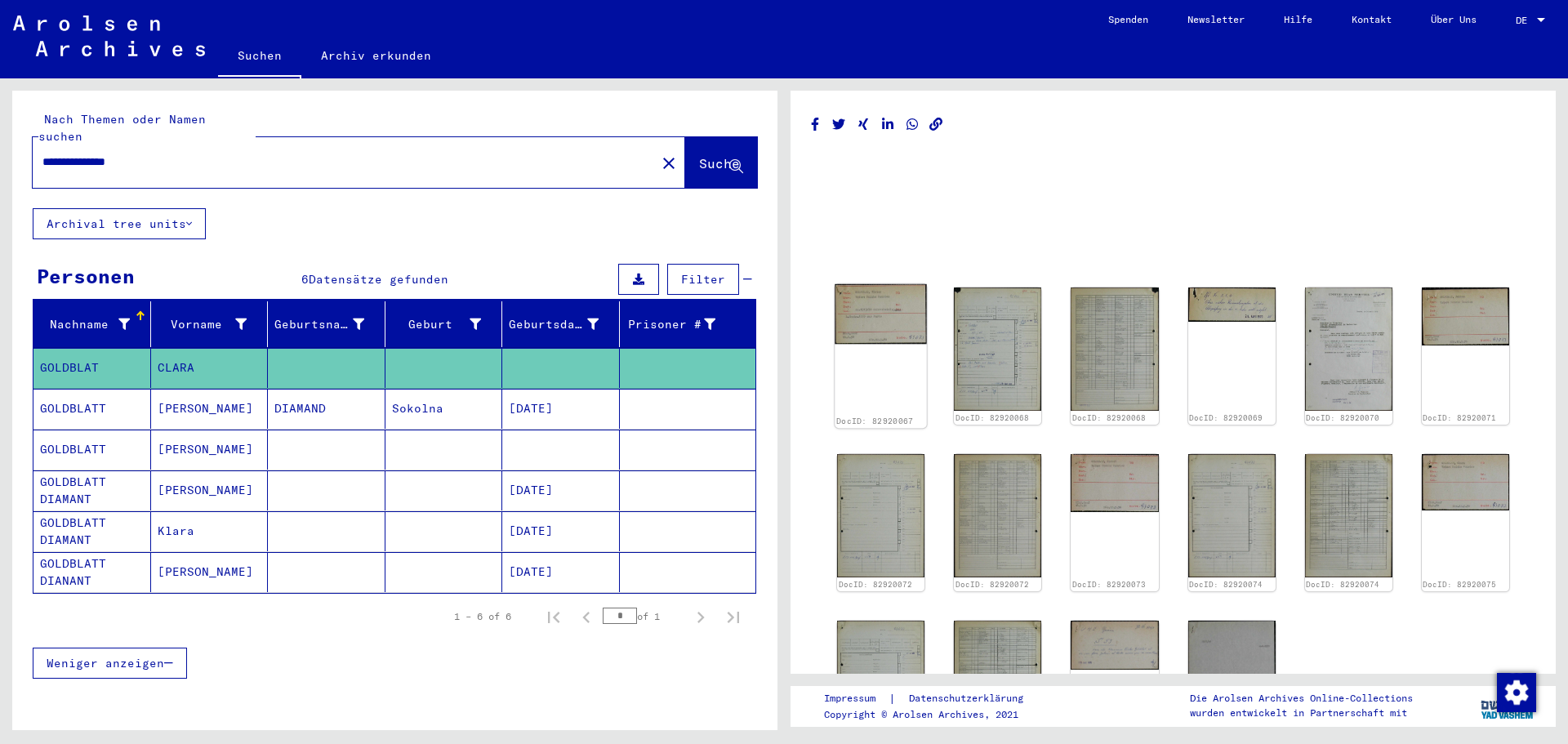
click at [875, 343] on div "DocID: 82920067" at bounding box center [881, 355] width 92 height 144
click at [872, 303] on img at bounding box center [881, 314] width 92 height 61
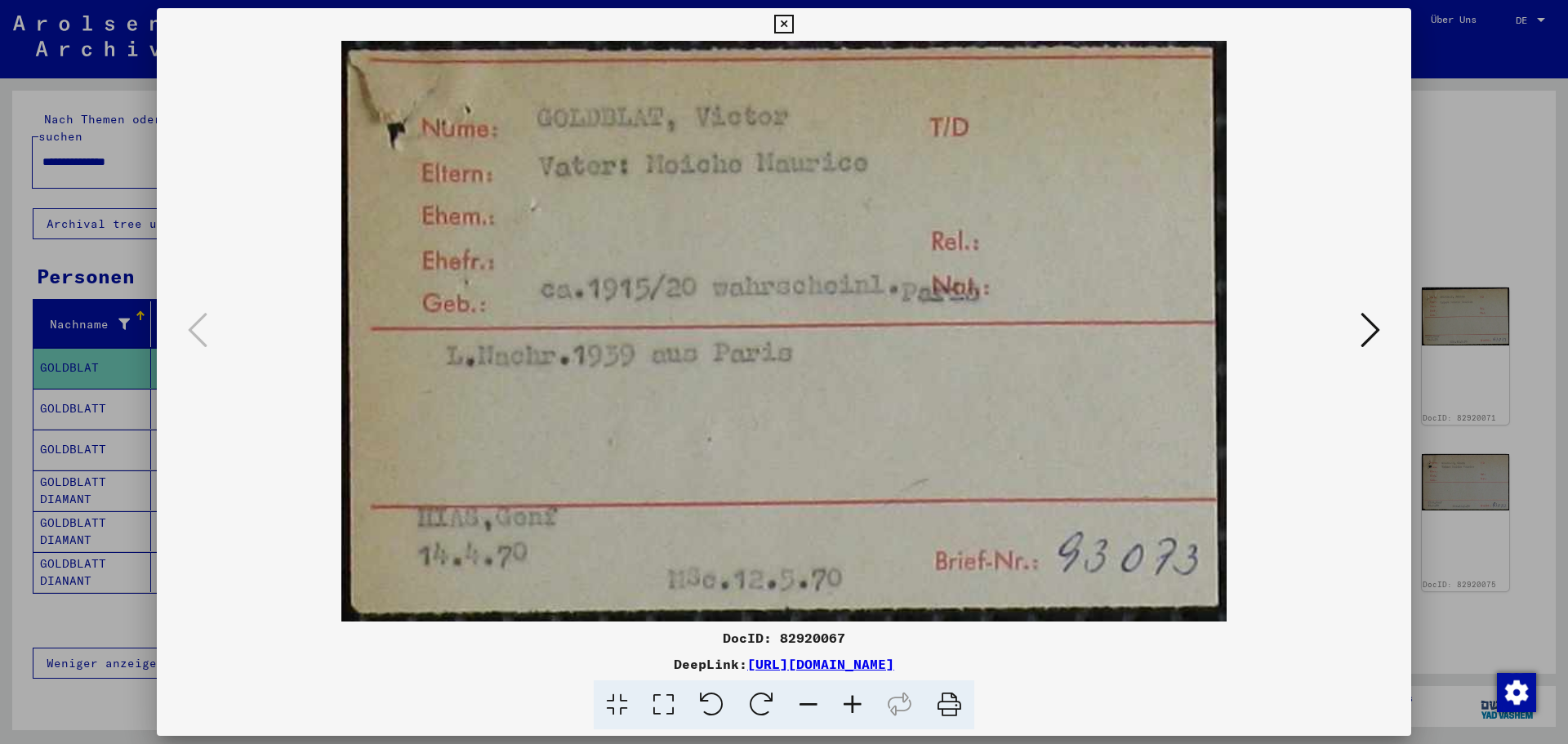
click at [1253, 337] on button at bounding box center [1370, 331] width 29 height 47
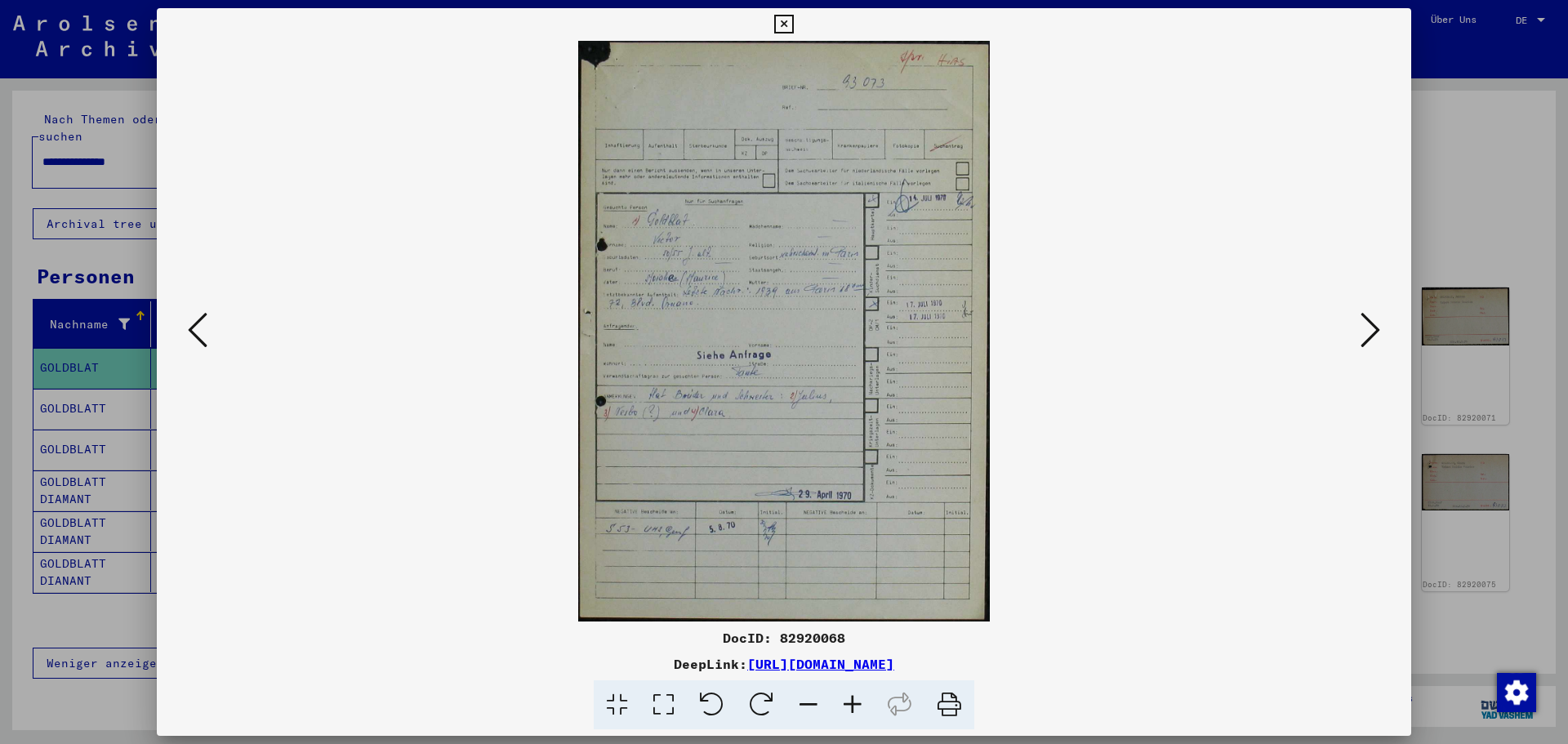
click at [777, 260] on img at bounding box center [784, 331] width 1144 height 581
click at [1253, 326] on button at bounding box center [1370, 331] width 29 height 47
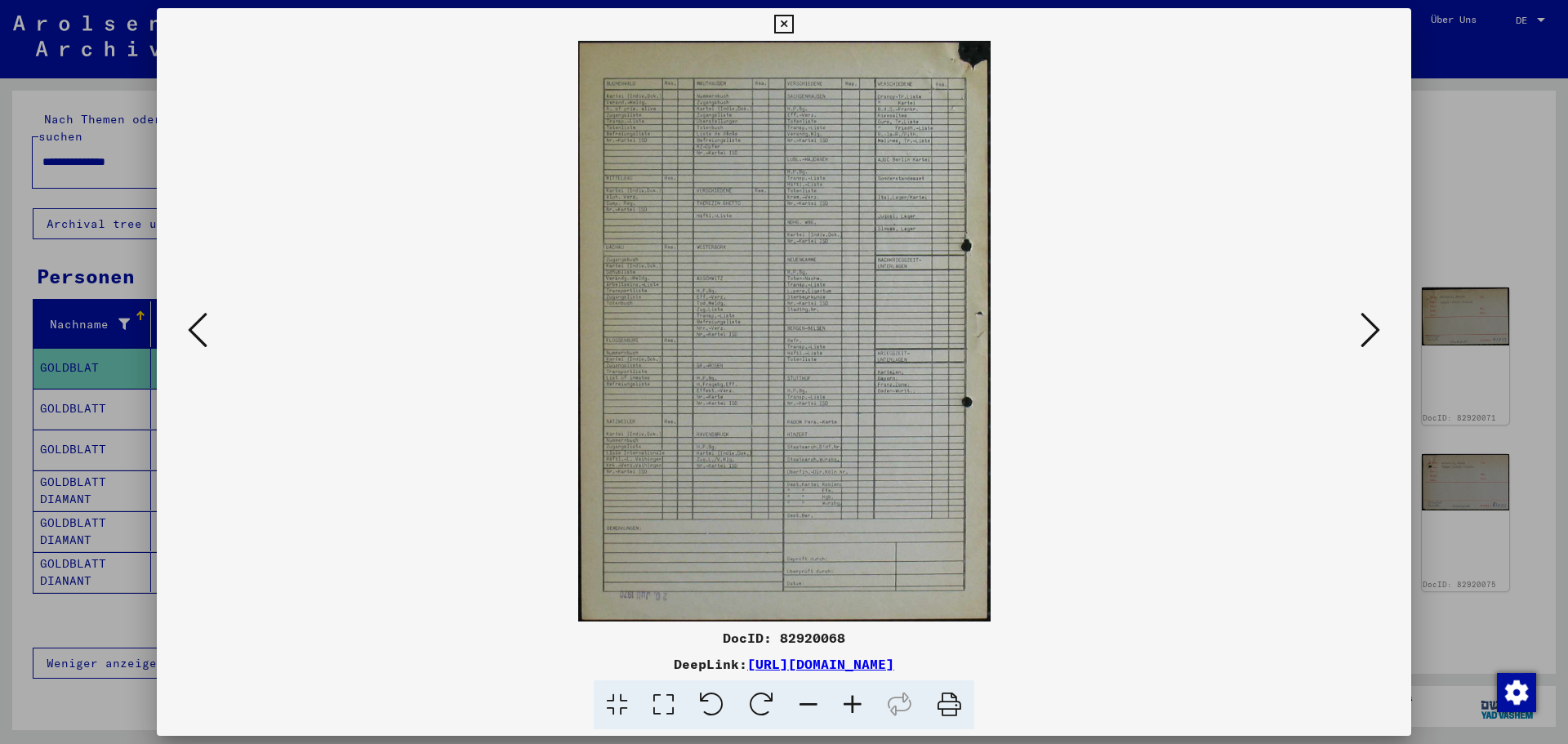
click at [1253, 326] on button at bounding box center [1370, 331] width 29 height 47
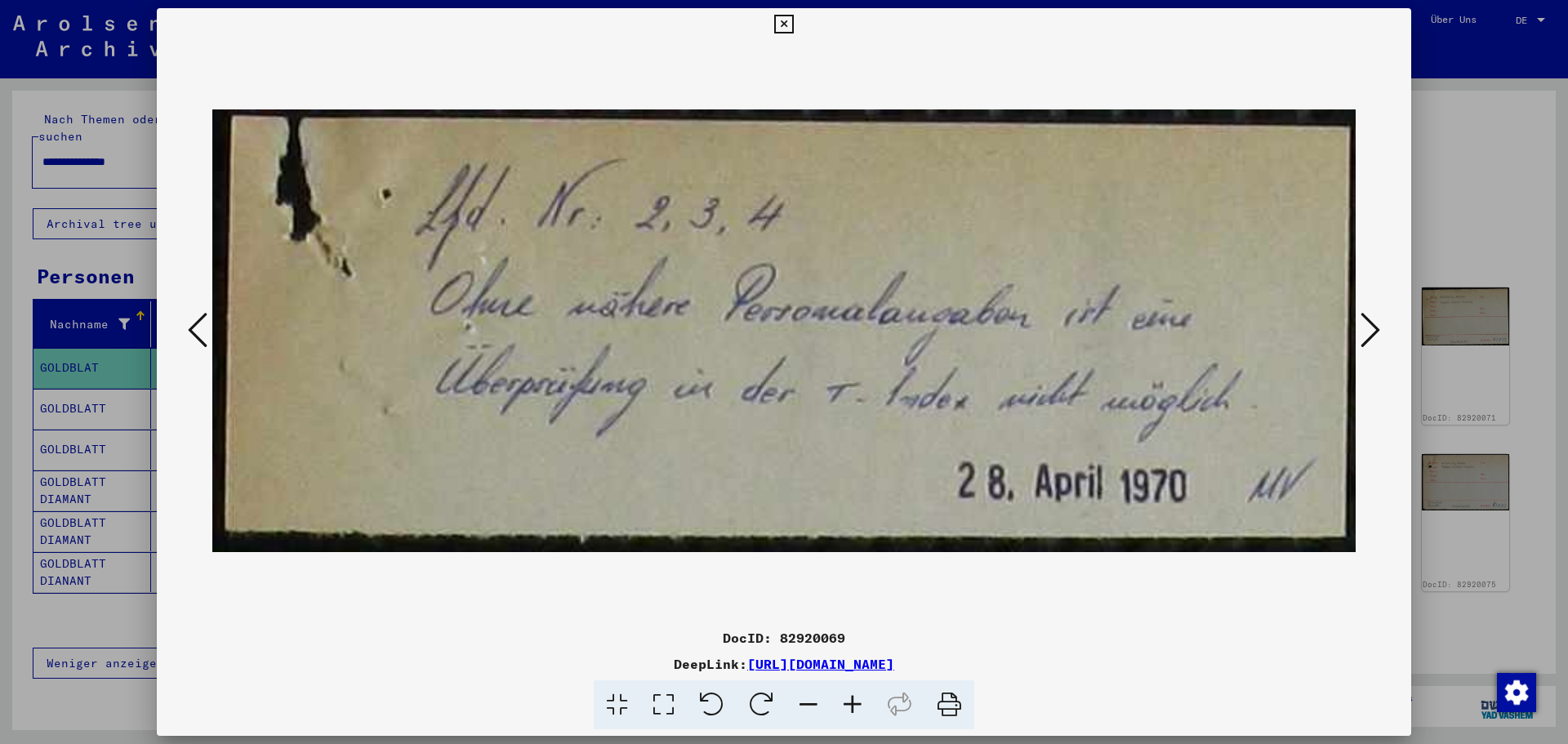
click at [1253, 326] on button at bounding box center [1370, 331] width 29 height 47
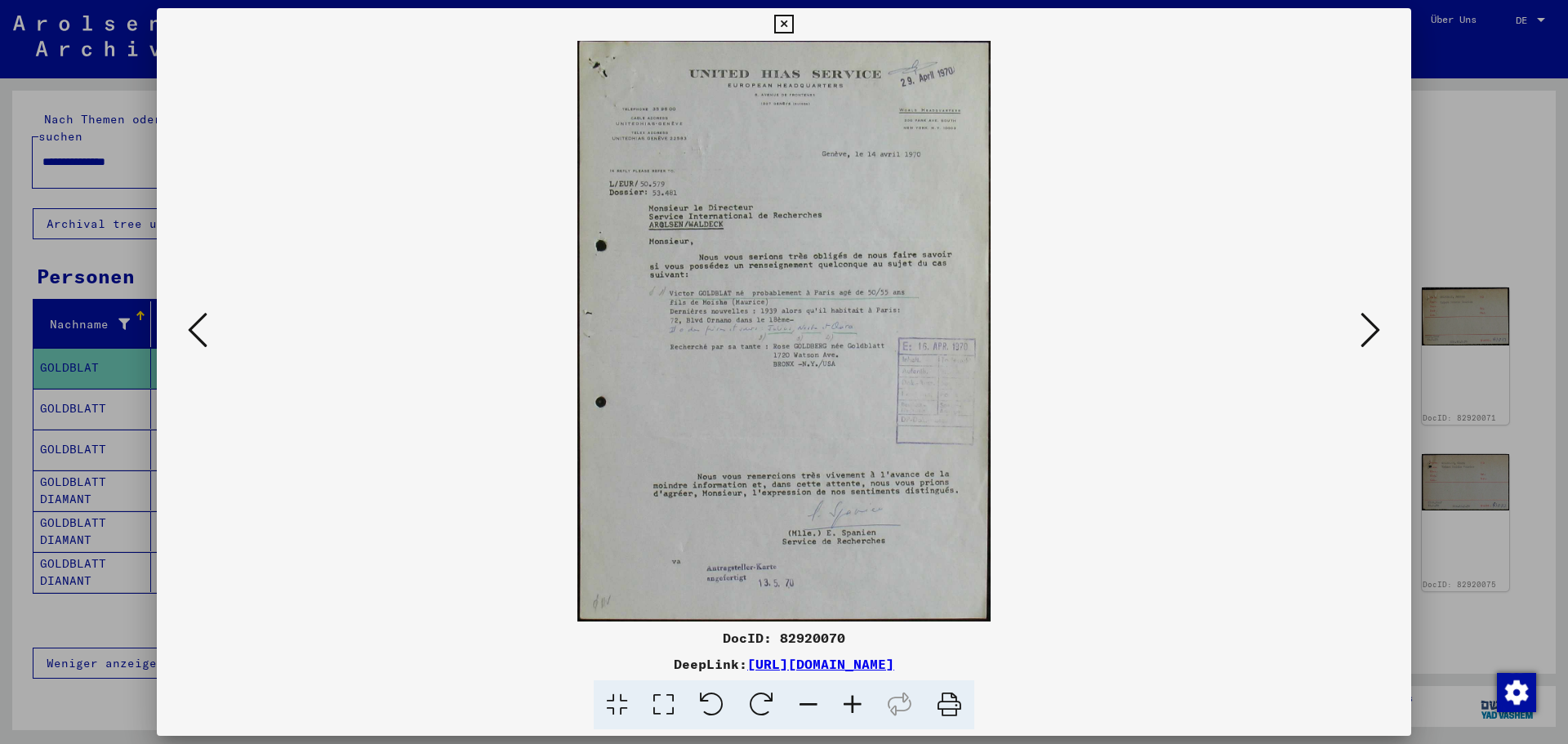
click at [854, 645] on icon at bounding box center [852, 705] width 44 height 50
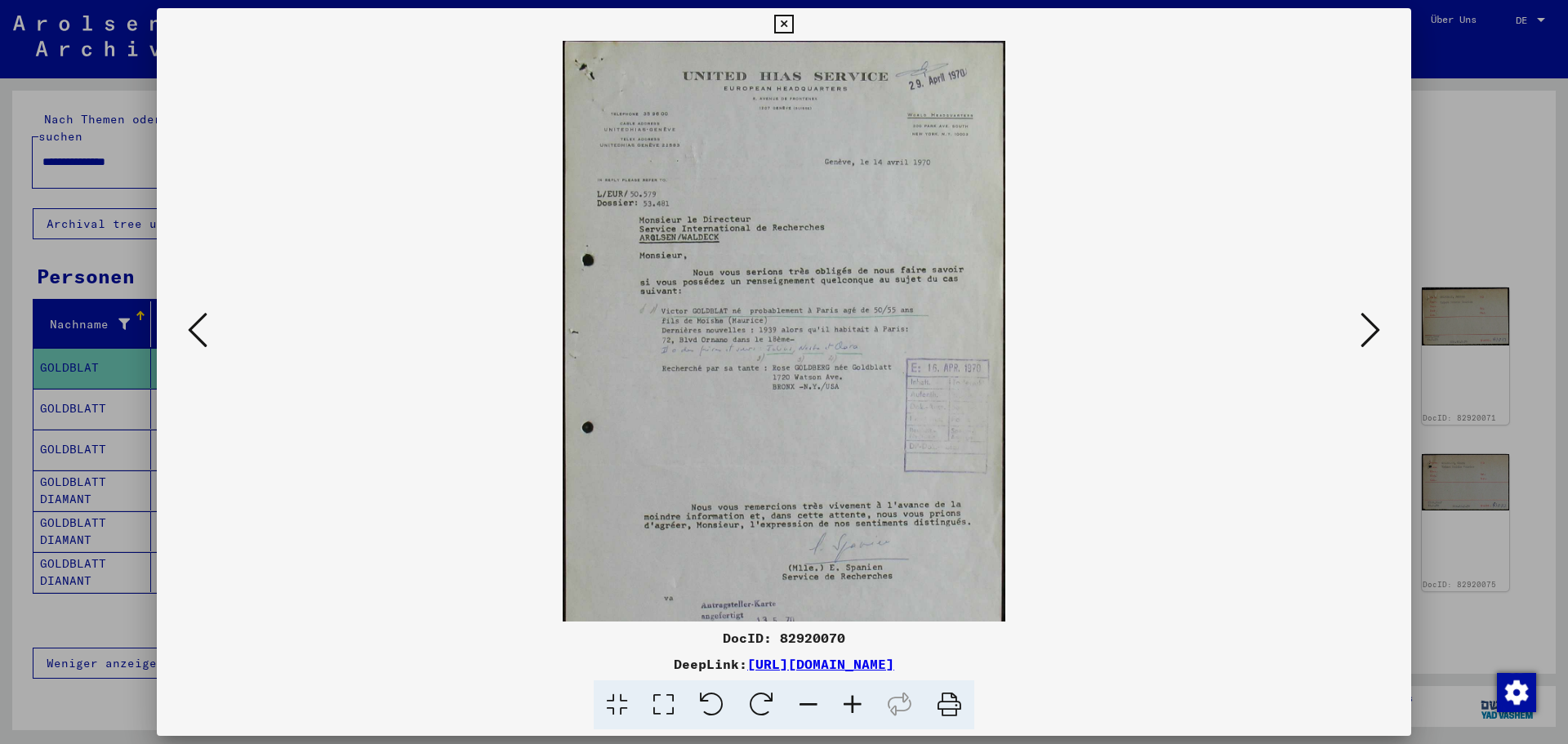
click at [854, 645] on icon at bounding box center [852, 705] width 44 height 50
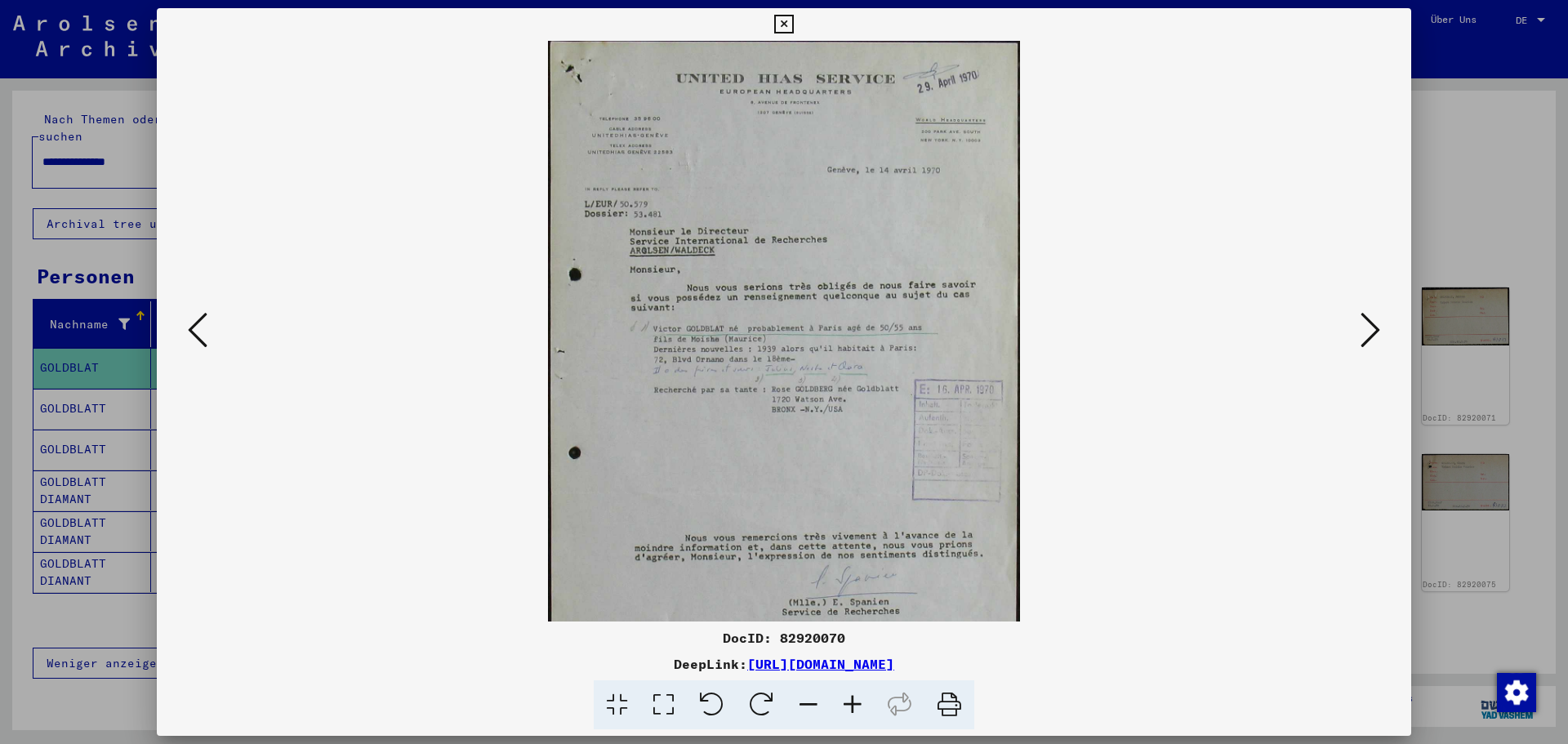
click at [854, 645] on icon at bounding box center [852, 705] width 44 height 50
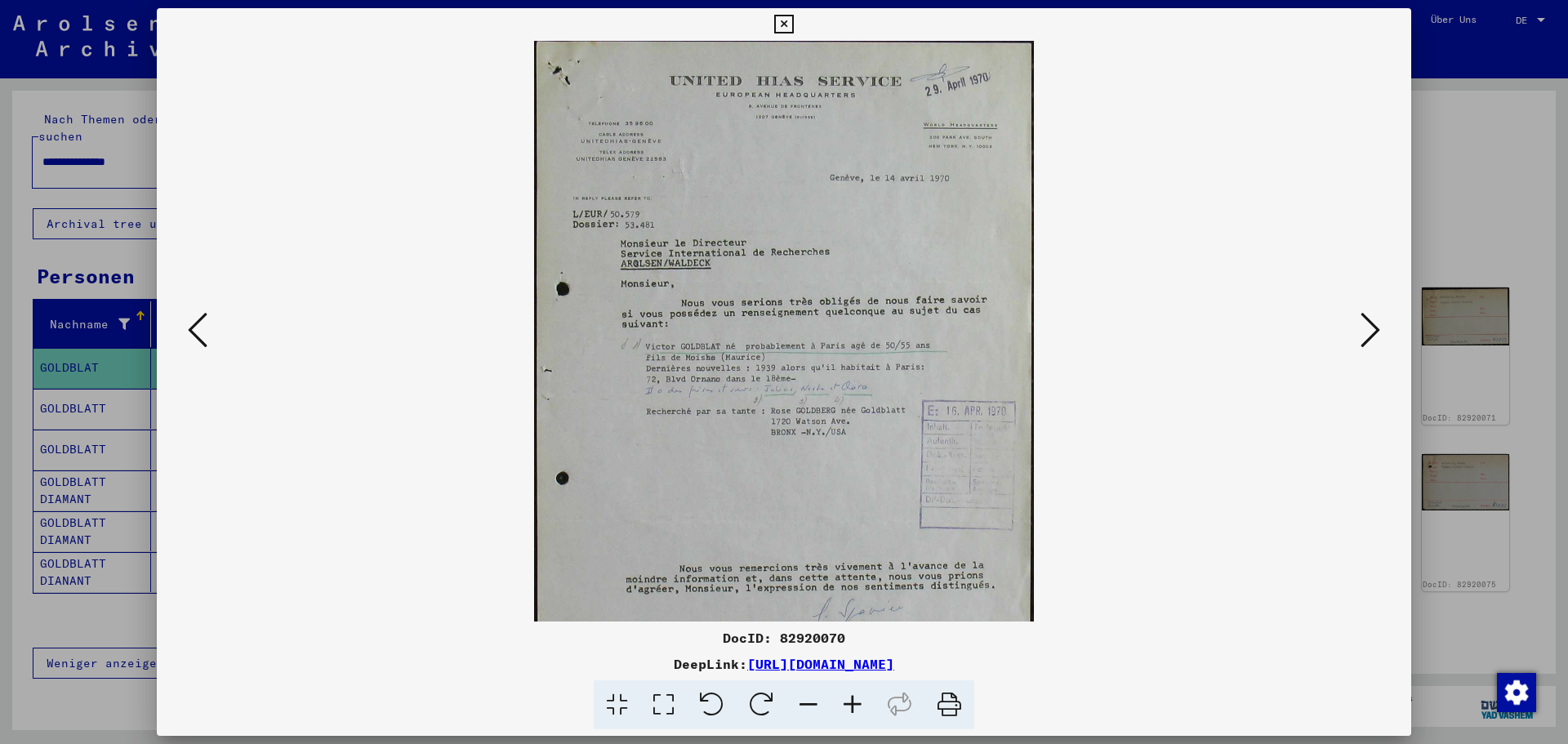
click at [854, 645] on icon at bounding box center [852, 705] width 44 height 50
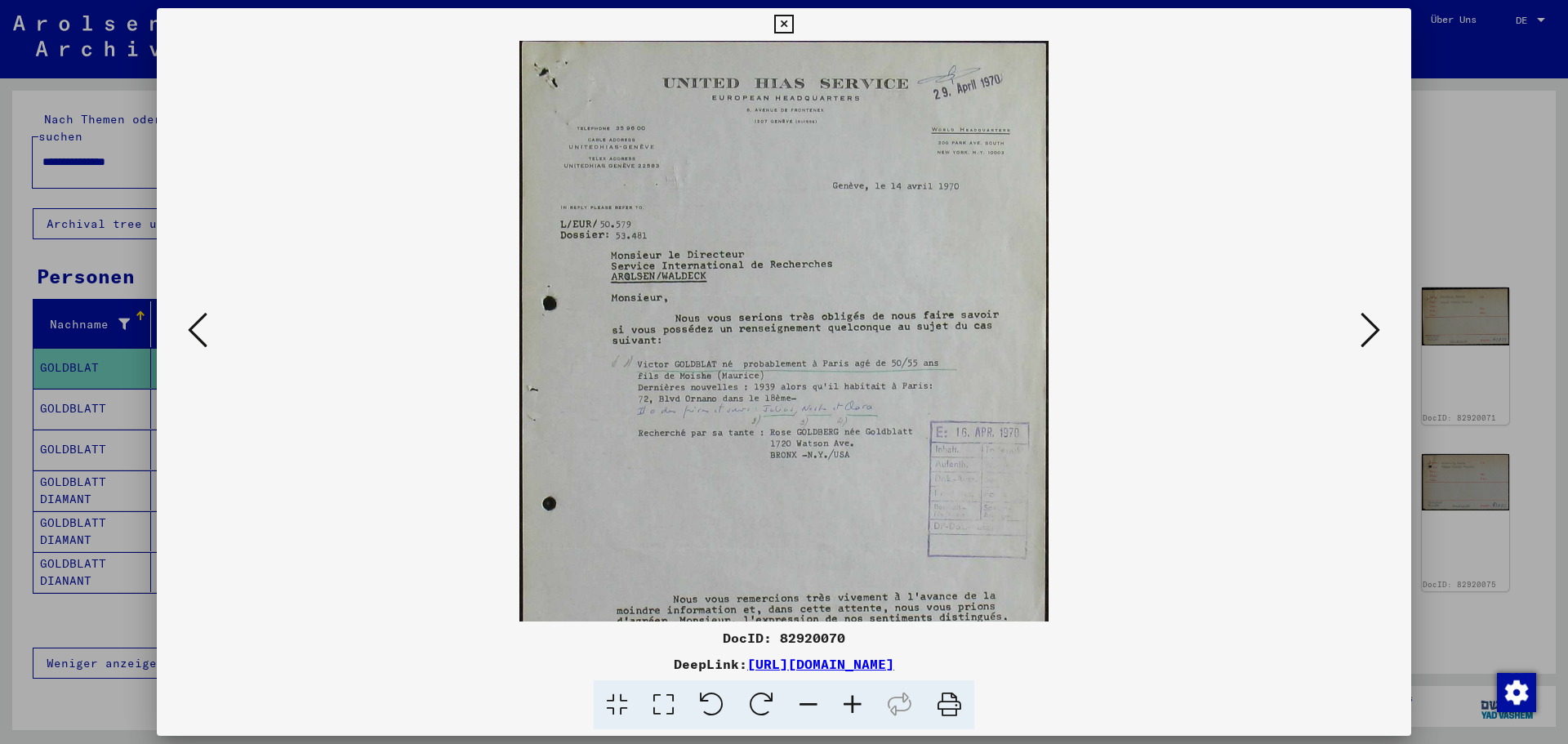
click at [854, 645] on icon at bounding box center [852, 705] width 44 height 50
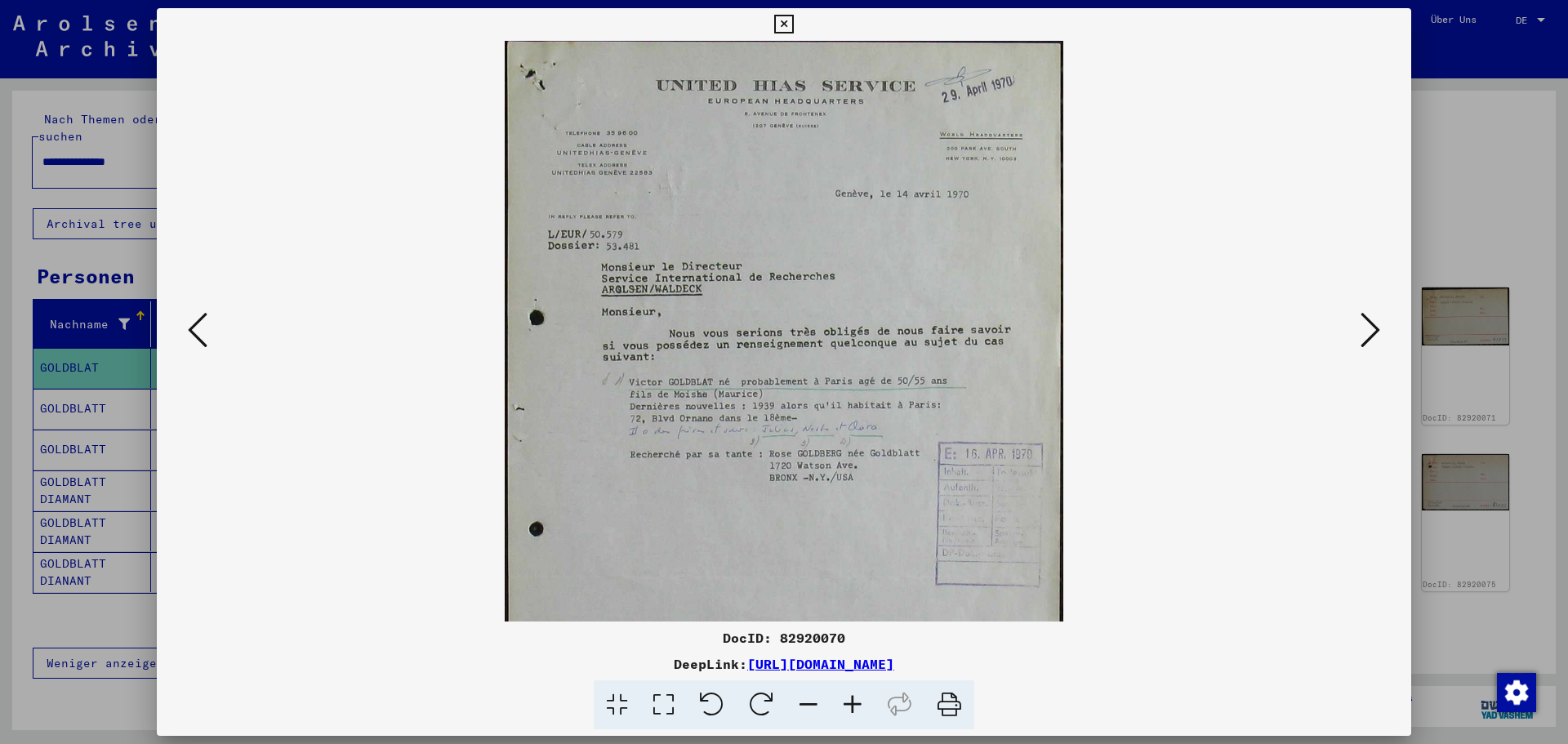
click at [1253, 316] on icon at bounding box center [1371, 330] width 20 height 39
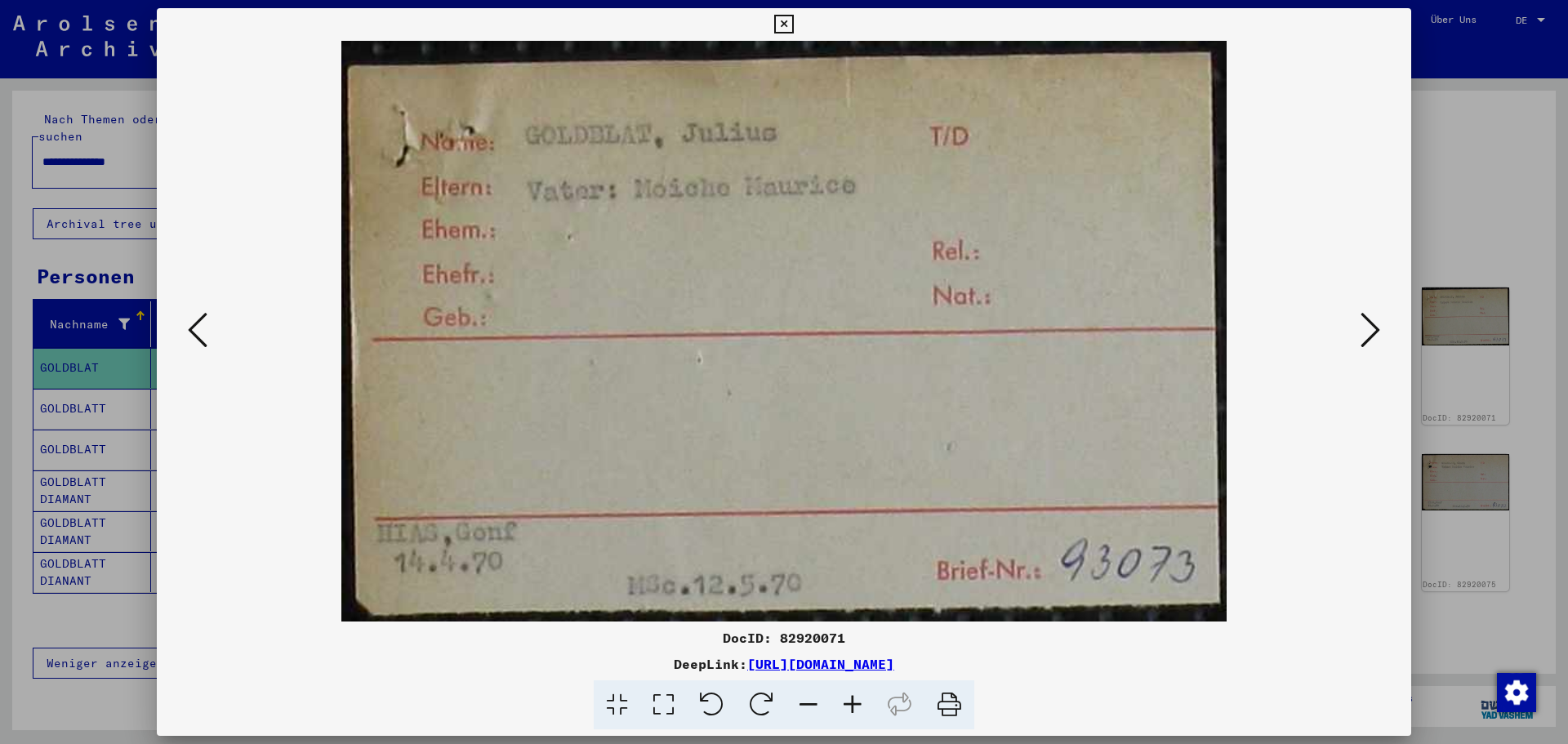
click at [1253, 316] on icon at bounding box center [1371, 330] width 20 height 39
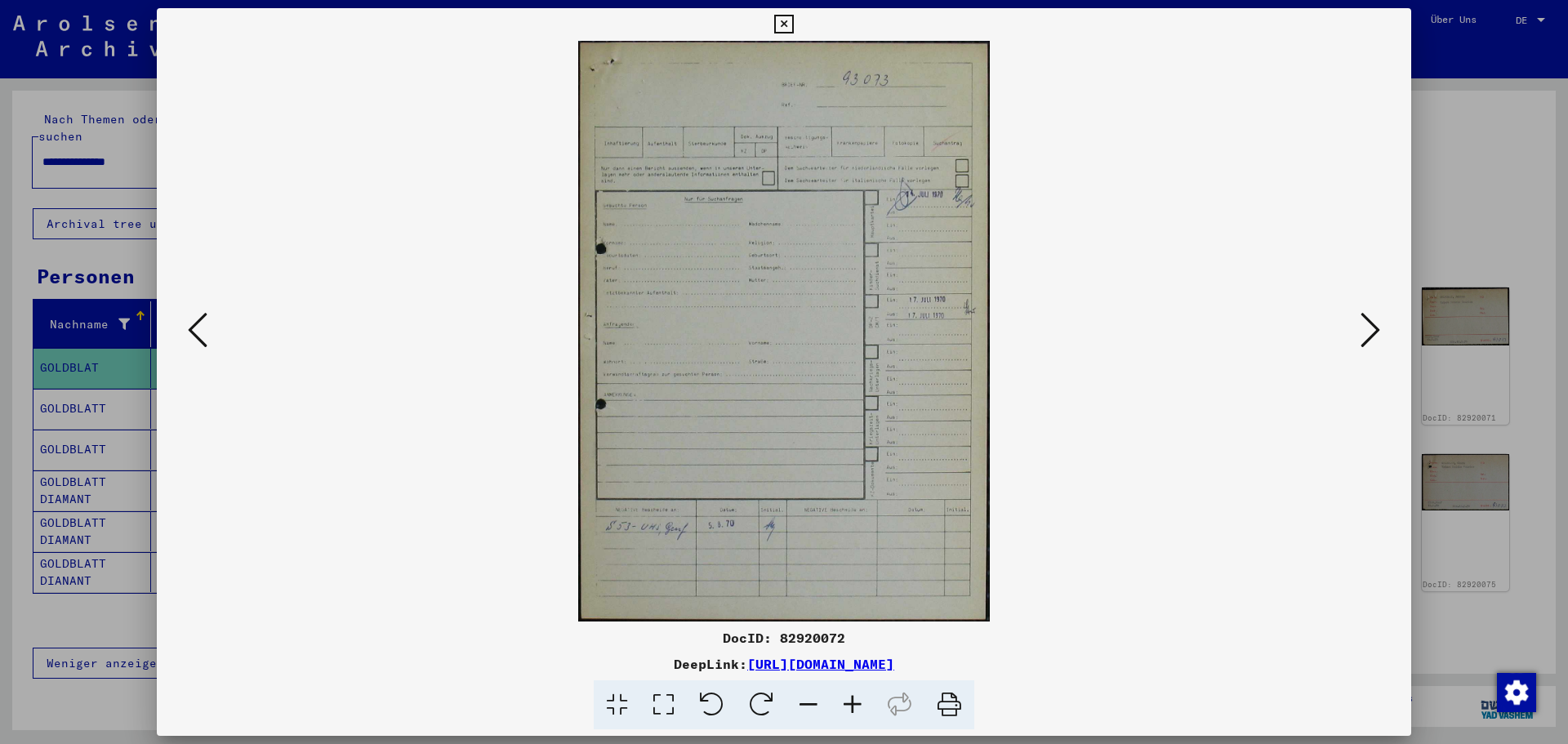
click at [1253, 316] on icon at bounding box center [1371, 330] width 20 height 39
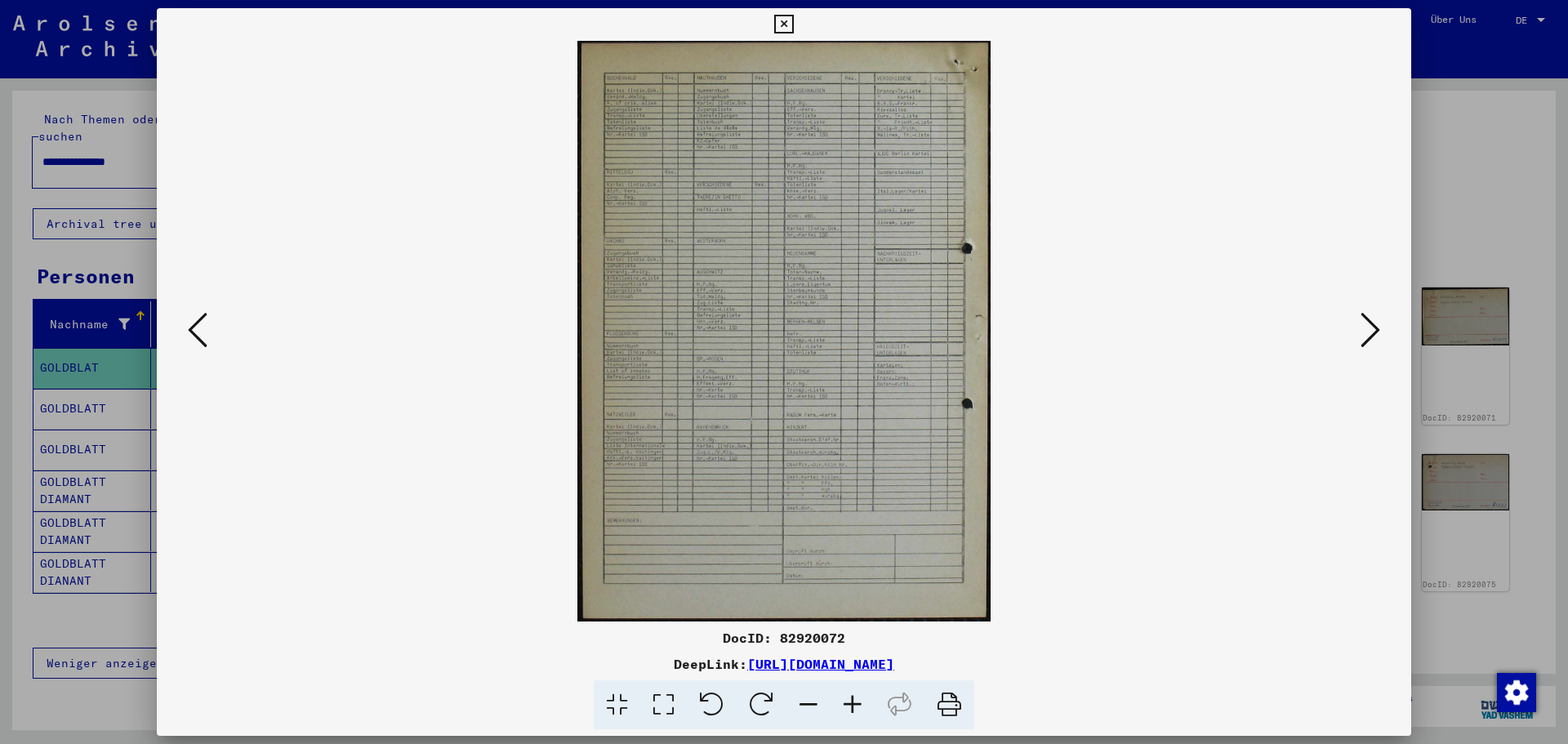
click at [1253, 316] on icon at bounding box center [1371, 330] width 20 height 39
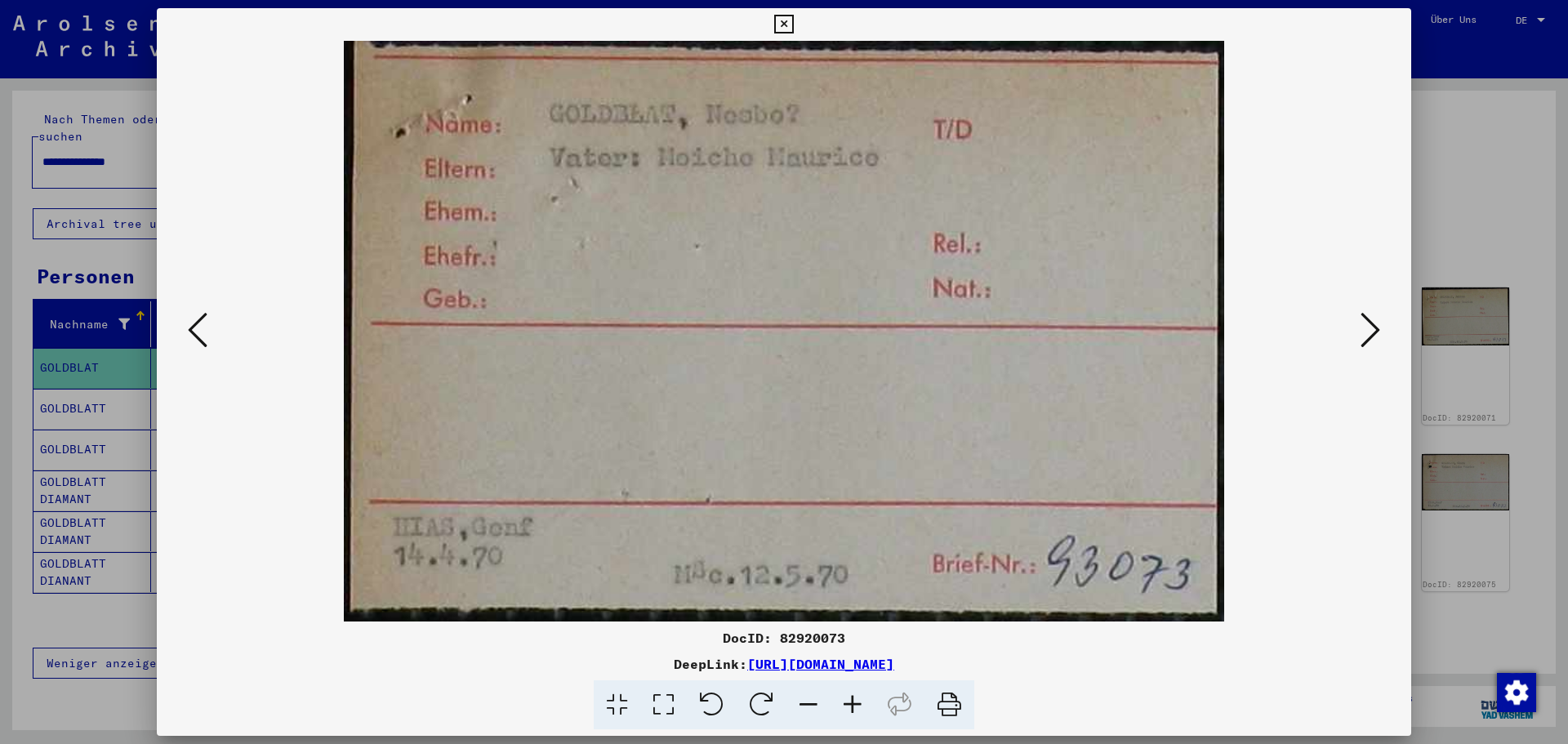
click at [1253, 316] on icon at bounding box center [1371, 330] width 20 height 39
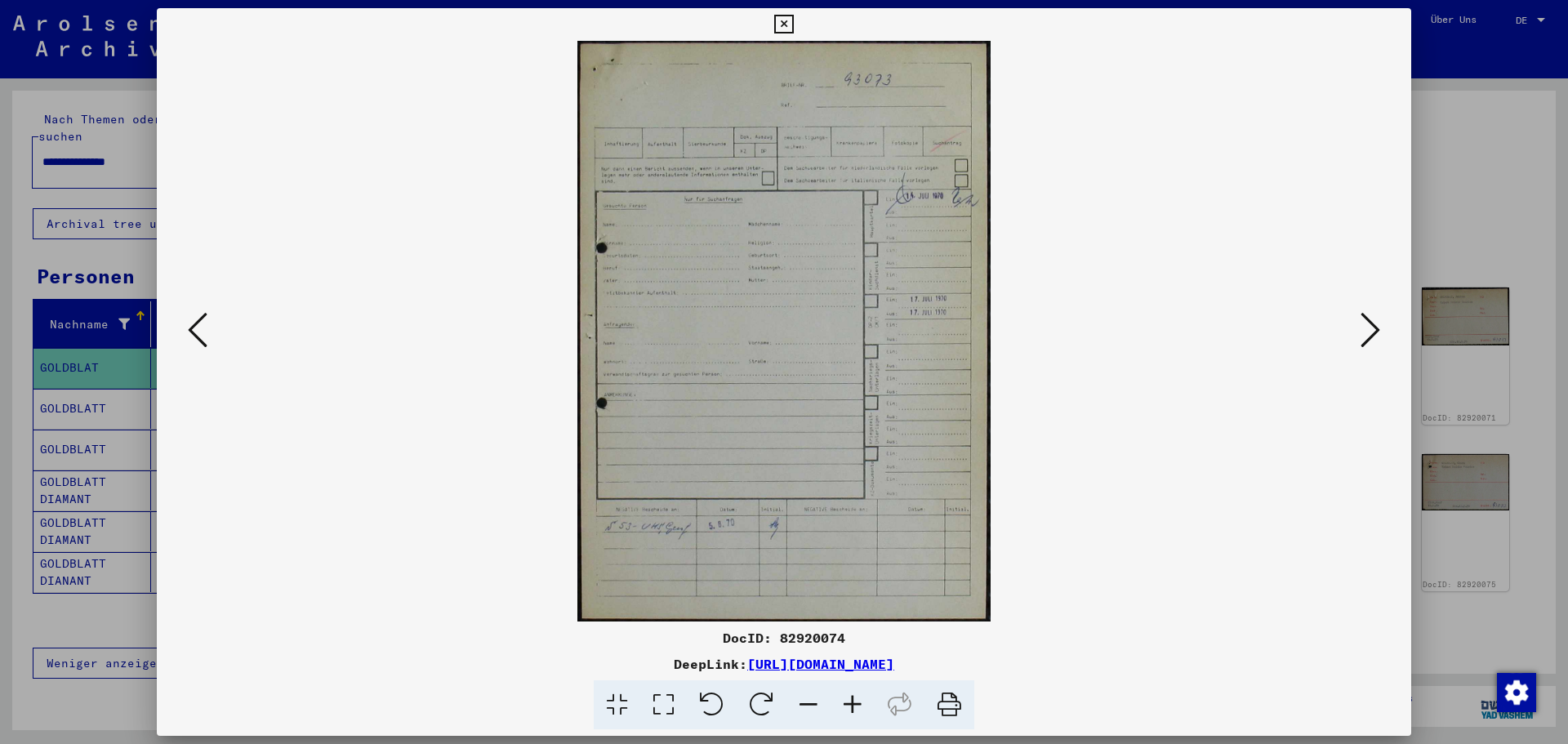
click at [1253, 316] on icon at bounding box center [1371, 330] width 20 height 39
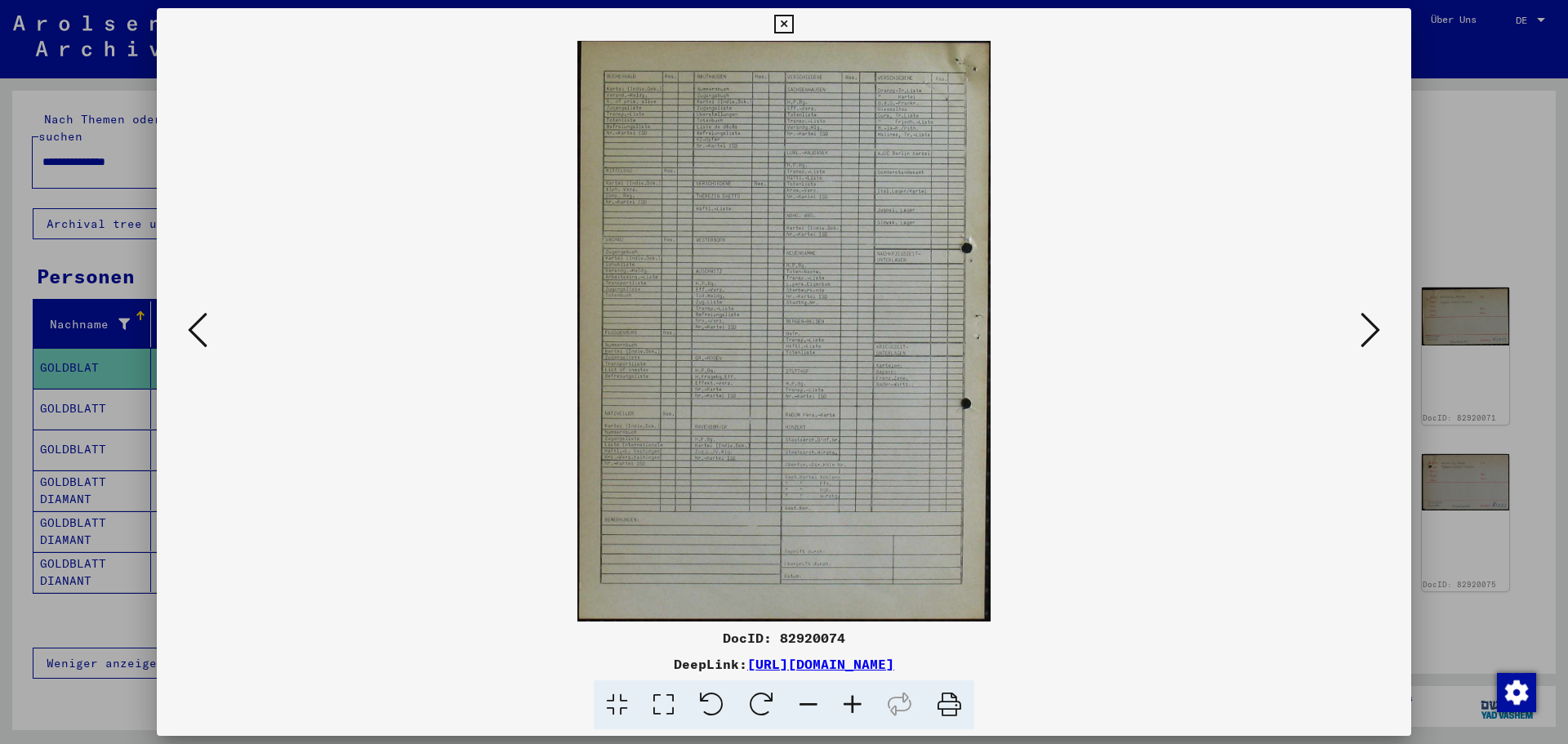
click at [787, 27] on icon at bounding box center [783, 25] width 19 height 20
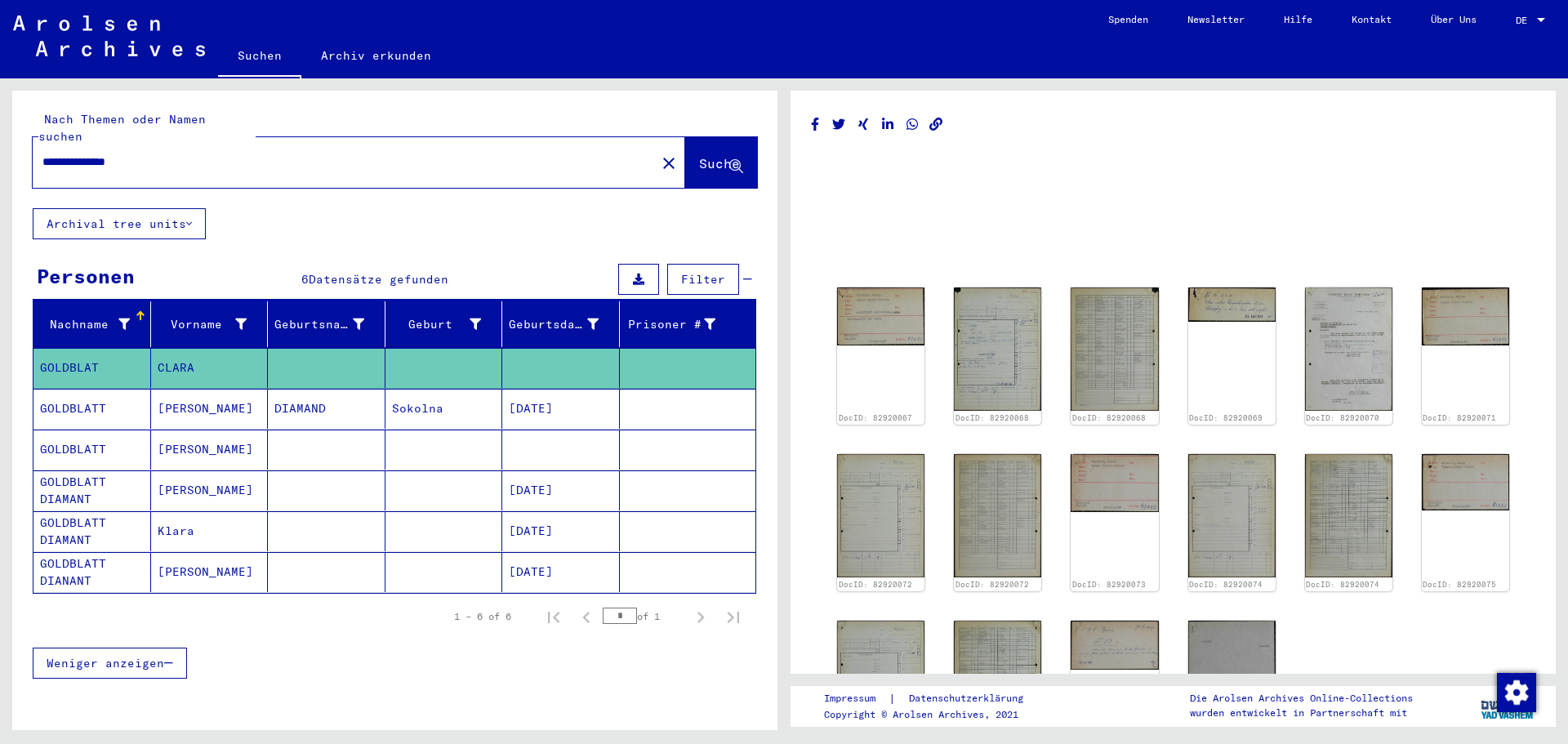
click at [347, 564] on mat-cell at bounding box center [326, 572] width 117 height 40
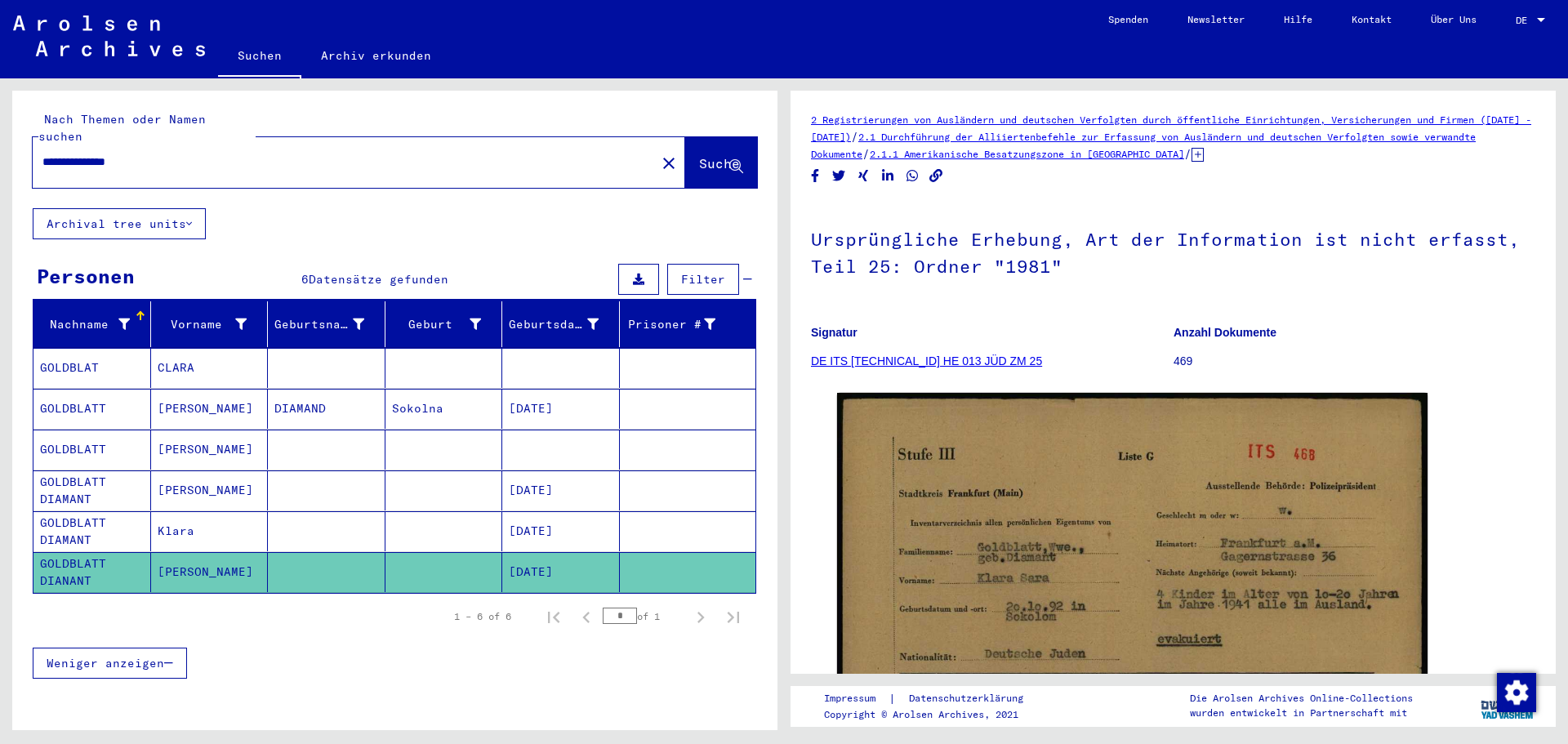
drag, startPoint x: 206, startPoint y: 151, endPoint x: -55, endPoint y: 152, distance: 261.0
click at [0, 152] on html "**********" at bounding box center [784, 372] width 1568 height 744
type input "**********"
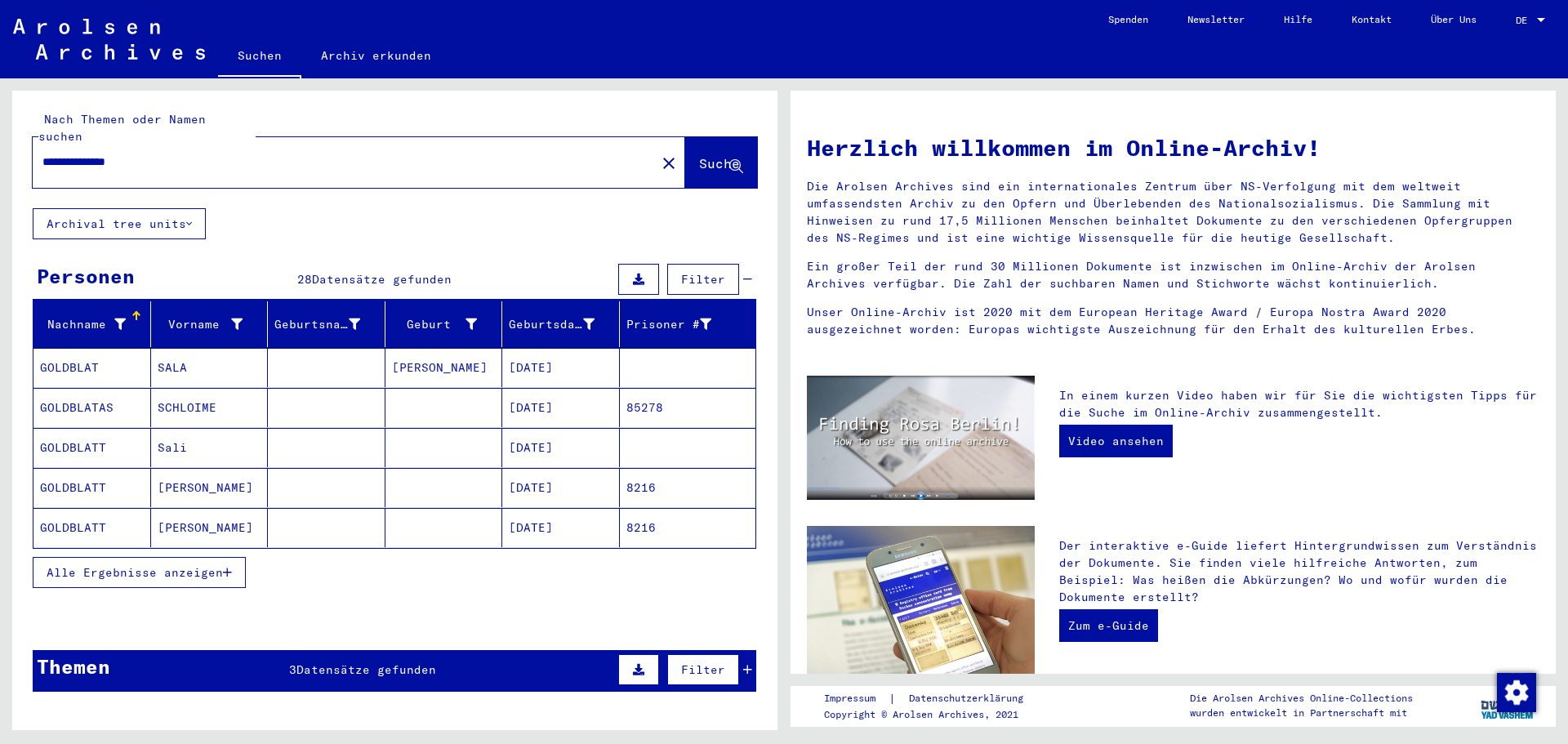
click at [254, 428] on mat-cell "Sali" at bounding box center [210, 447] width 117 height 39
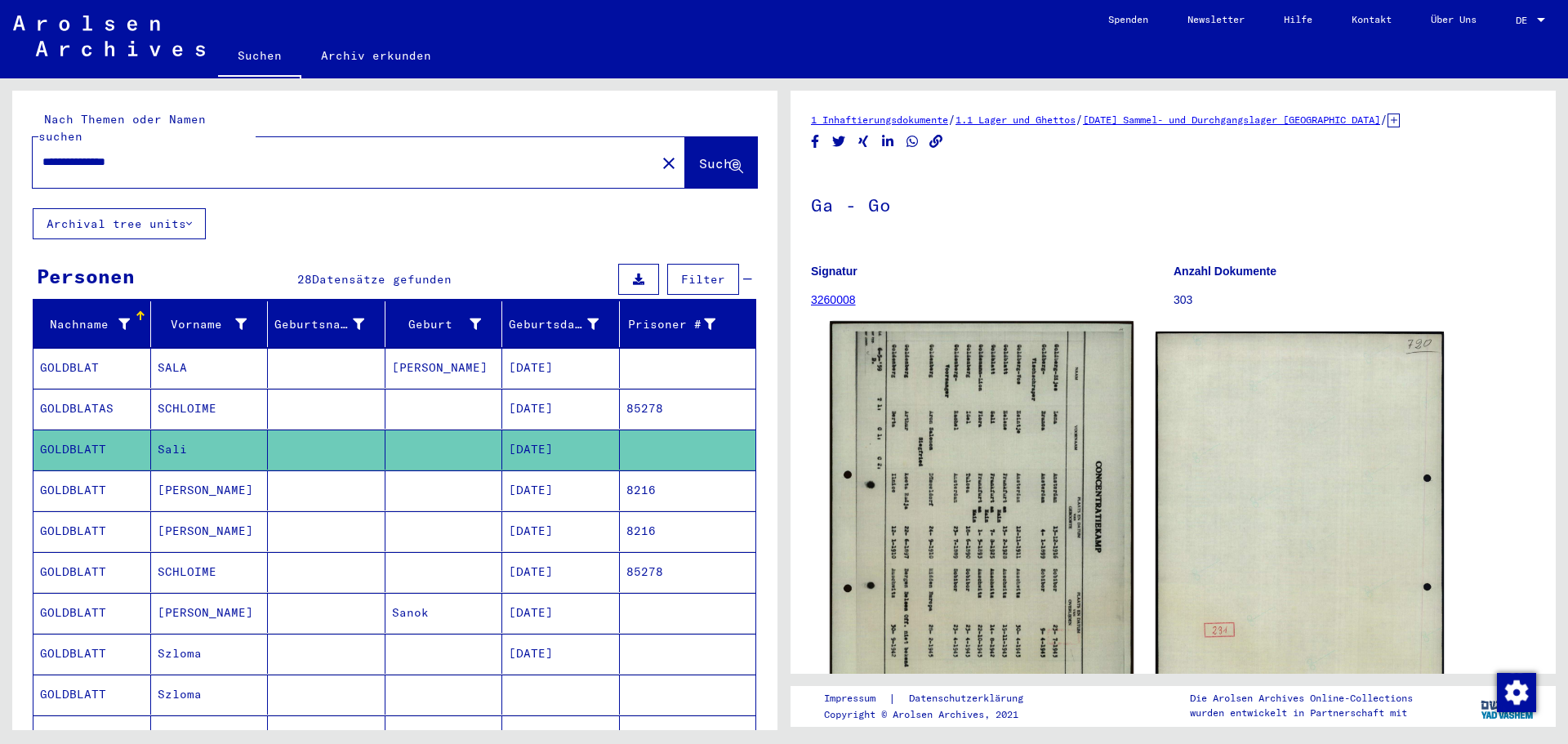
click at [981, 434] on img at bounding box center [981, 533] width 303 height 424
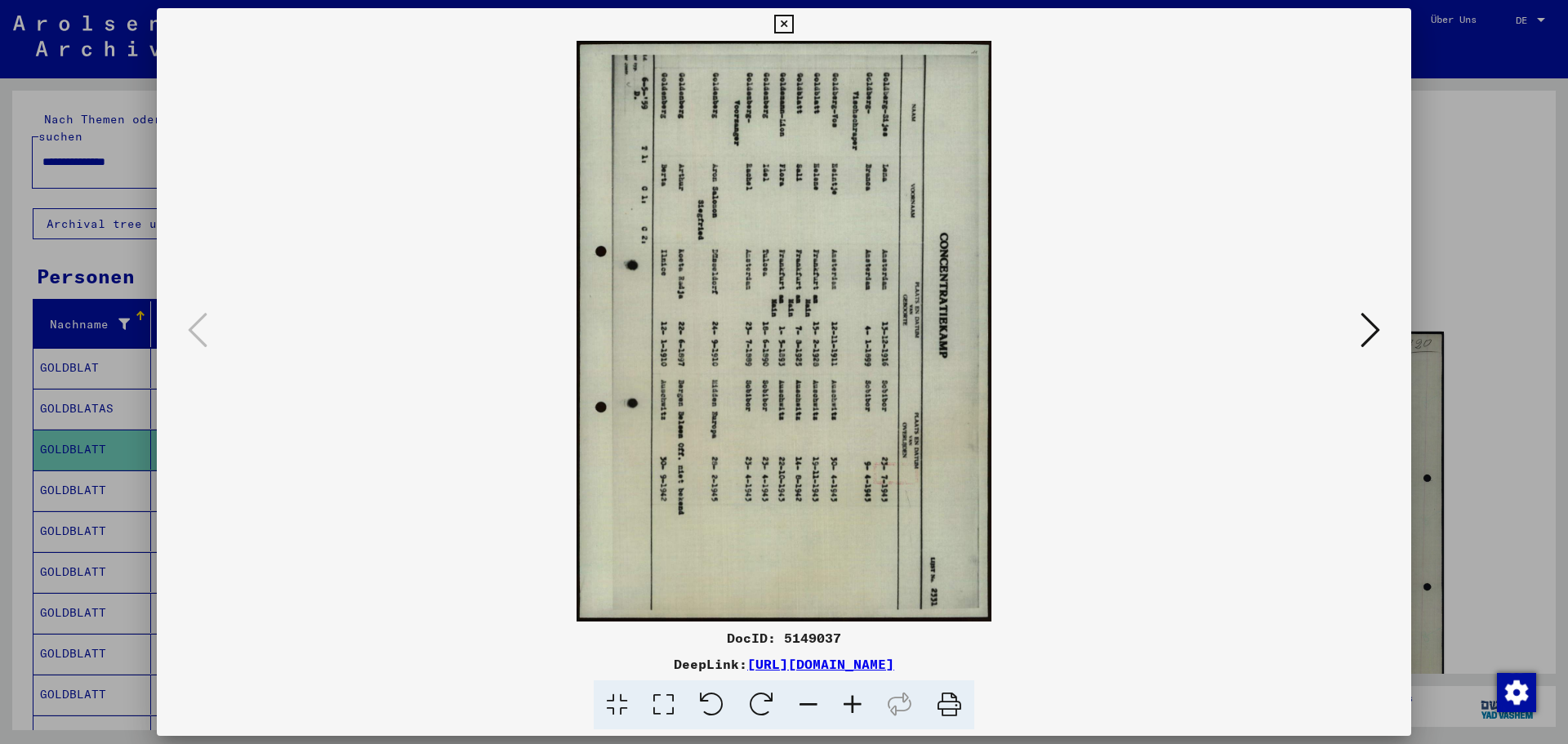
click at [753, 645] on icon at bounding box center [762, 705] width 50 height 50
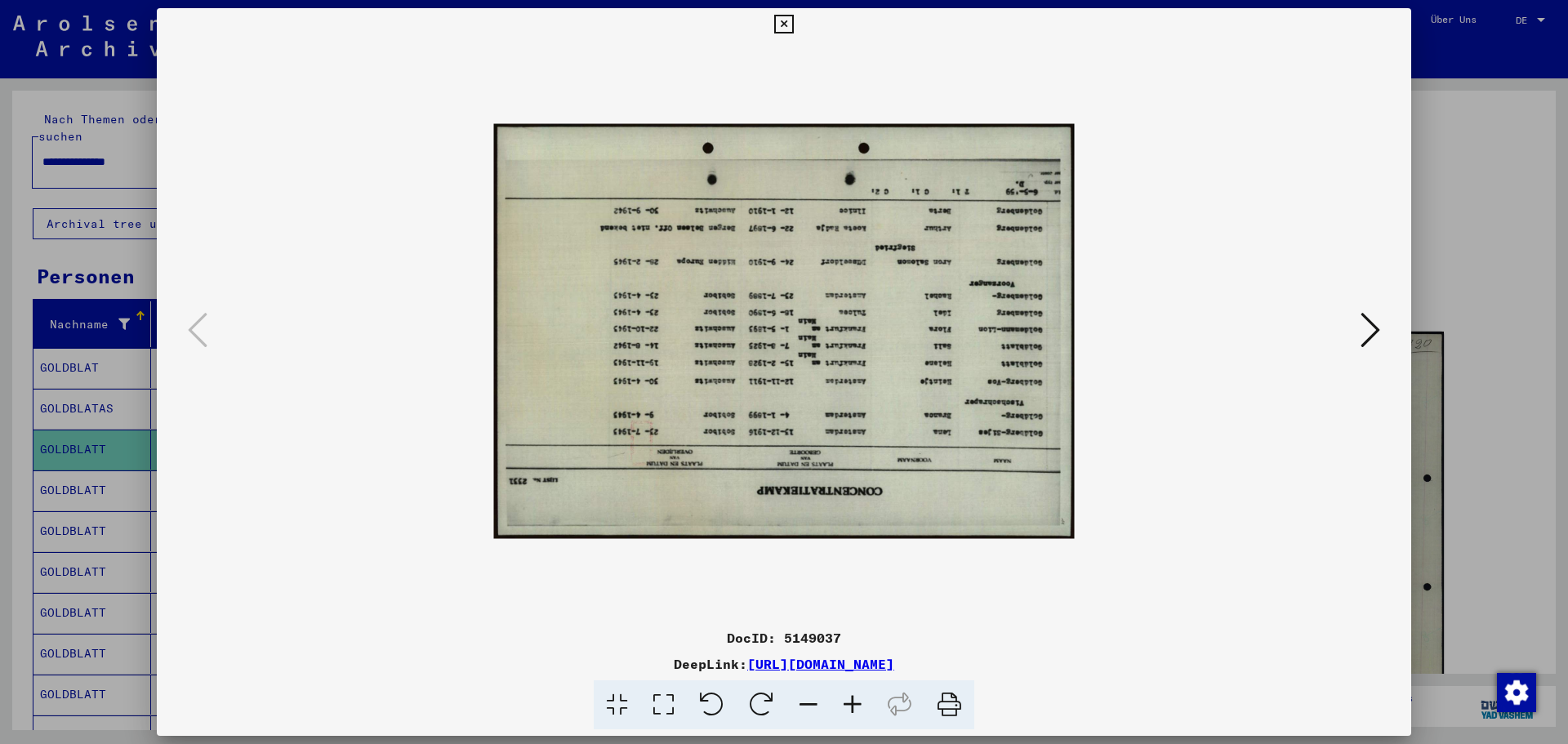
click at [753, 645] on icon at bounding box center [762, 705] width 50 height 50
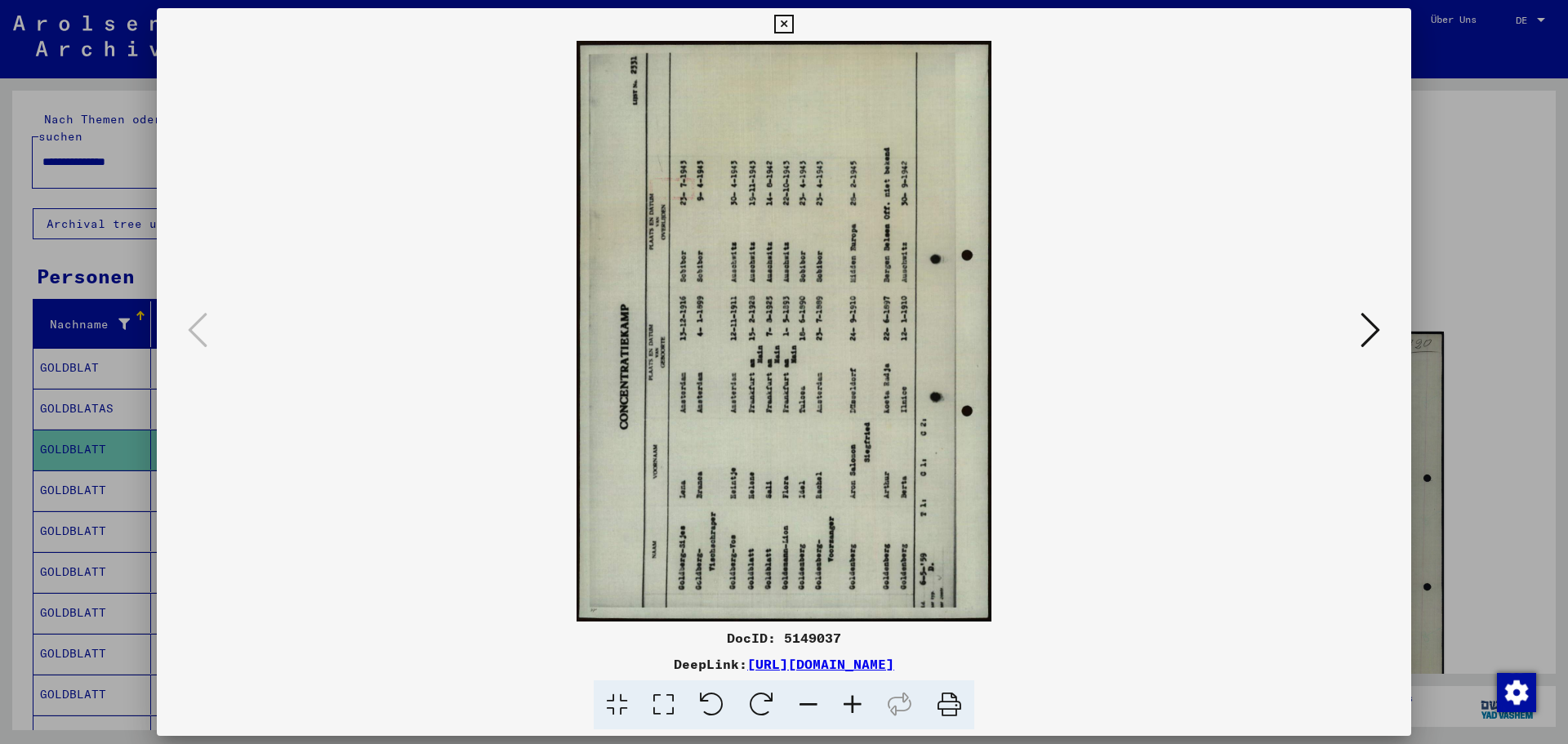
click at [753, 645] on icon at bounding box center [762, 705] width 50 height 50
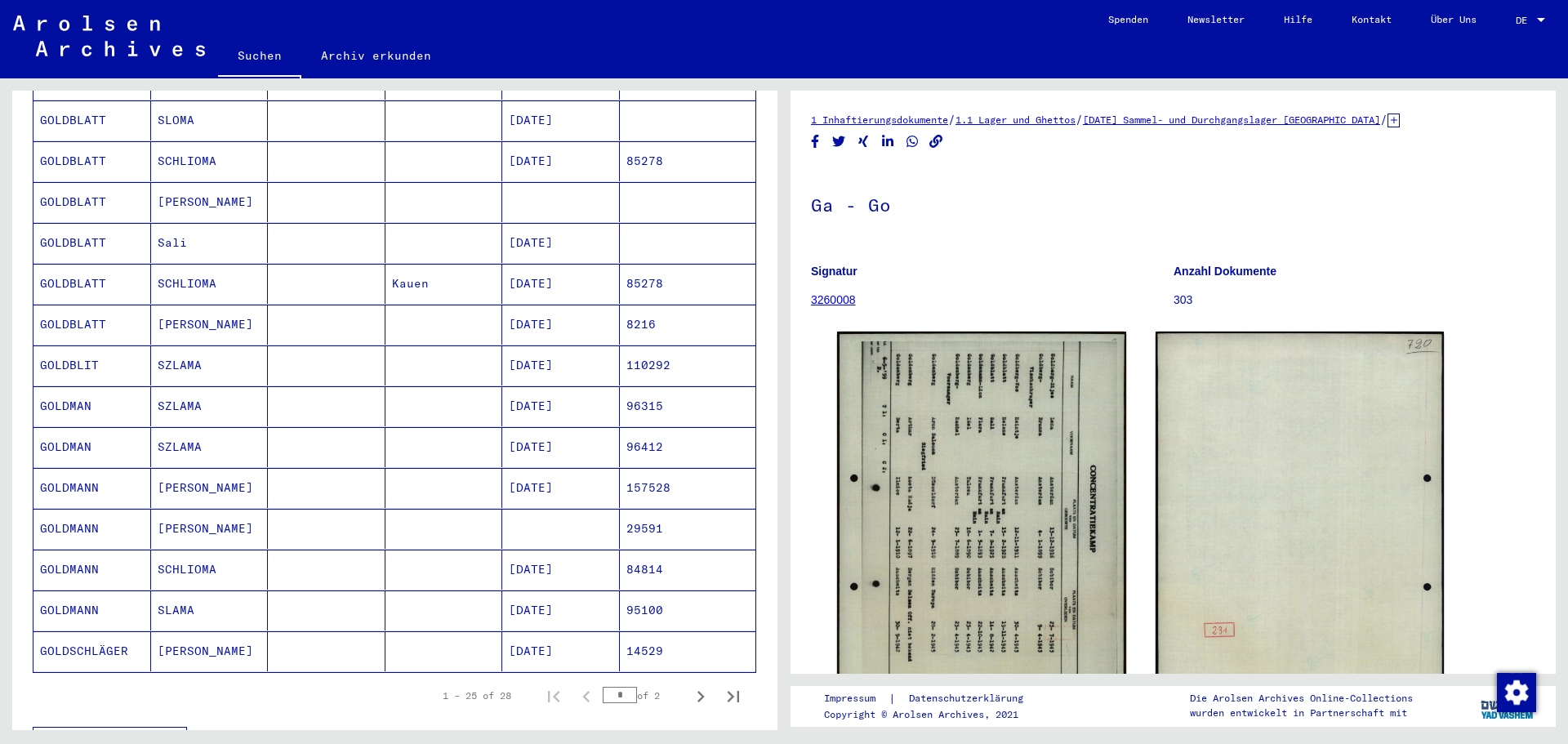
scroll to position [684, 0]
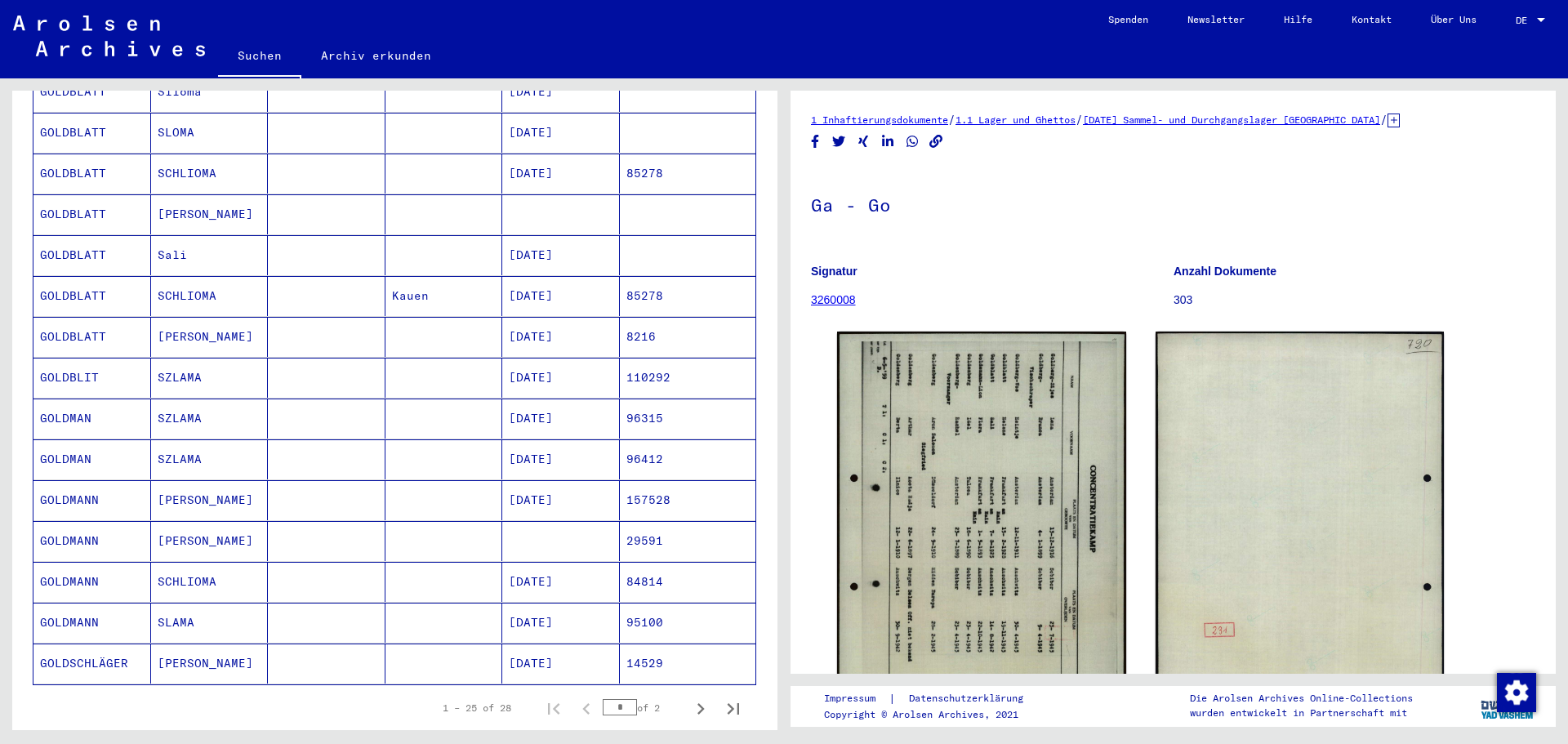
click at [102, 236] on mat-cell "GOLDBLATT" at bounding box center [92, 255] width 117 height 40
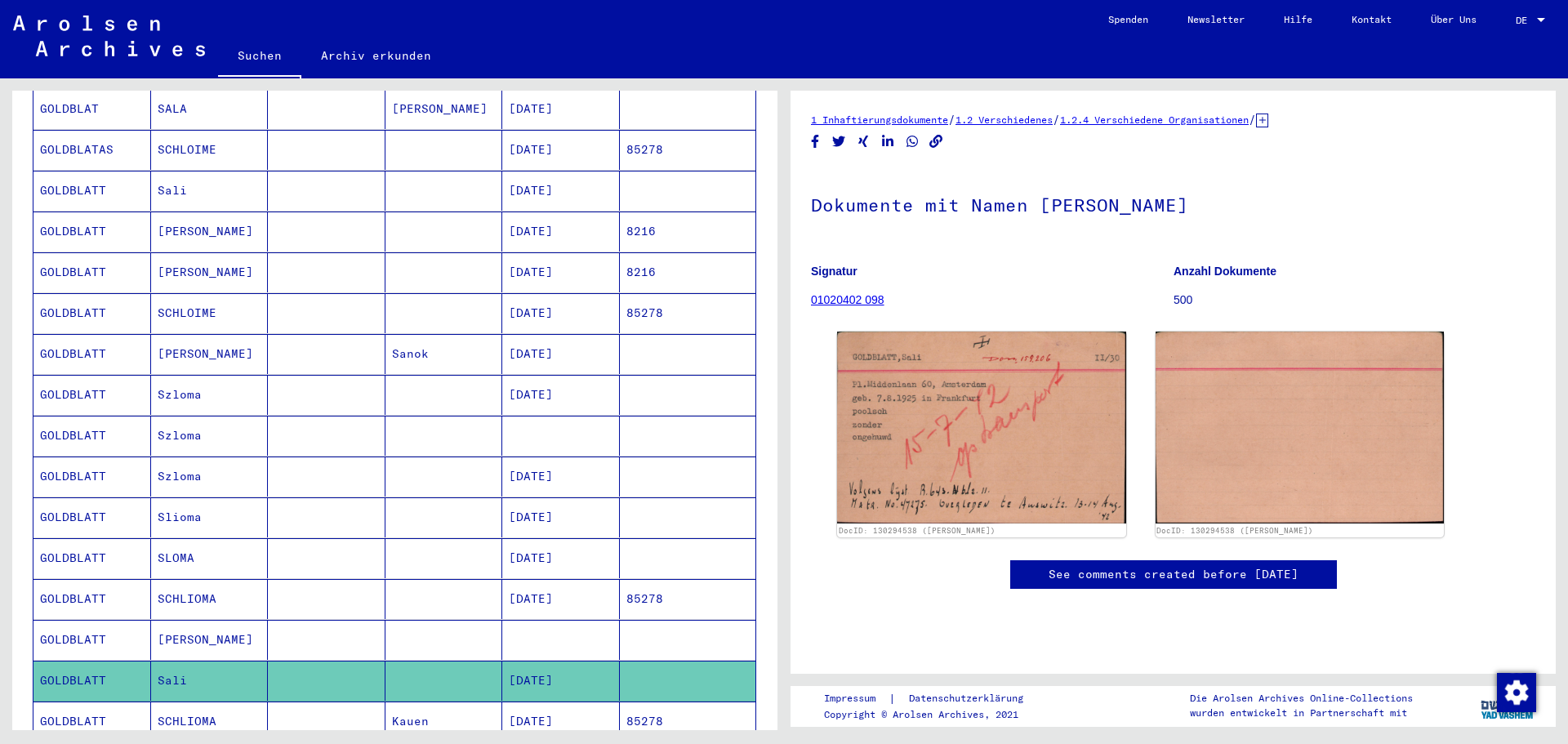
scroll to position [260, 0]
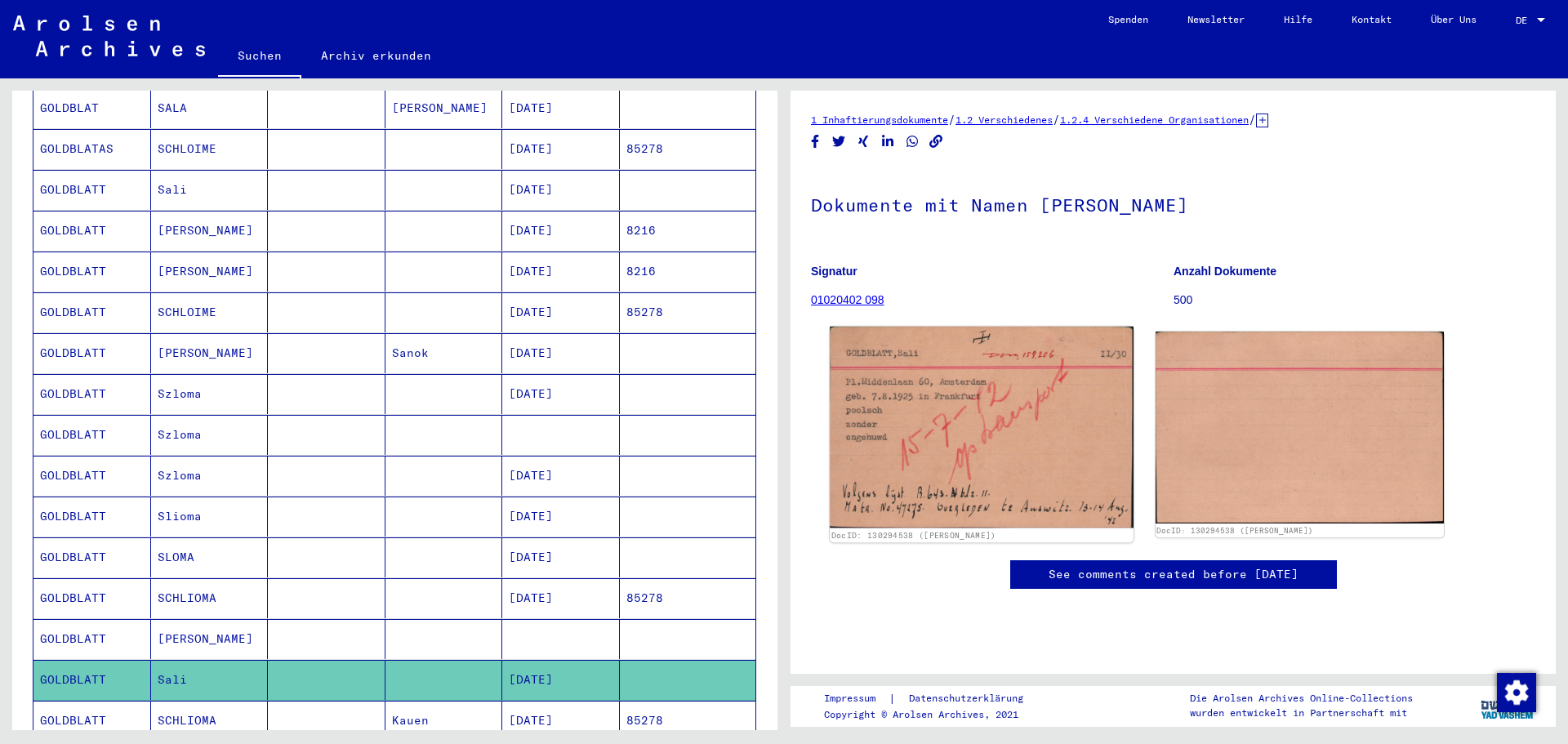
click at [940, 469] on img at bounding box center [981, 427] width 303 height 201
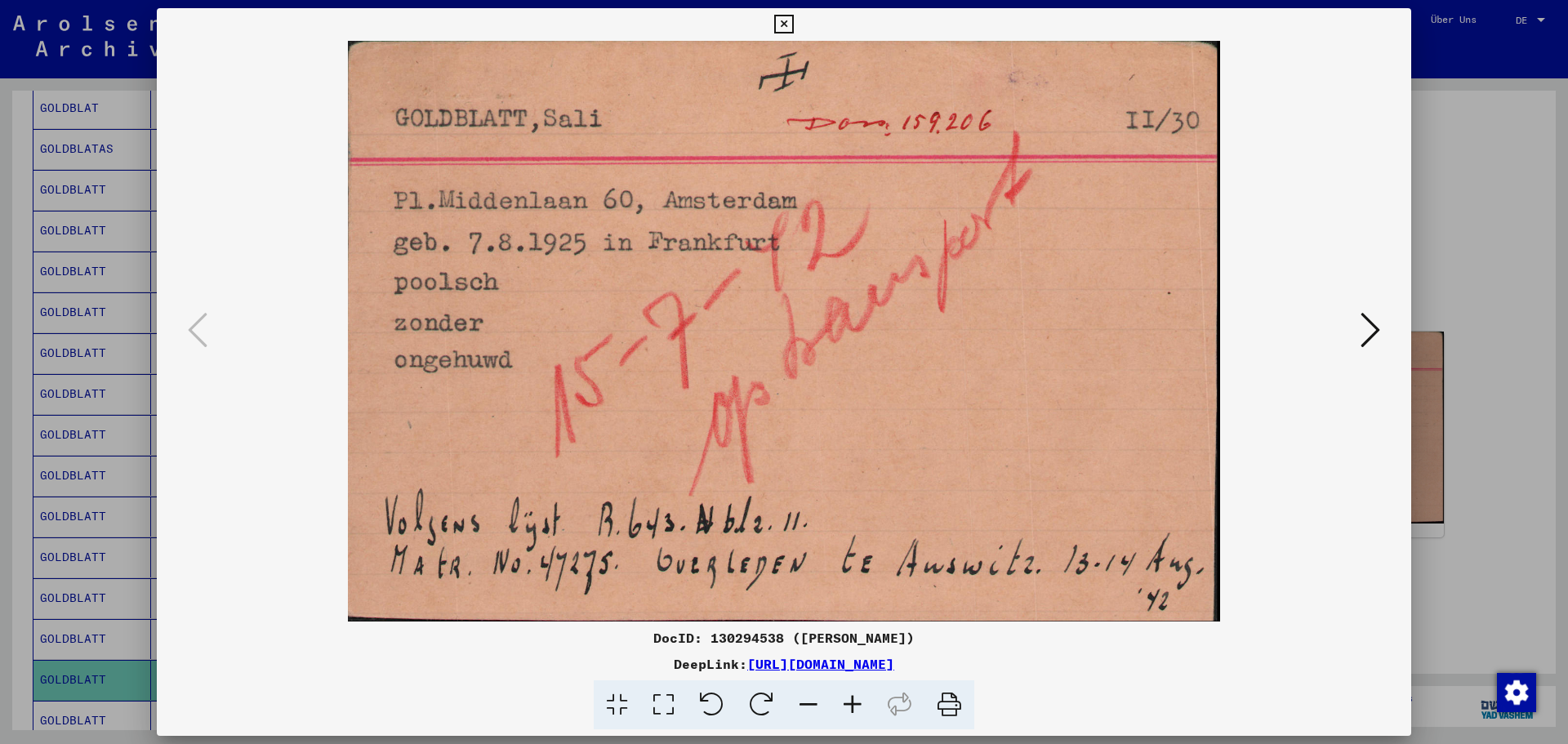
click at [786, 17] on icon at bounding box center [783, 25] width 19 height 20
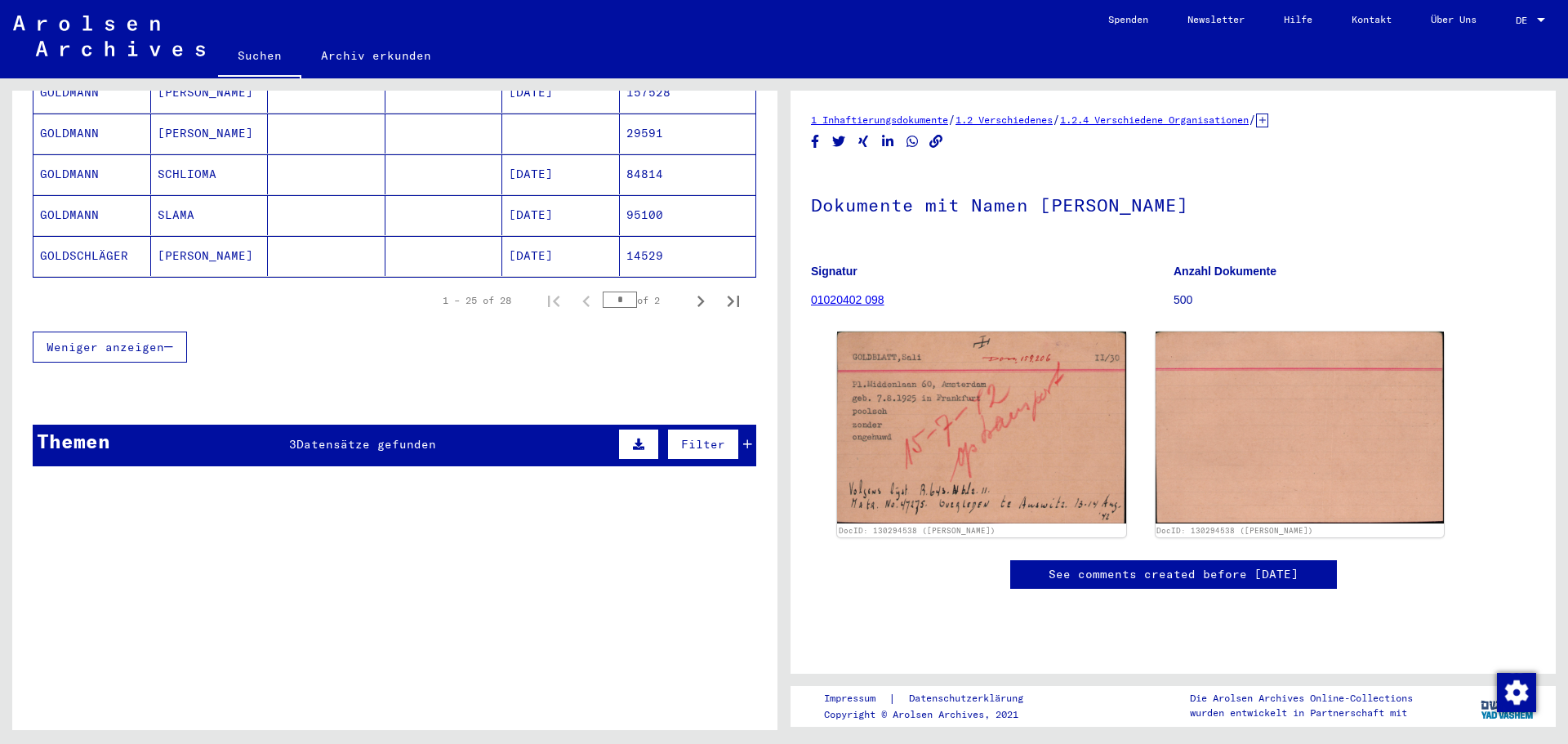
scroll to position [1102, 0]
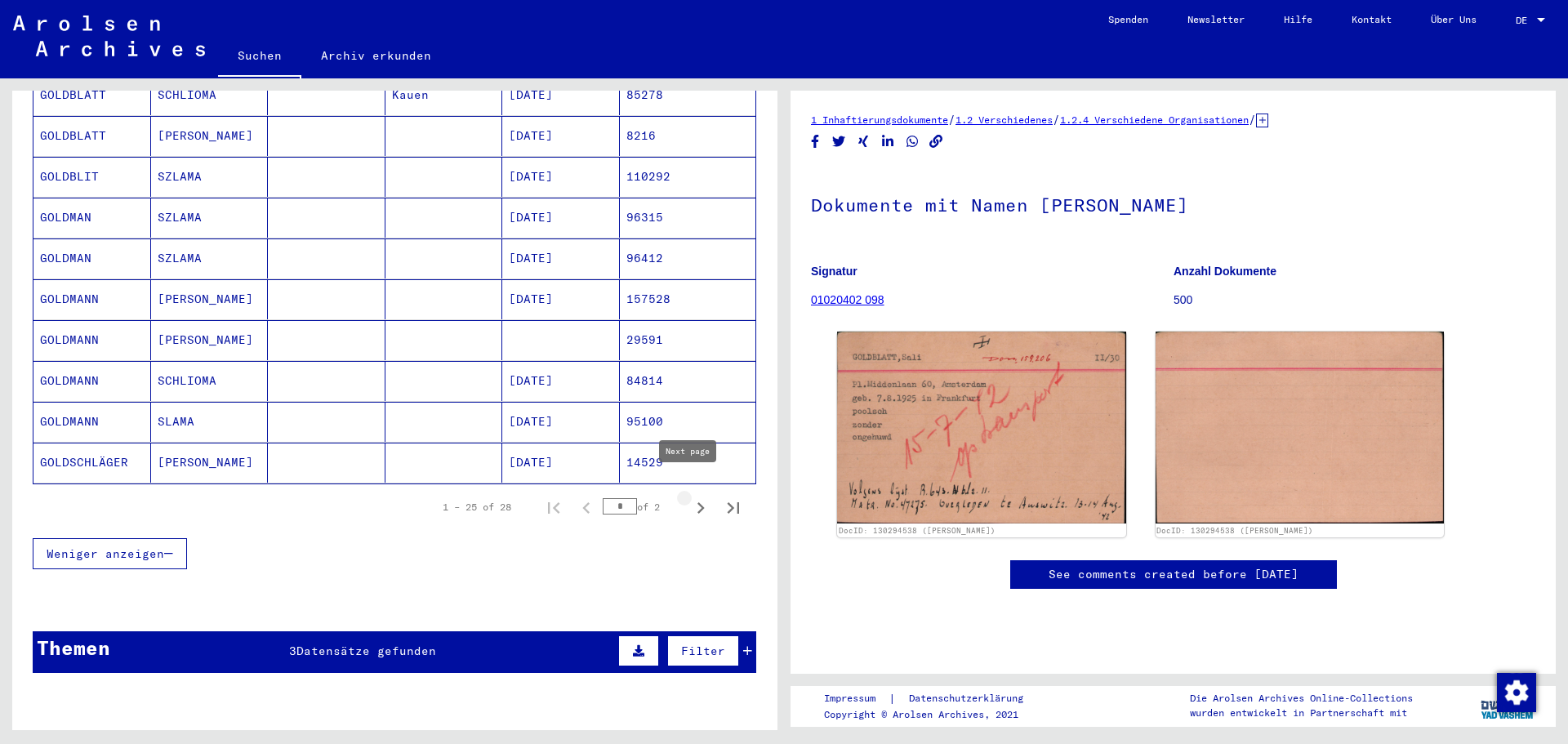
click at [689, 497] on icon "Next page" at bounding box center [700, 508] width 22 height 22
type input "*"
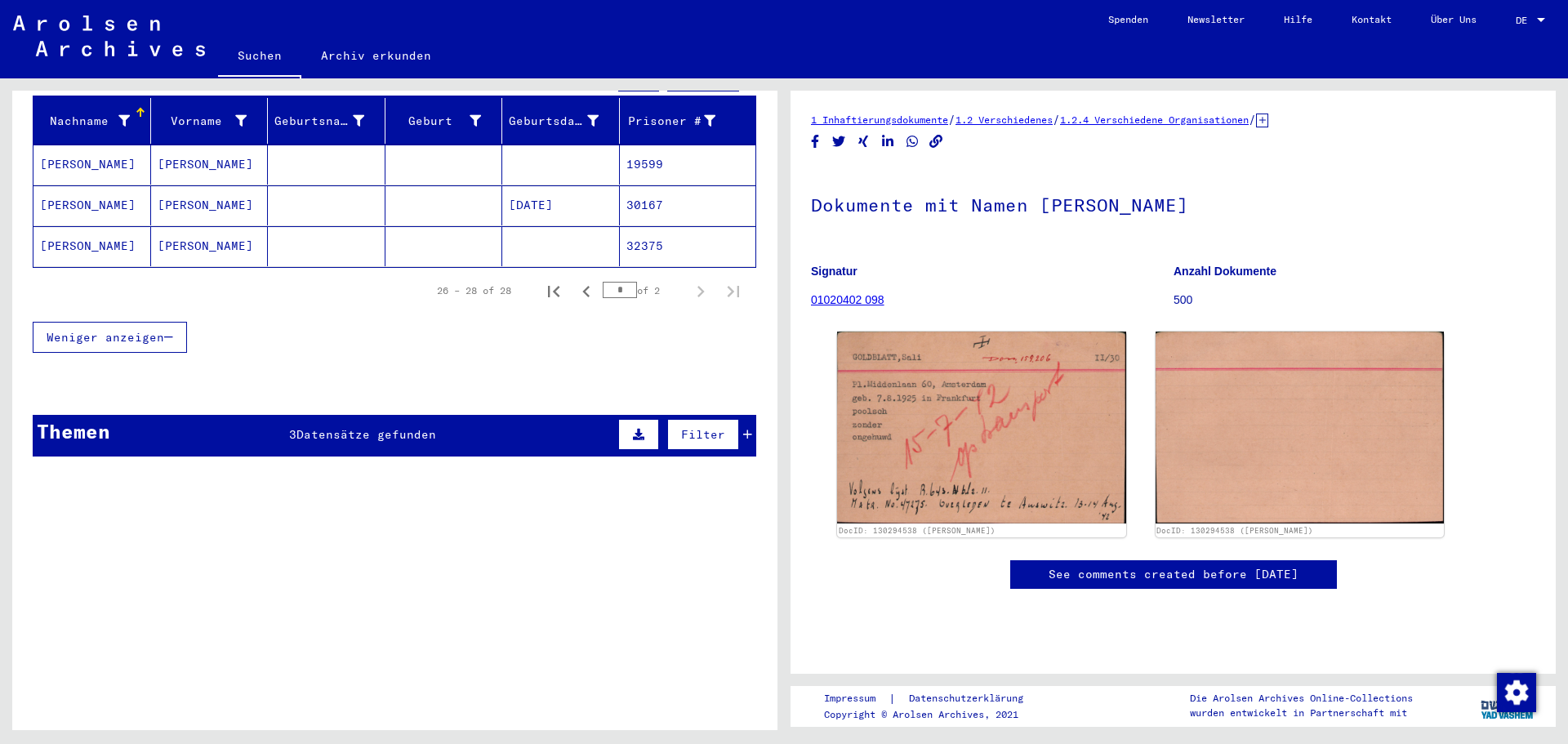
scroll to position [0, 0]
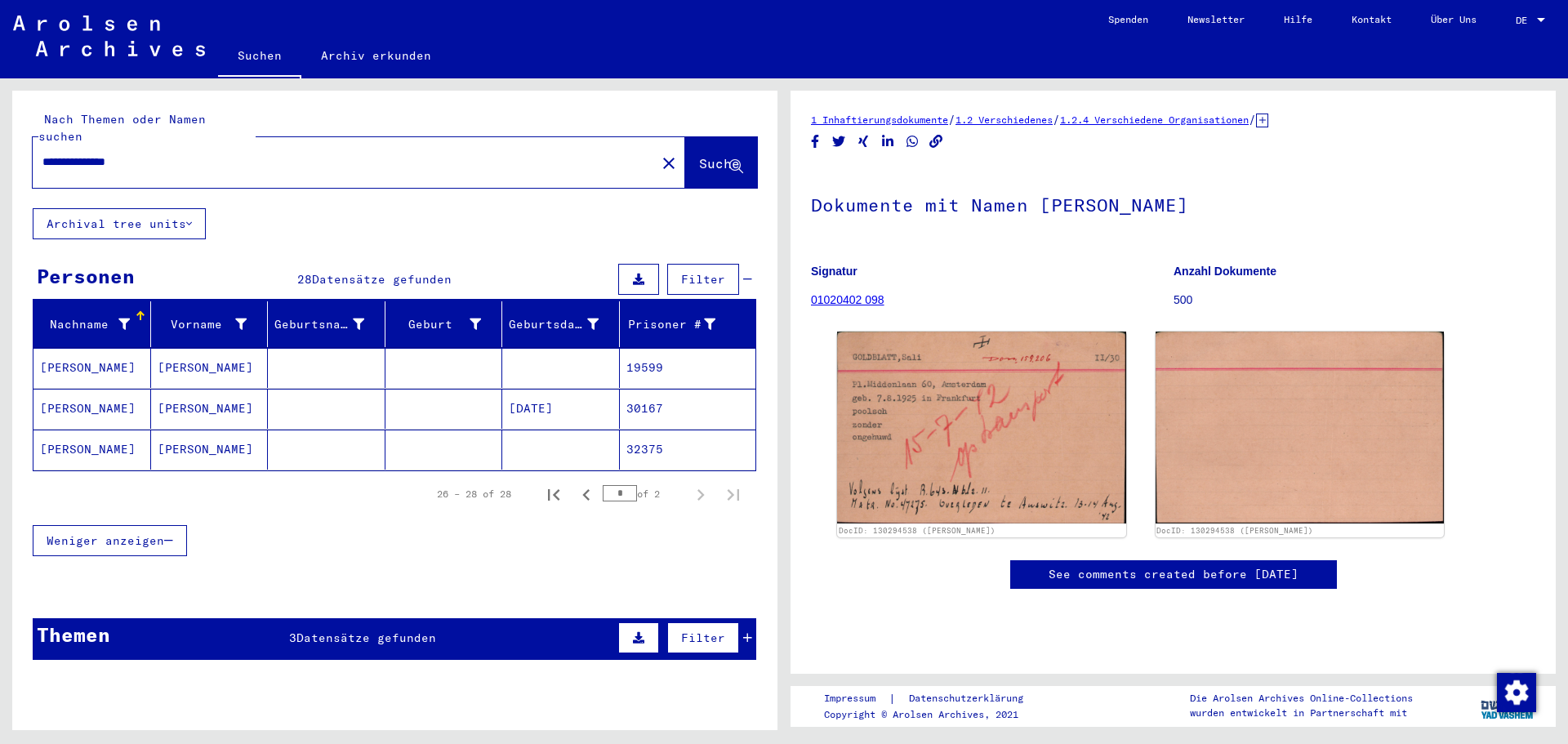
drag, startPoint x: 218, startPoint y: 147, endPoint x: -120, endPoint y: 147, distance: 338.0
click at [0, 147] on html "**********" at bounding box center [784, 372] width 1568 height 744
type input "*"
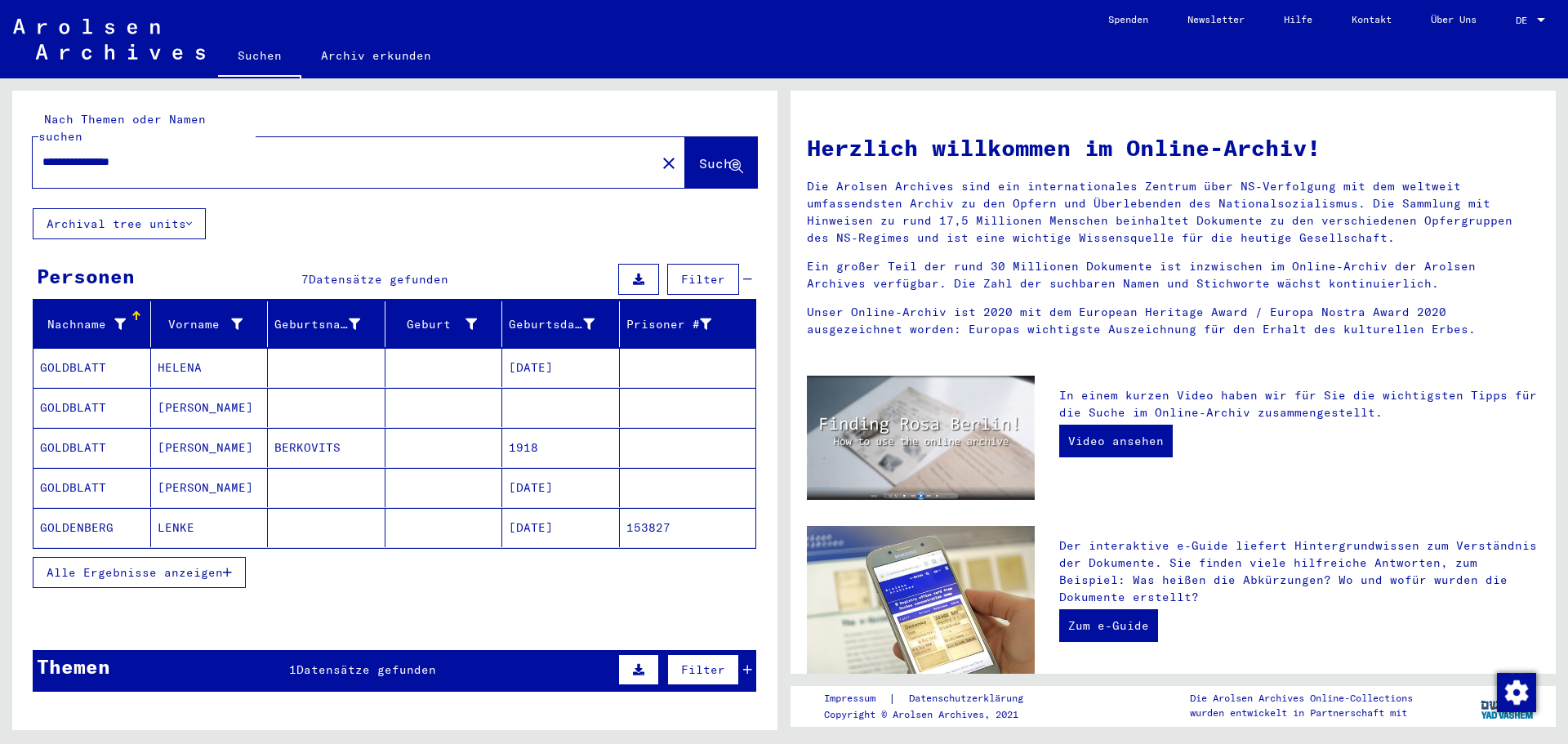
click at [205, 468] on mat-cell "[PERSON_NAME]" at bounding box center [210, 487] width 117 height 39
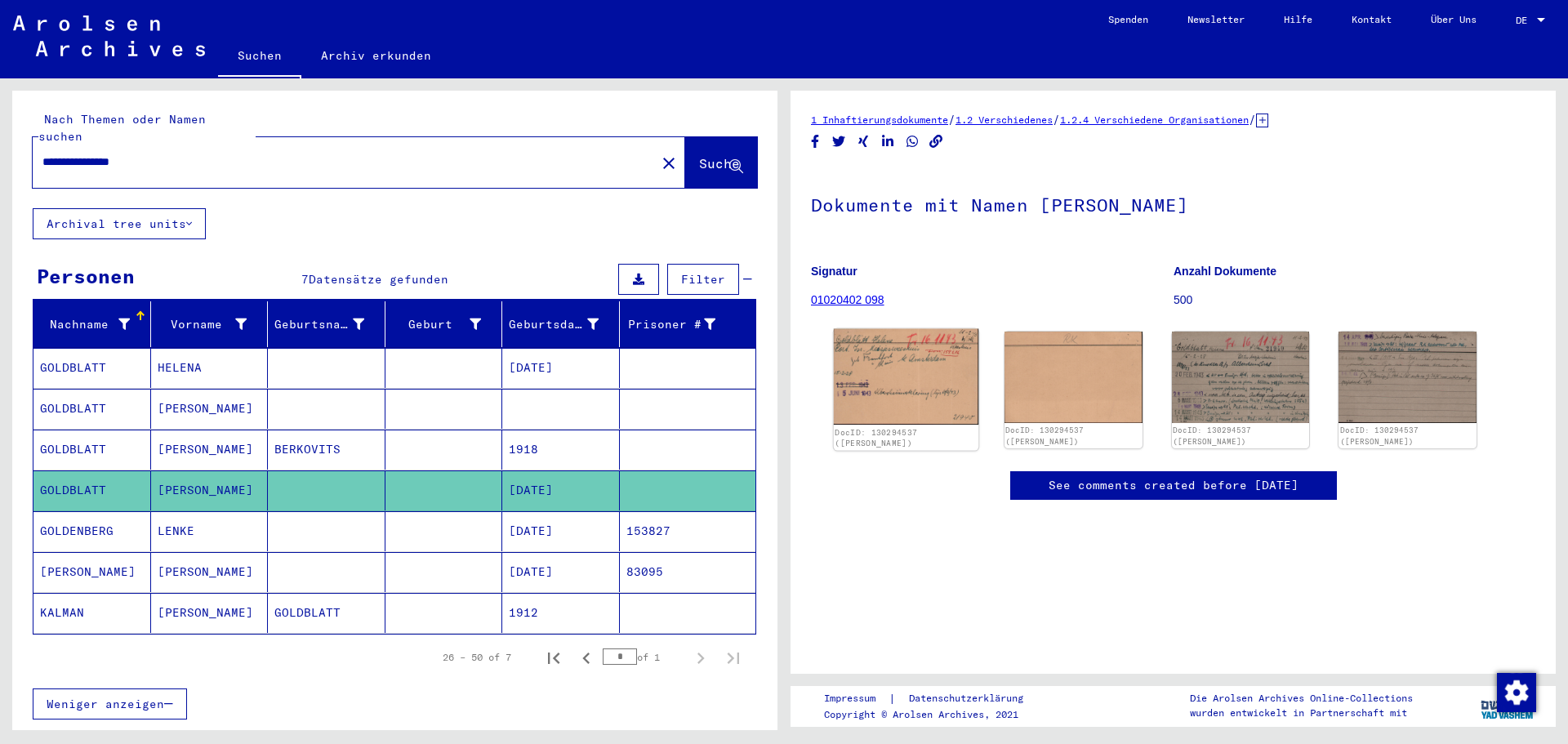
click at [941, 390] on img at bounding box center [906, 377] width 145 height 97
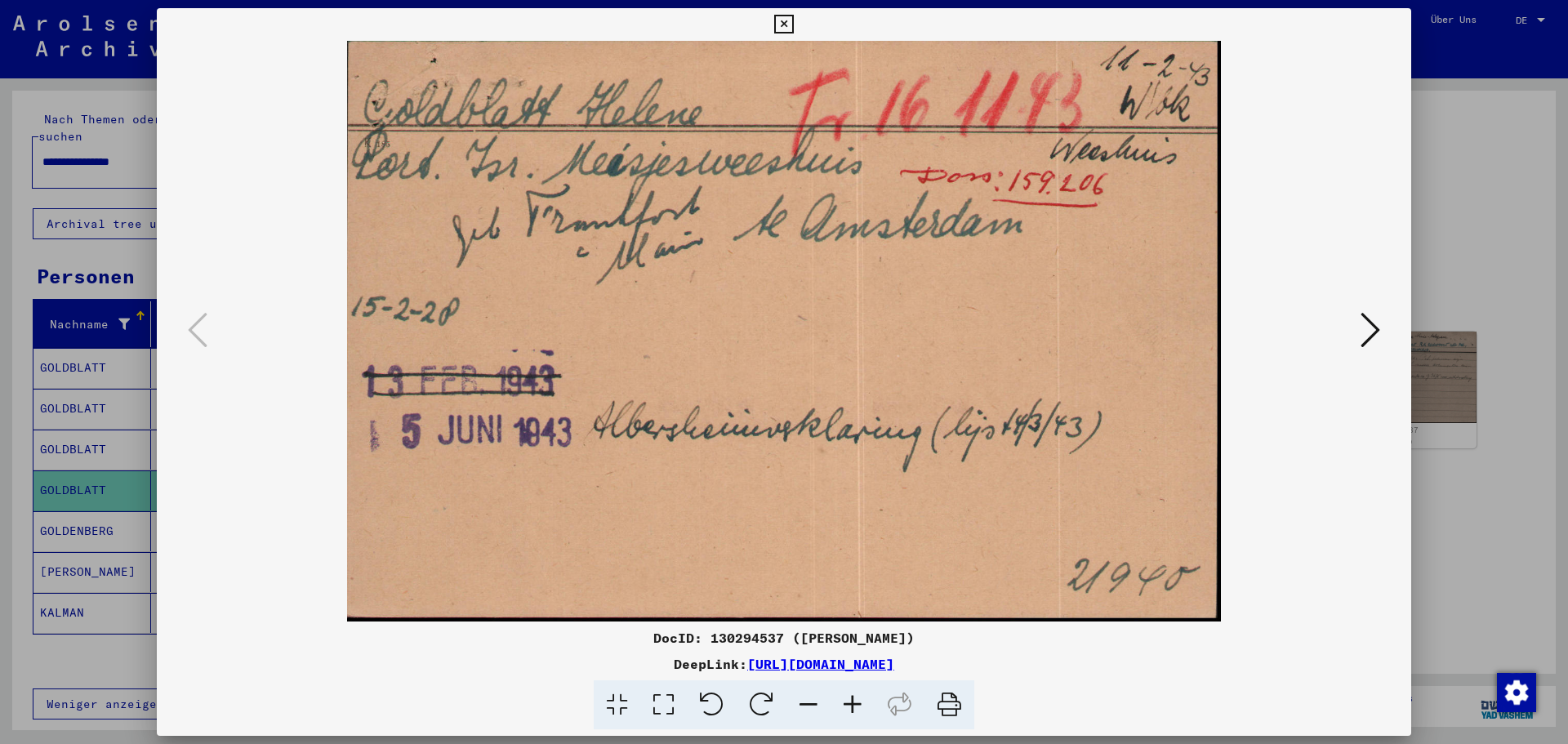
click at [1253, 320] on img at bounding box center [784, 331] width 1144 height 581
click at [1253, 332] on icon at bounding box center [1371, 330] width 20 height 39
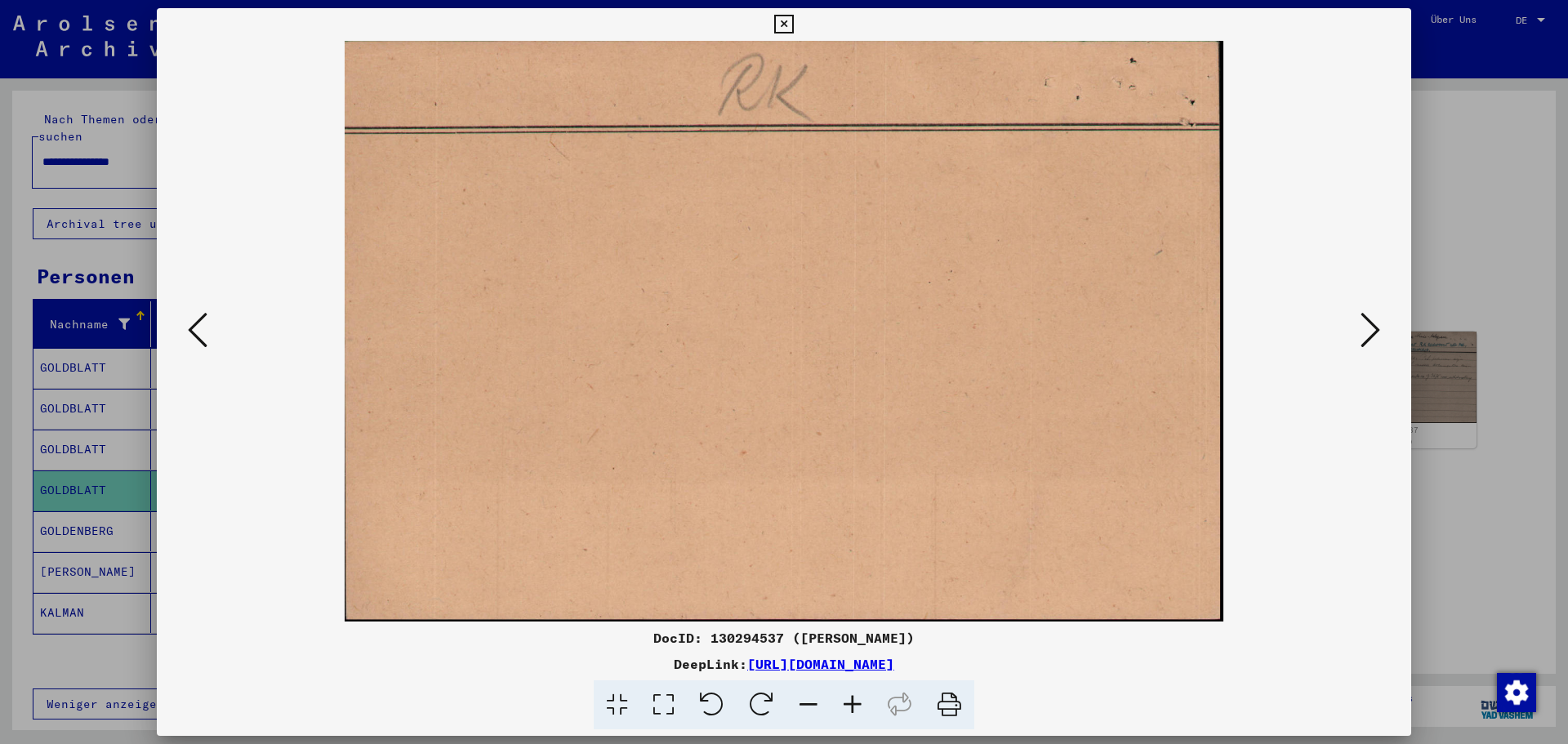
click at [1253, 332] on icon at bounding box center [1371, 330] width 20 height 39
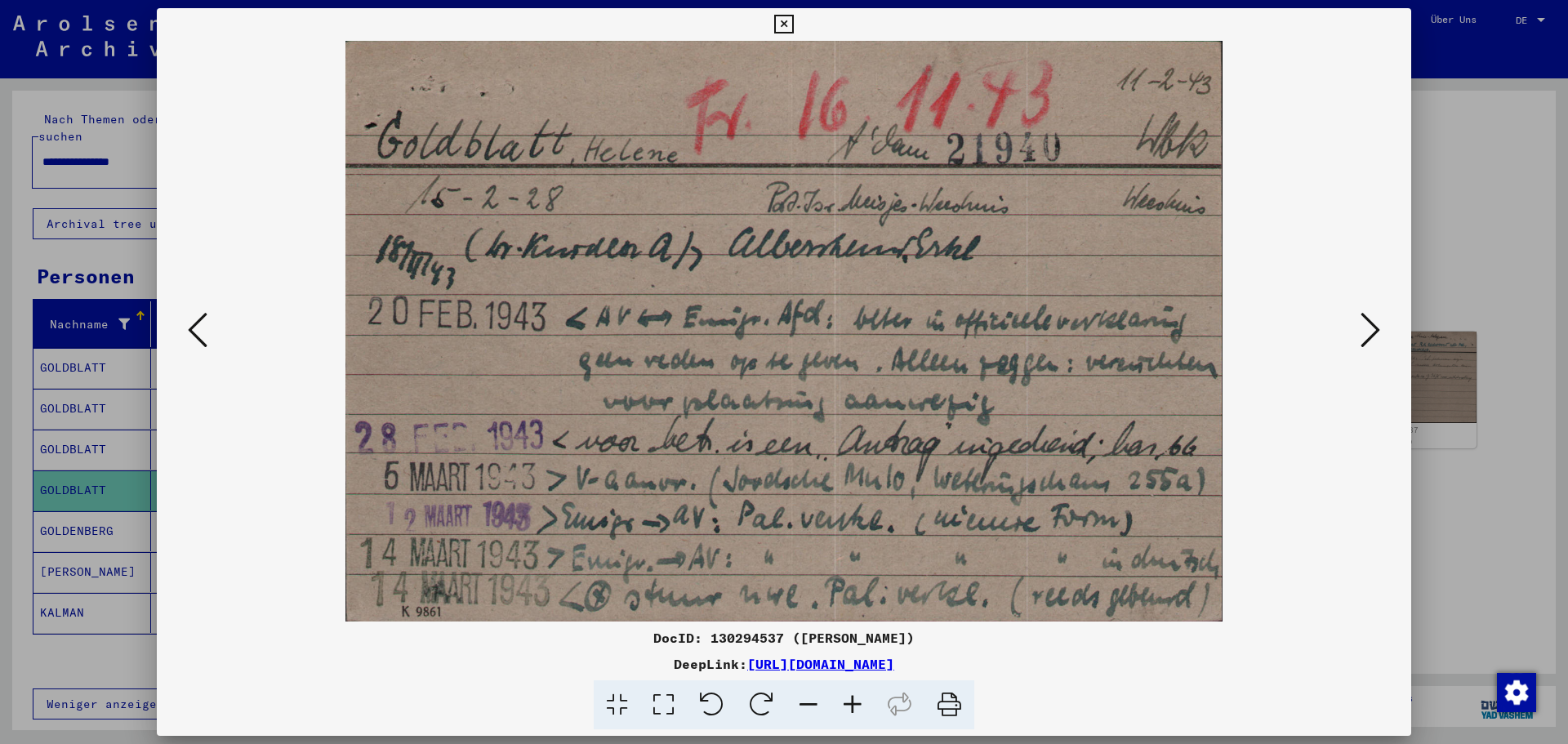
click at [1253, 332] on icon at bounding box center [1371, 330] width 20 height 39
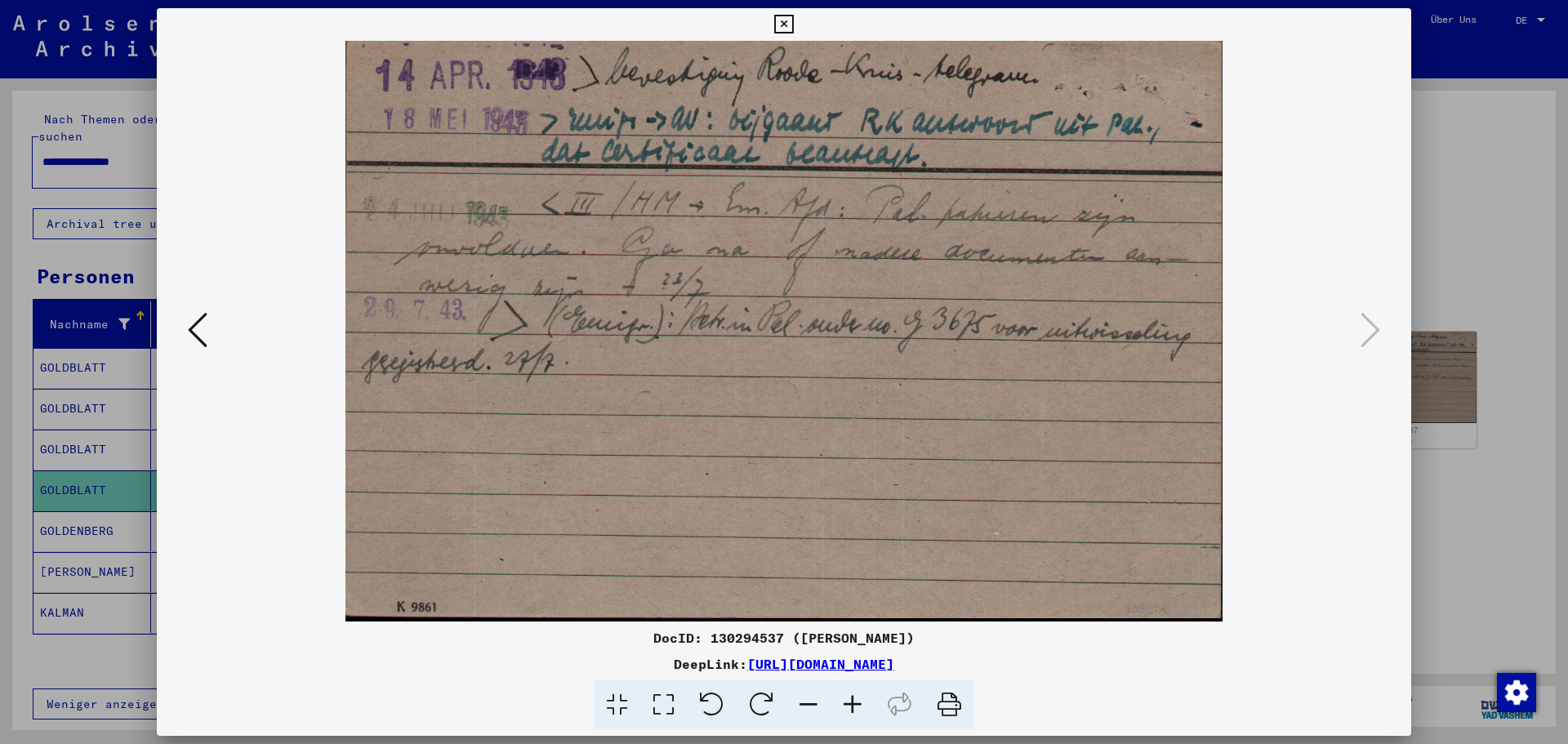
click at [794, 23] on button at bounding box center [783, 24] width 28 height 32
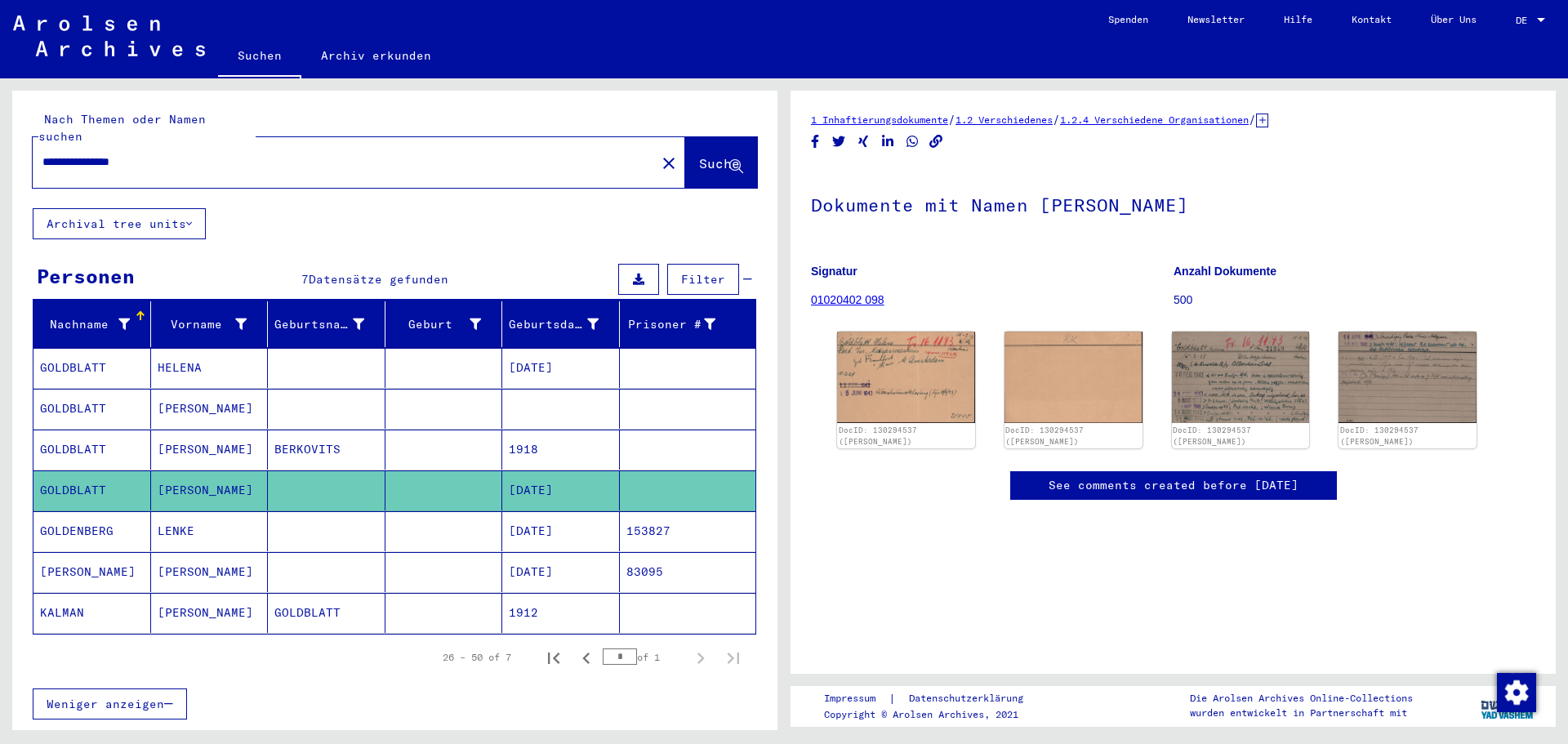
drag, startPoint x: 82, startPoint y: 117, endPoint x: -264, endPoint y: 101, distance: 346.4
click at [0, 101] on html "**********" at bounding box center [784, 372] width 1568 height 744
type input "**********"
click at [699, 155] on span "Suche" at bounding box center [719, 163] width 41 height 17
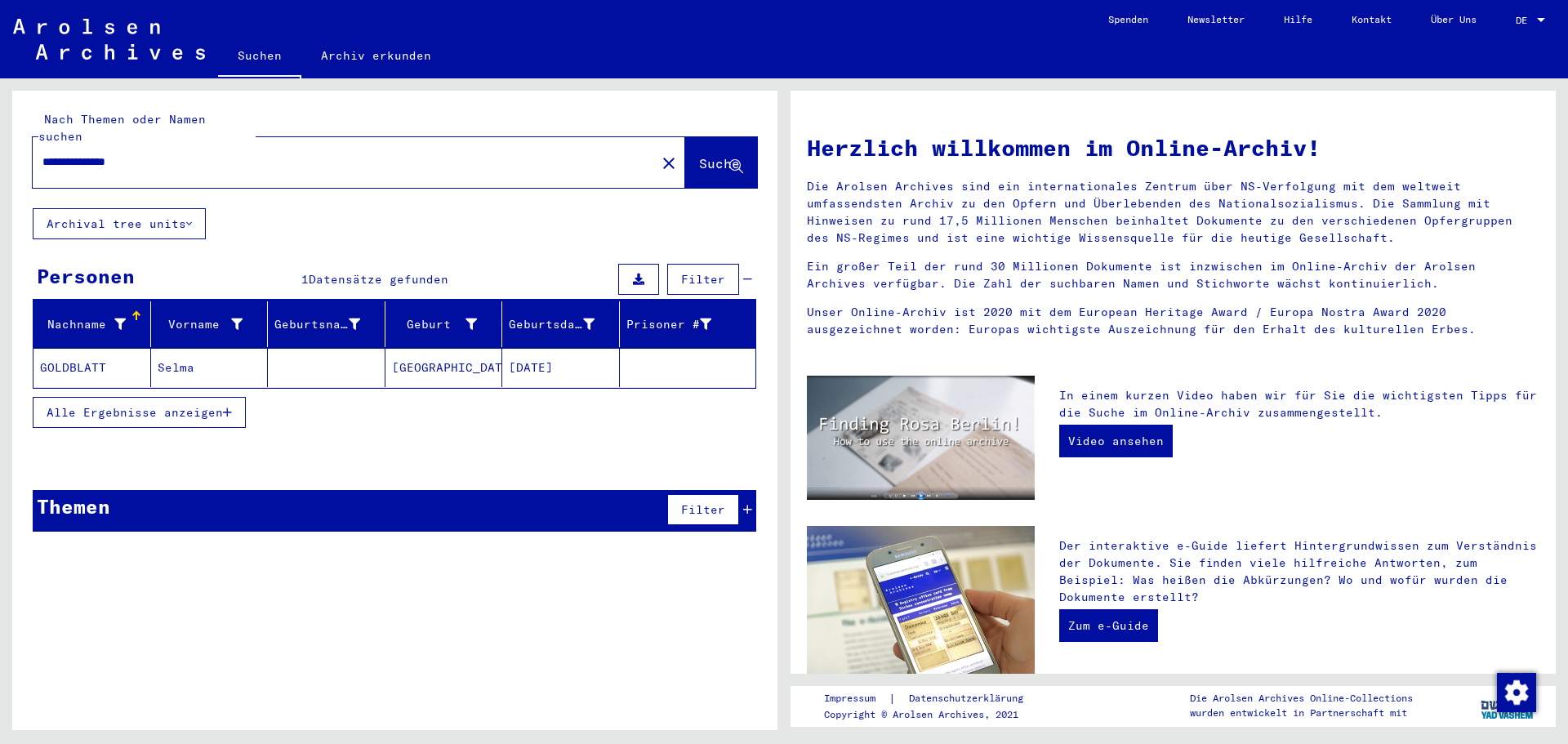
click at [265, 350] on mat-cell "Selma" at bounding box center [210, 367] width 117 height 39
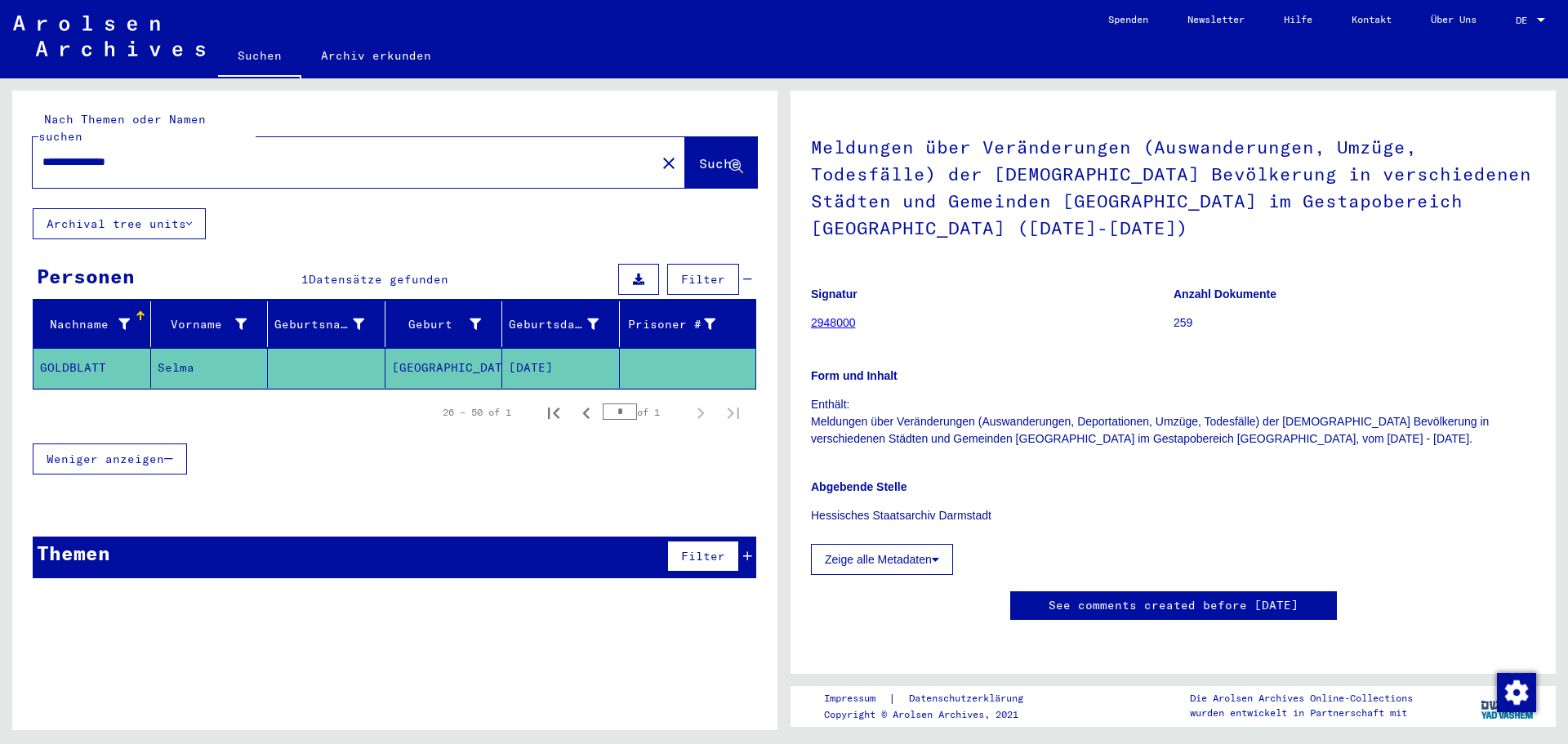
scroll to position [68, 0]
